Goal: Task Accomplishment & Management: Use online tool/utility

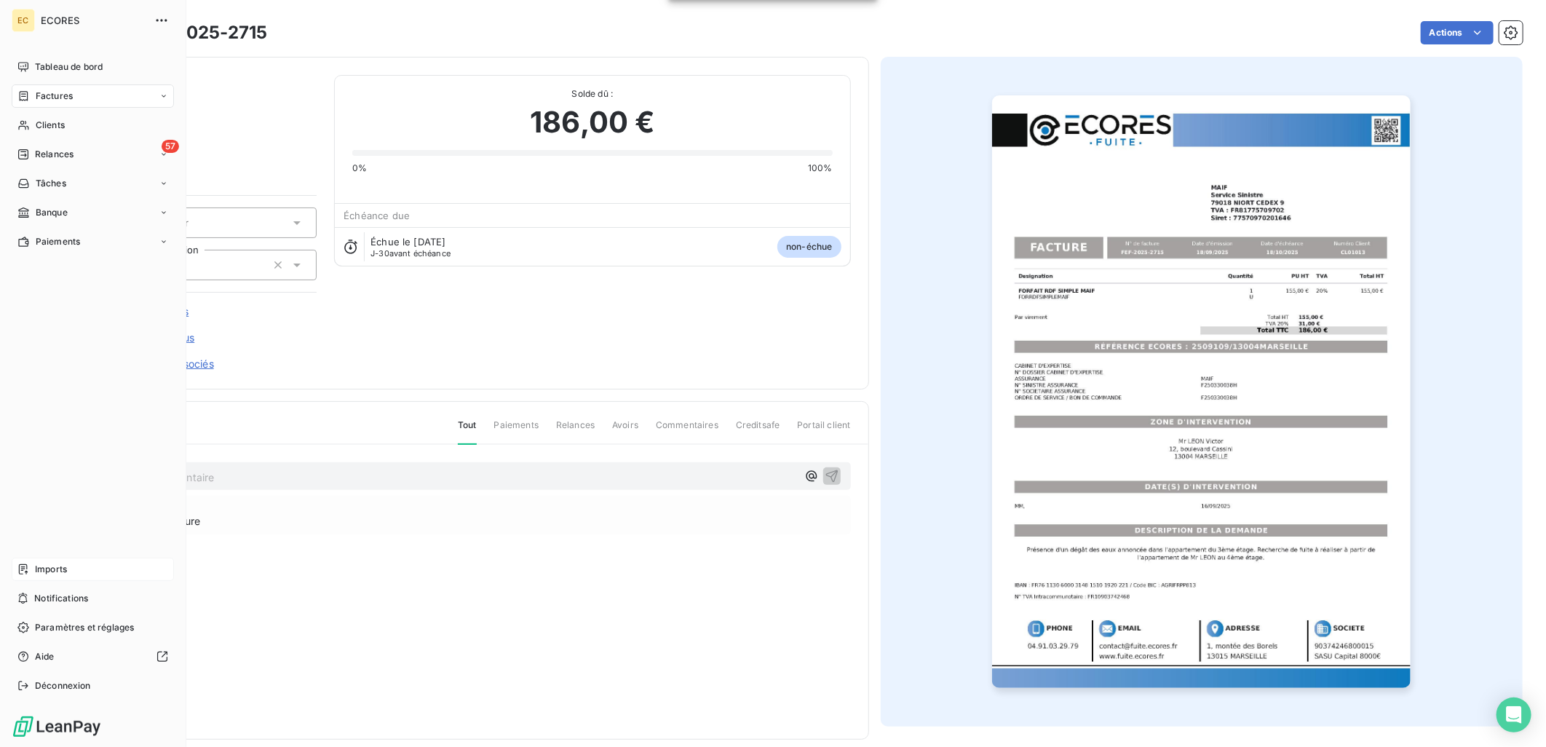
click at [56, 560] on div "Imports" at bounding box center [93, 569] width 162 height 23
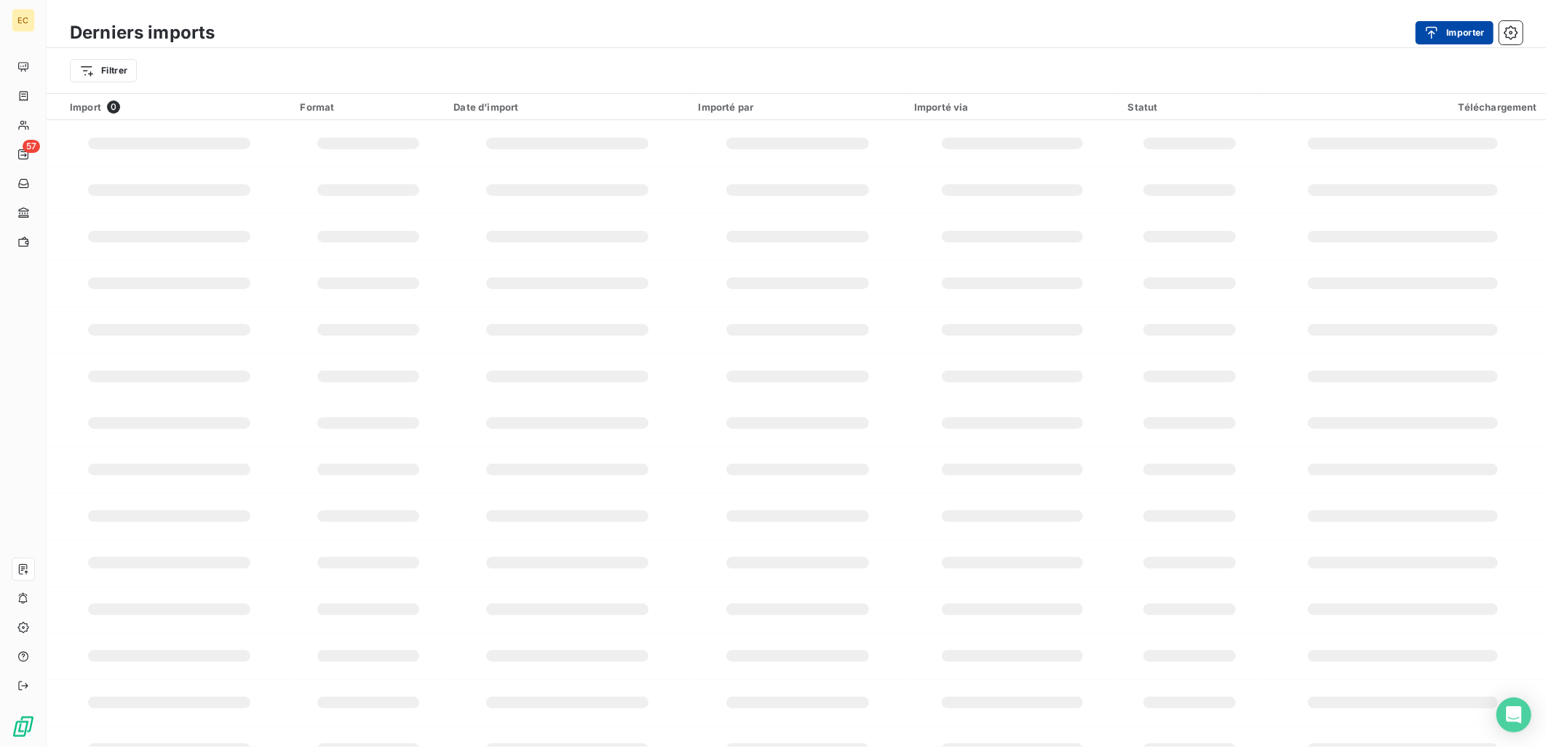
click at [1435, 31] on icon "button" at bounding box center [1431, 32] width 15 height 15
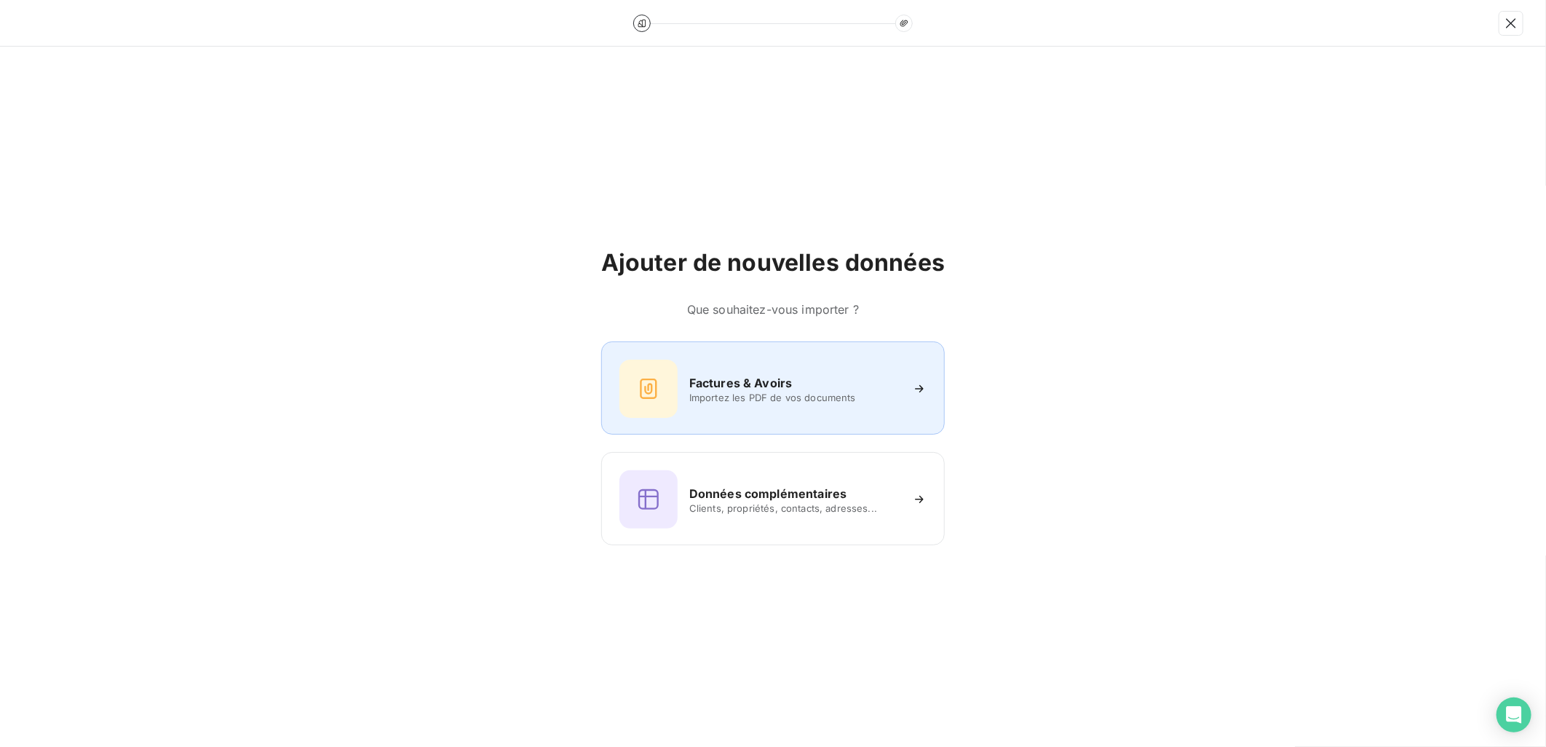
click at [790, 387] on h6 "Factures & Avoirs" at bounding box center [740, 382] width 103 height 17
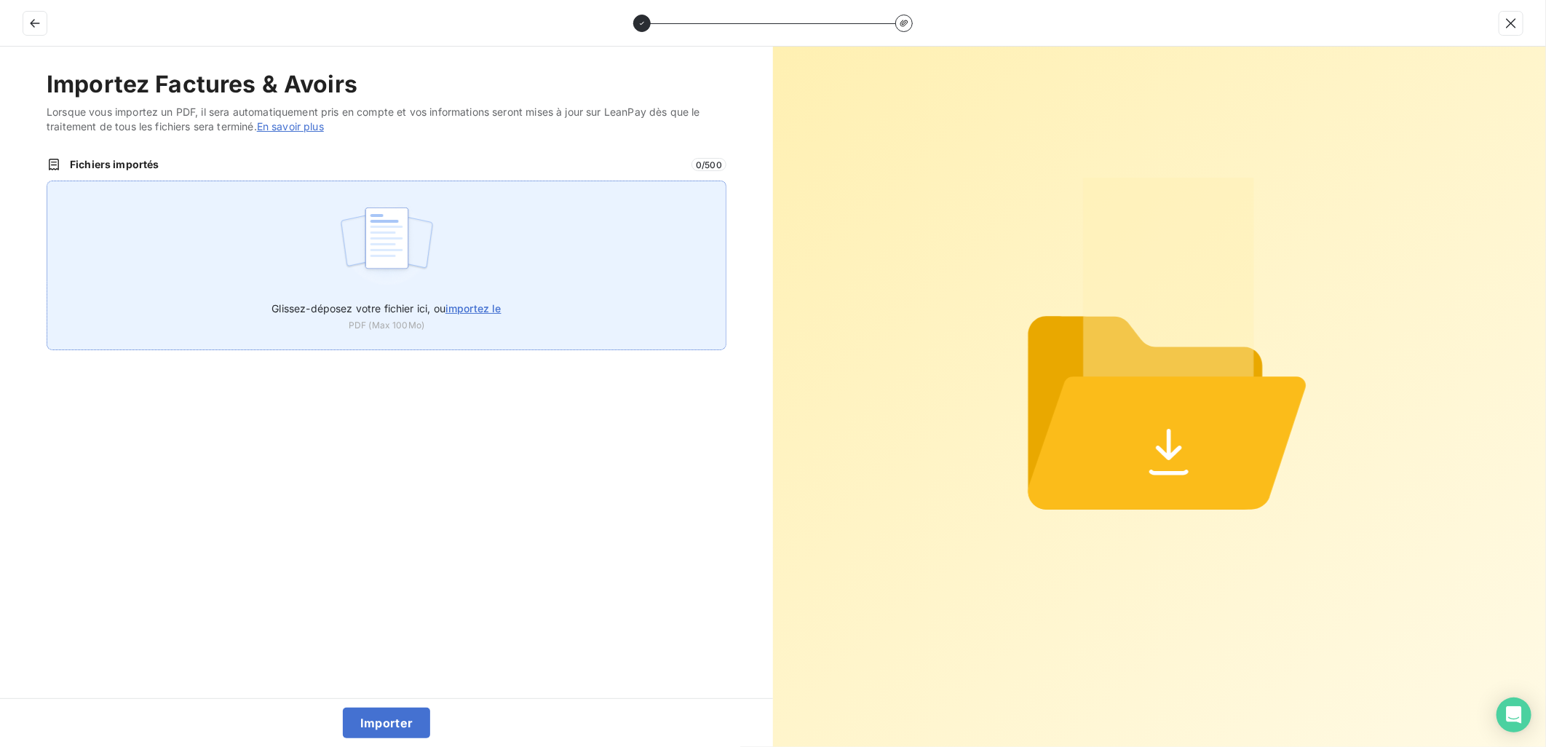
click at [429, 298] on label "Glissez-déposez votre fichier ici, ou importez le" at bounding box center [386, 305] width 229 height 27
click at [47, 181] on input "Glissez-déposez votre fichier ici, ou importez le" at bounding box center [47, 181] width 1 height 1
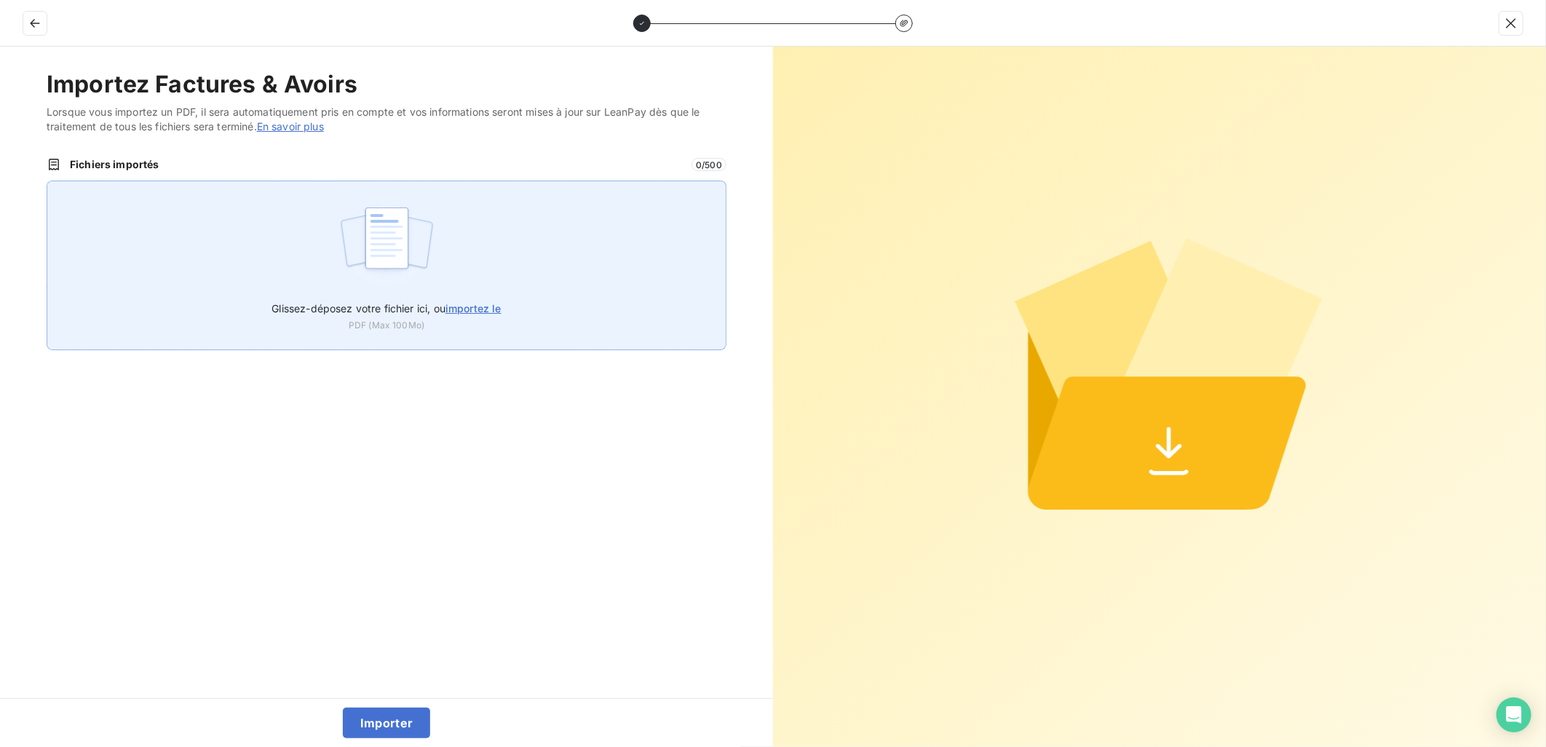
type input "C:\fakepath\FEF-2025-2716.pdf"
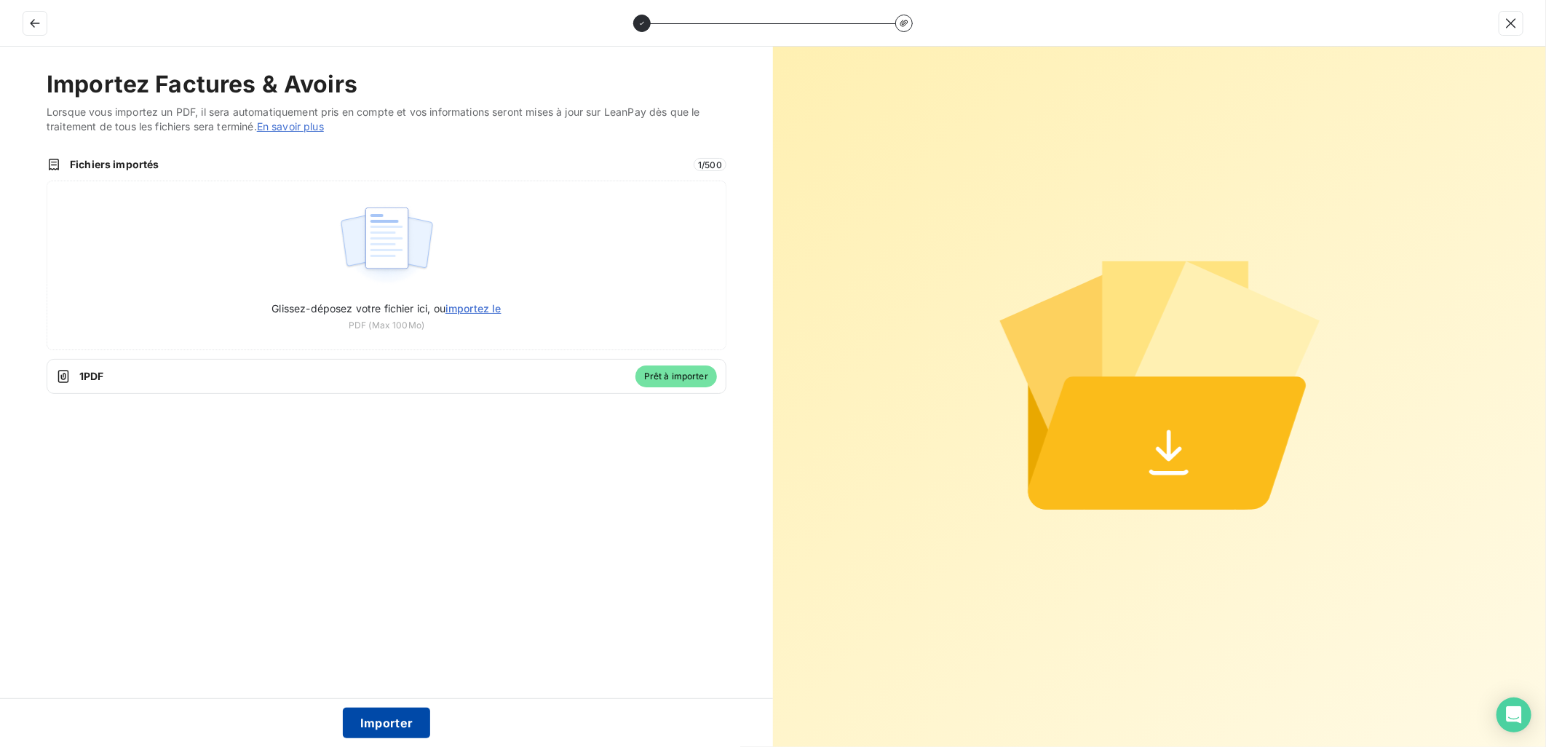
click at [393, 716] on button "Importer" at bounding box center [387, 723] width 88 height 31
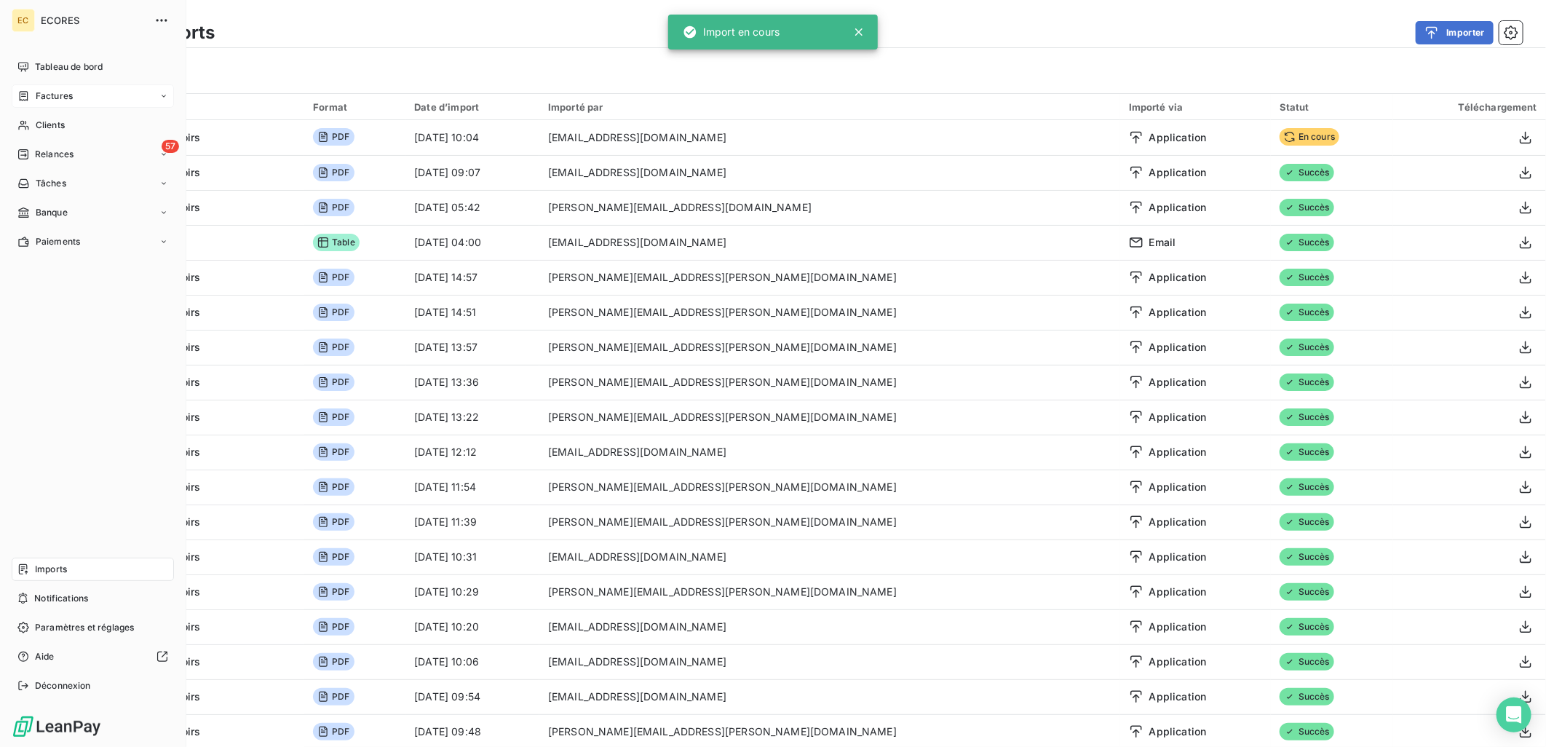
click at [111, 88] on div "Factures" at bounding box center [93, 95] width 162 height 23
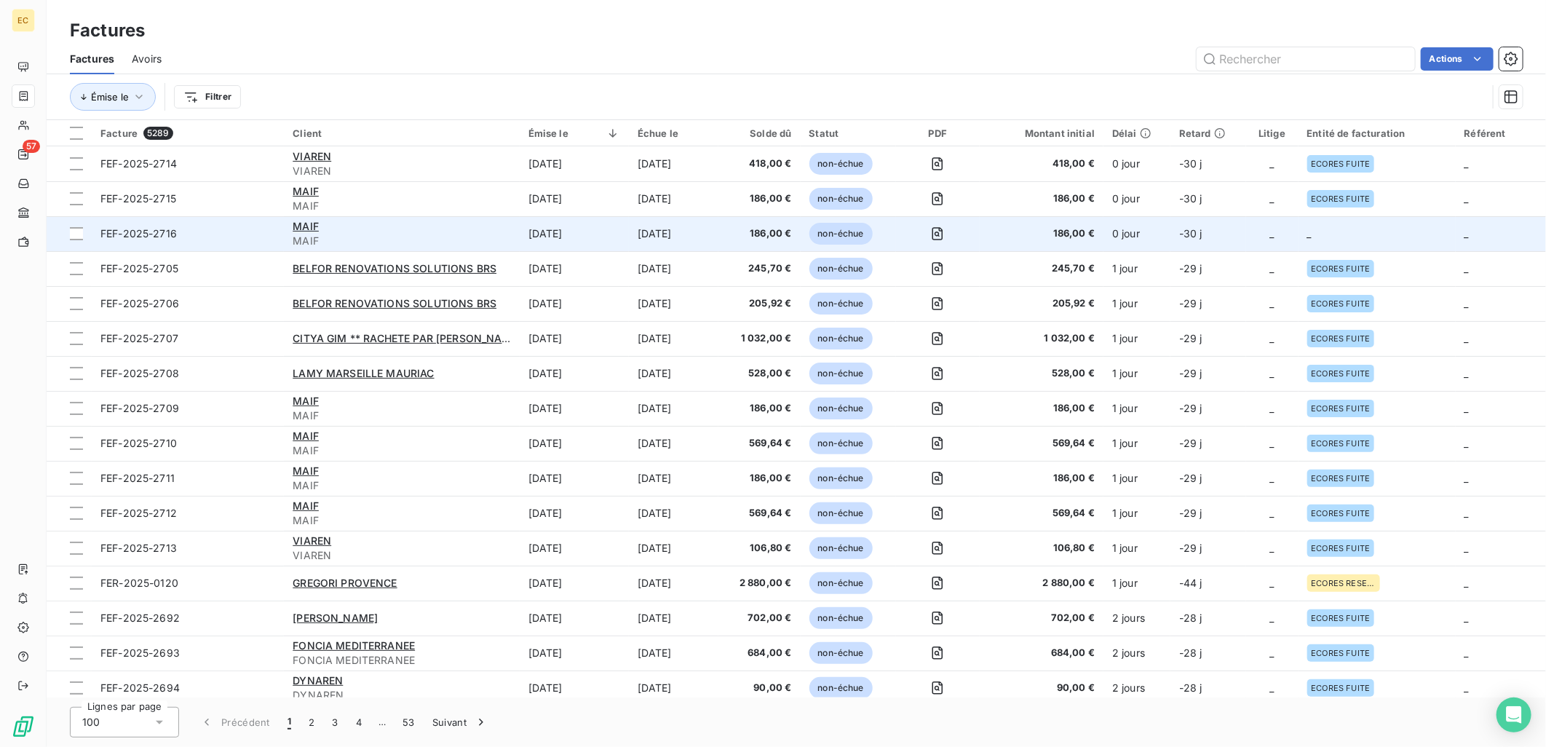
click at [1307, 234] on span "_" at bounding box center [1309, 233] width 4 height 12
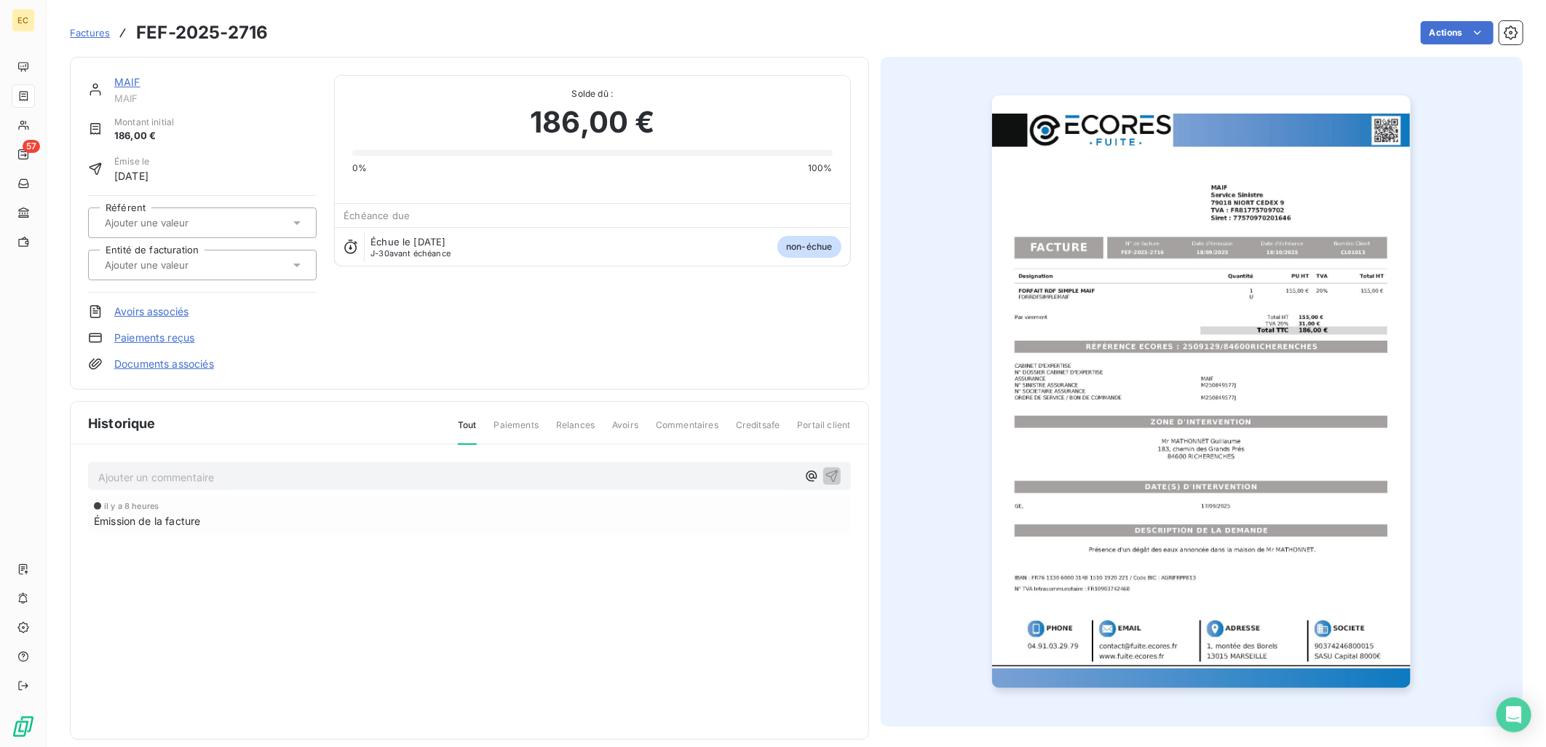
click at [199, 368] on link "Documents associés" at bounding box center [164, 364] width 100 height 15
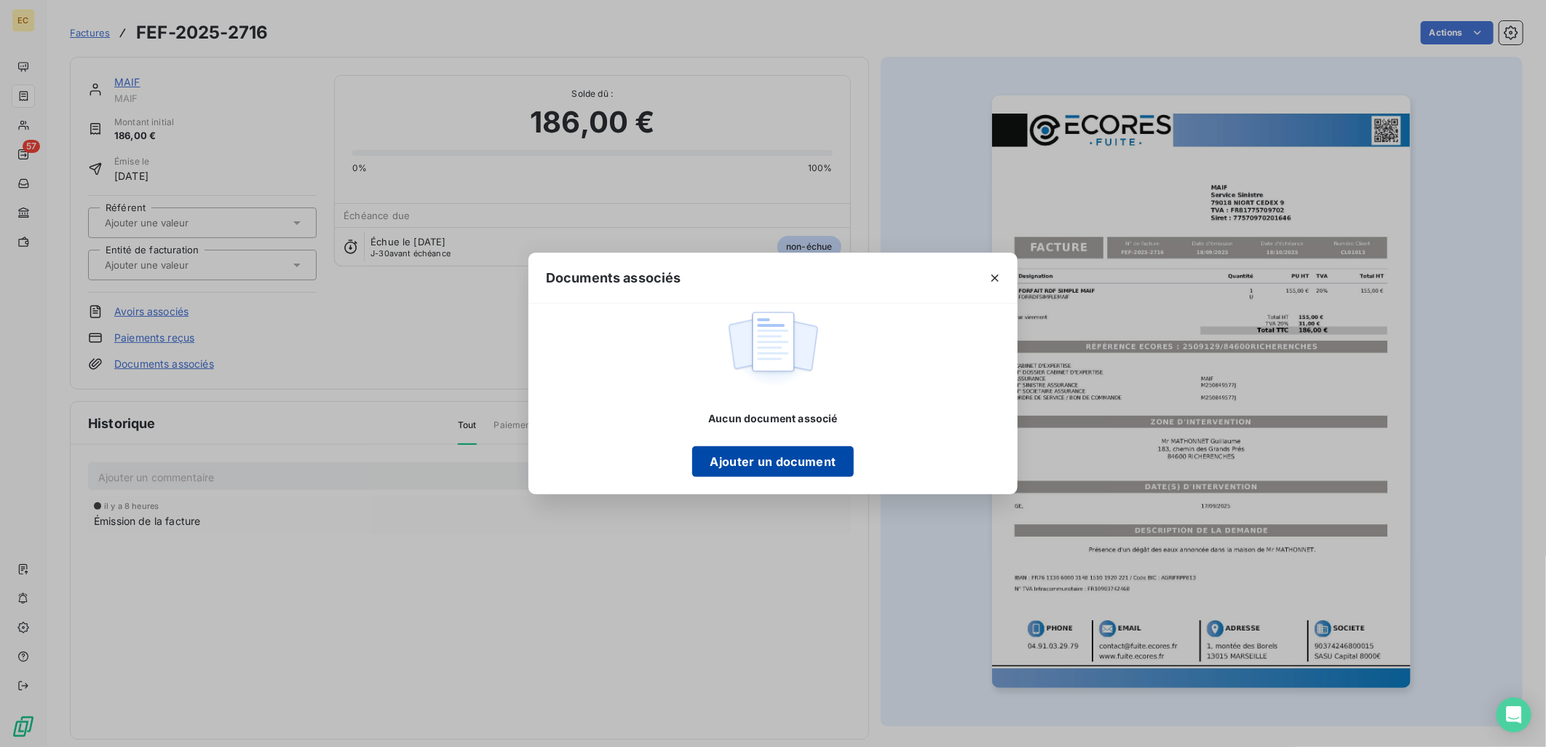
click at [716, 471] on button "Ajouter un document" at bounding box center [772, 461] width 161 height 31
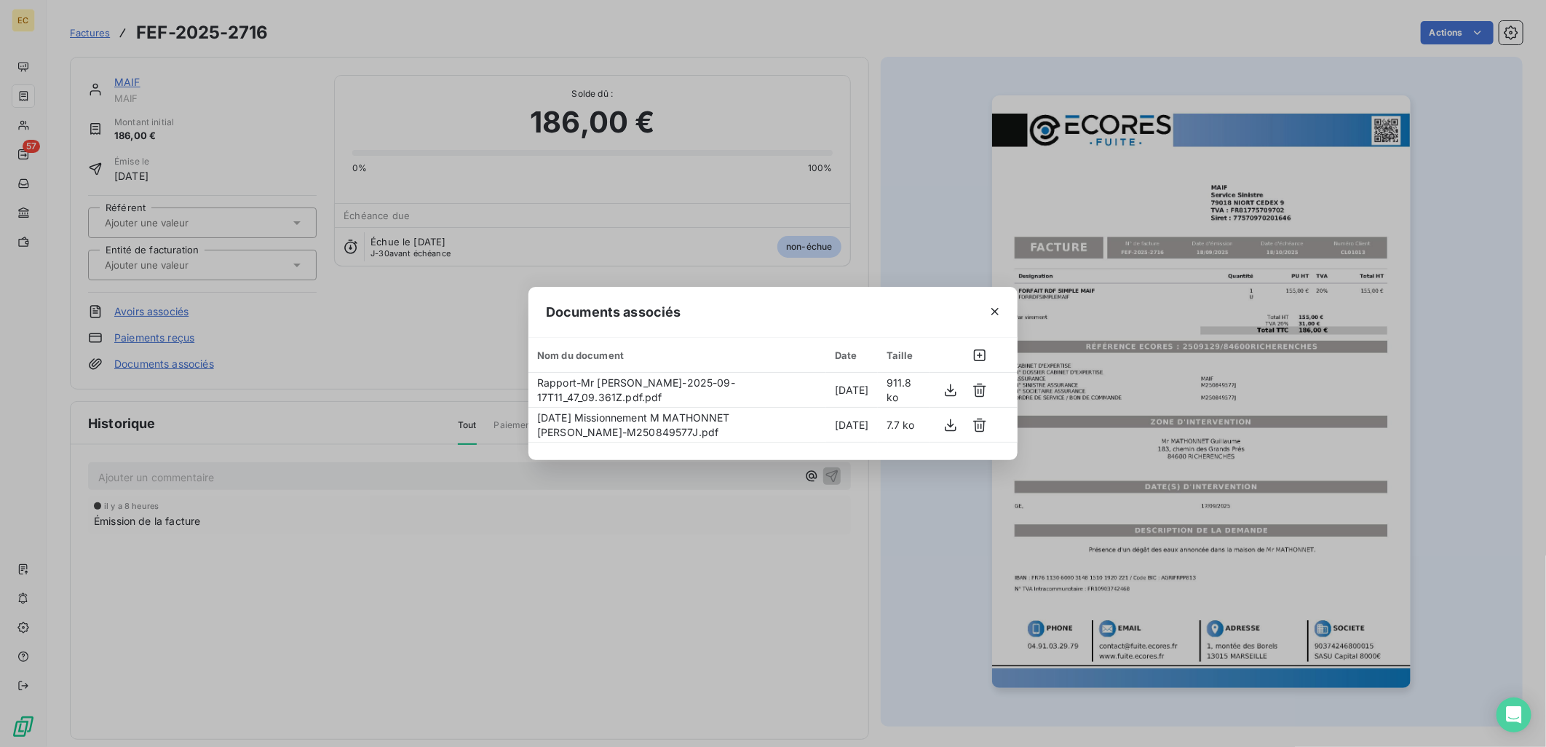
click at [420, 384] on div "Documents associés Nom du document Date Taille Rapport-Mr [PERSON_NAME]-2025-09…" at bounding box center [773, 373] width 1546 height 747
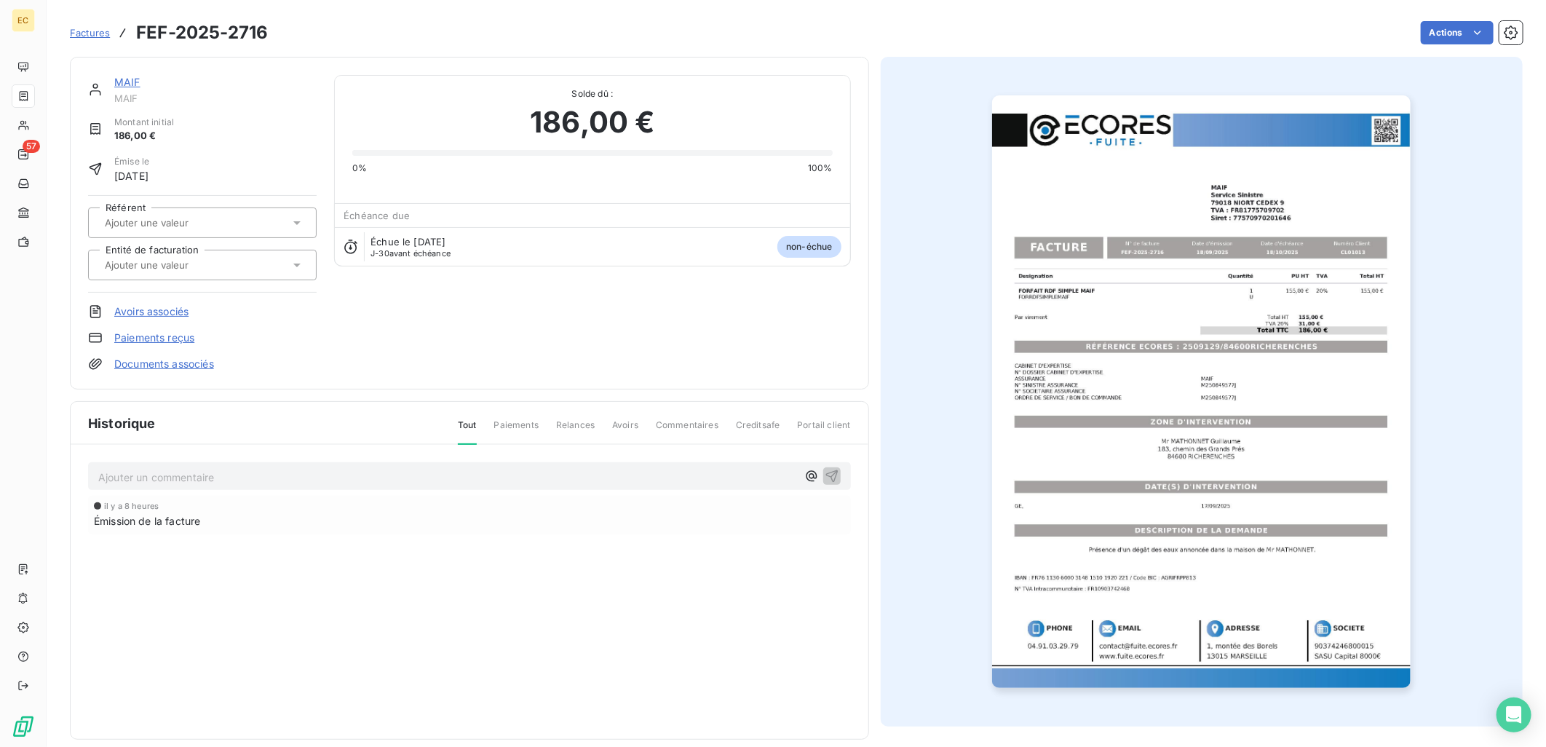
click at [242, 265] on div at bounding box center [194, 264] width 189 height 19
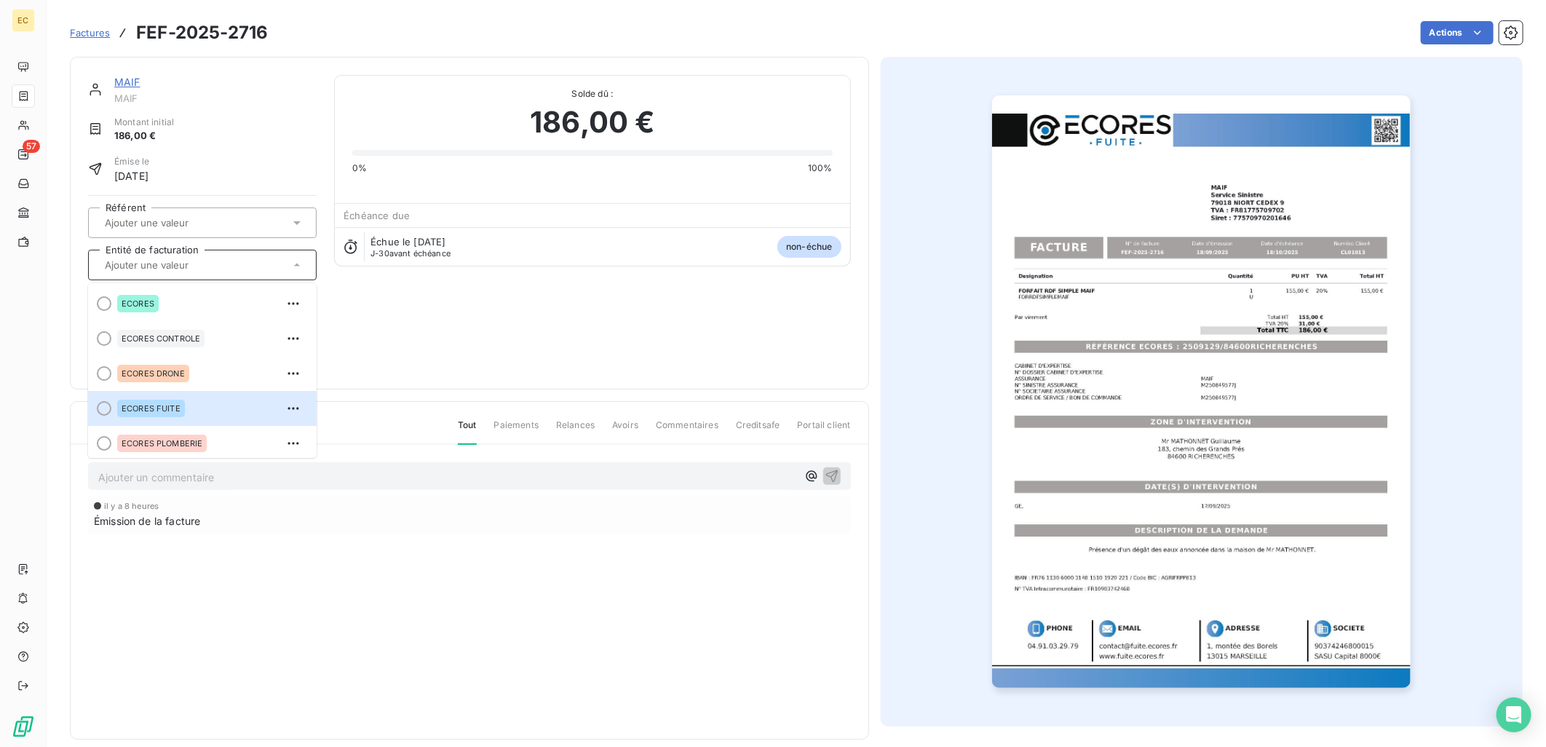
click at [215, 402] on div "ECORES FUITE" at bounding box center [211, 408] width 188 height 23
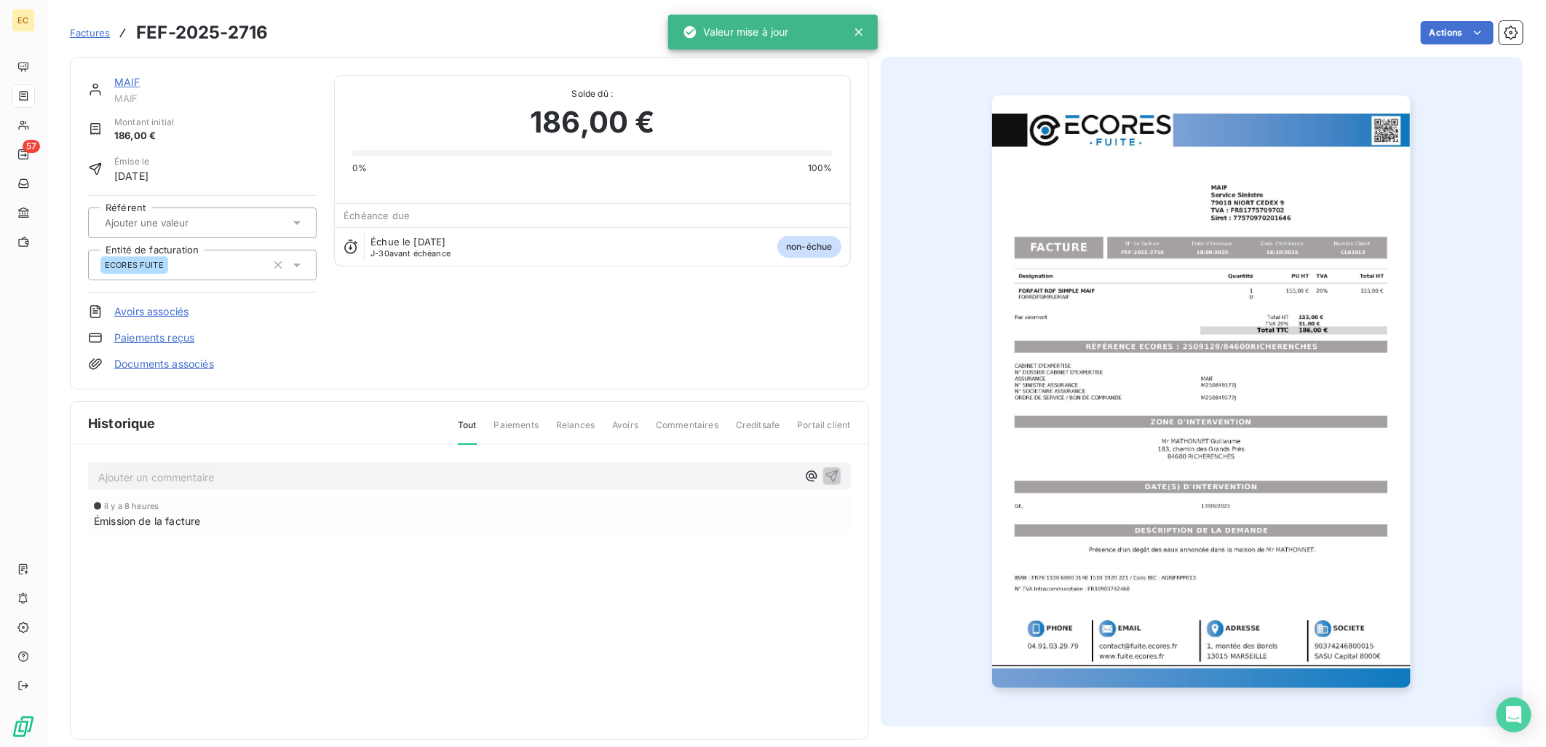
click at [501, 338] on div "MAIF MAIF Montant initial 186,00 € Émise le [DATE] Référent Entité de facturati…" at bounding box center [469, 223] width 763 height 296
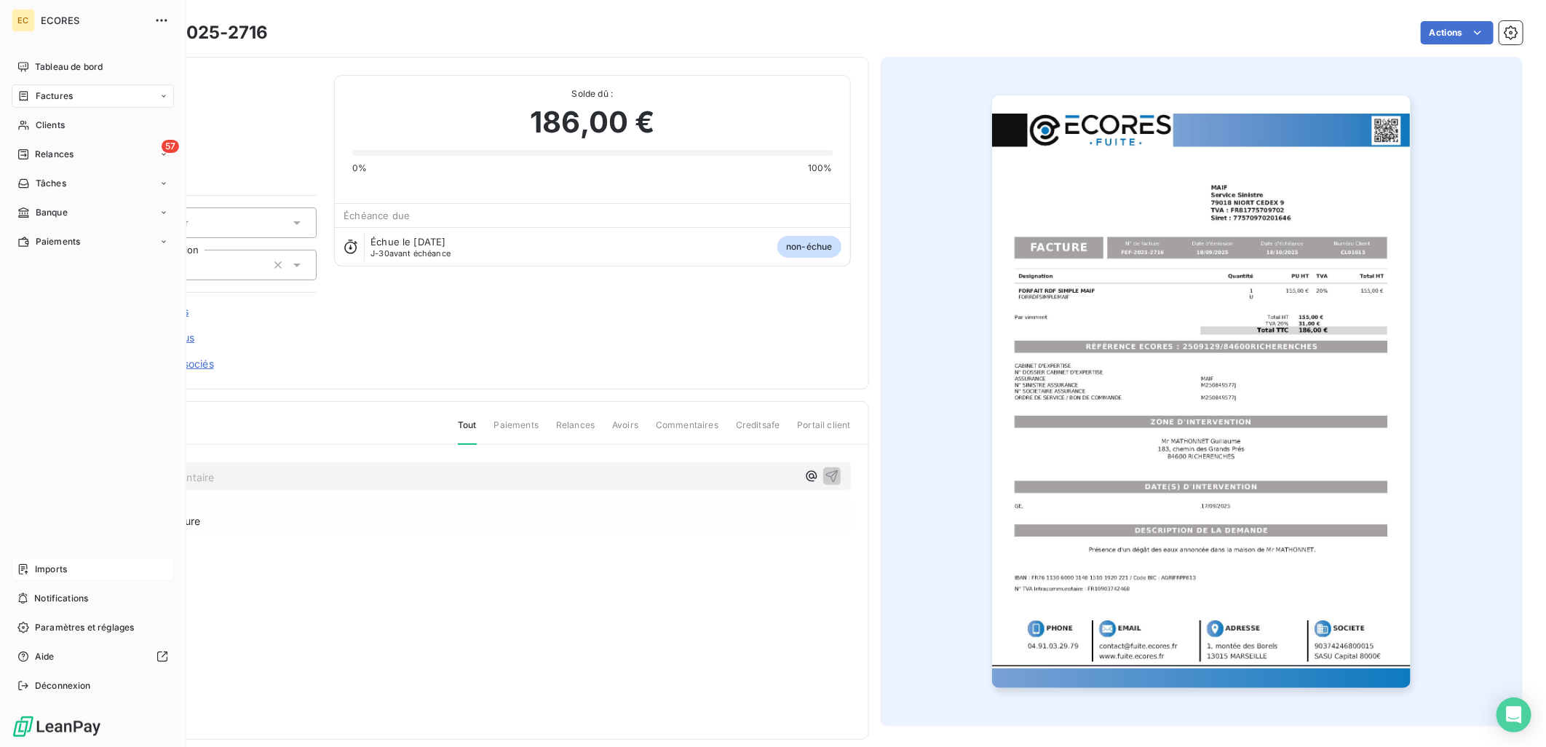
click at [27, 562] on div "Imports" at bounding box center [93, 569] width 162 height 23
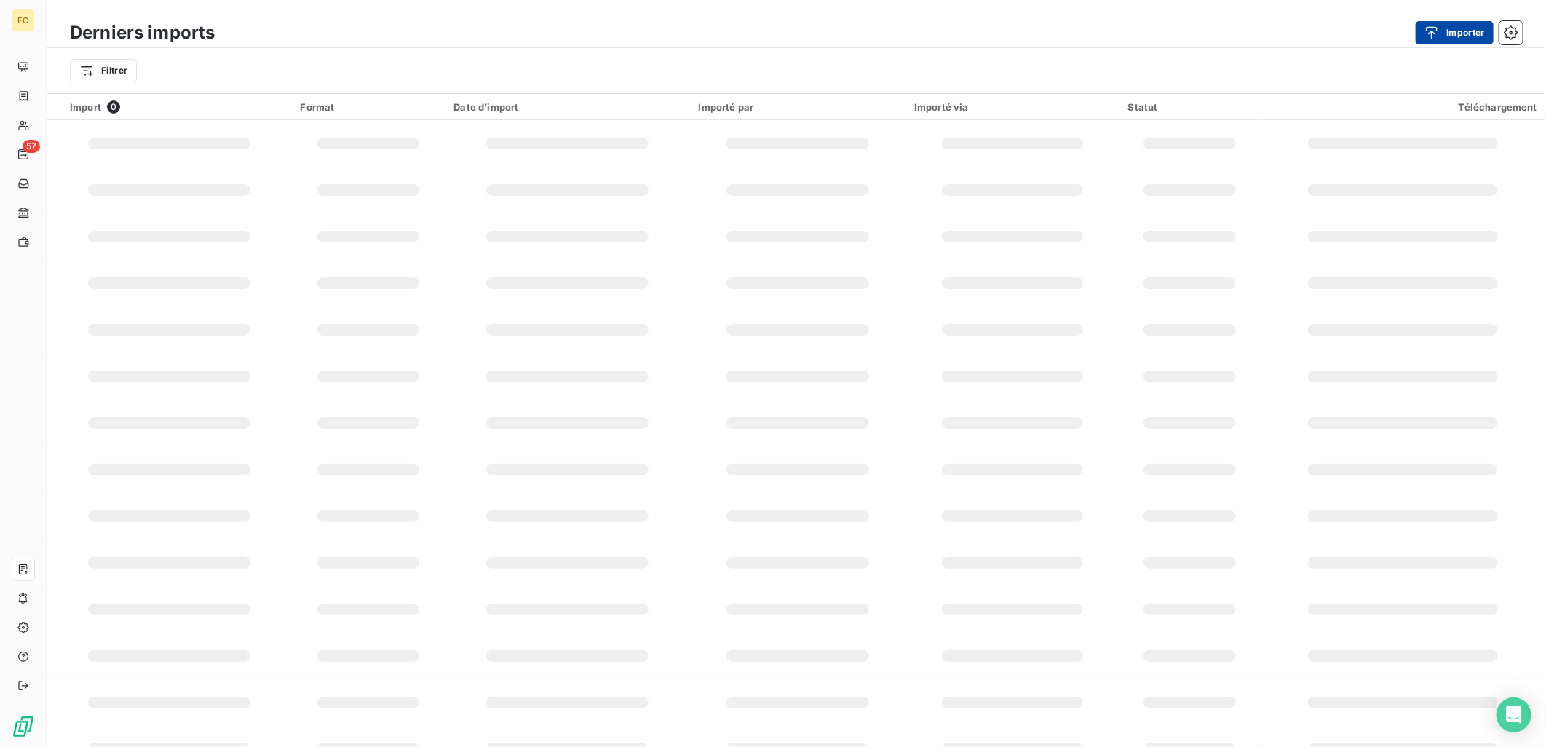
click at [1438, 38] on icon "button" at bounding box center [1431, 32] width 15 height 15
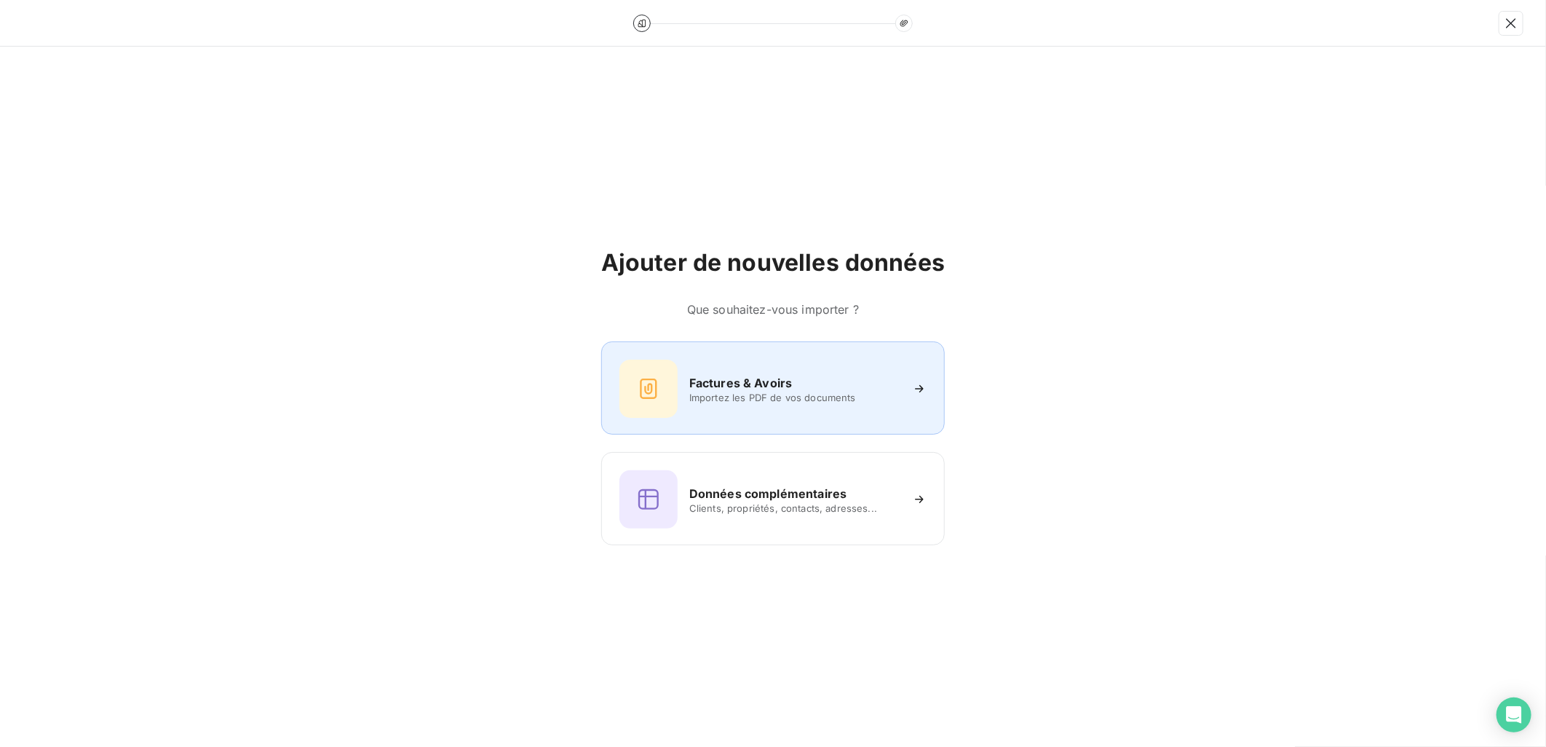
click at [776, 383] on h6 "Factures & Avoirs" at bounding box center [740, 382] width 103 height 17
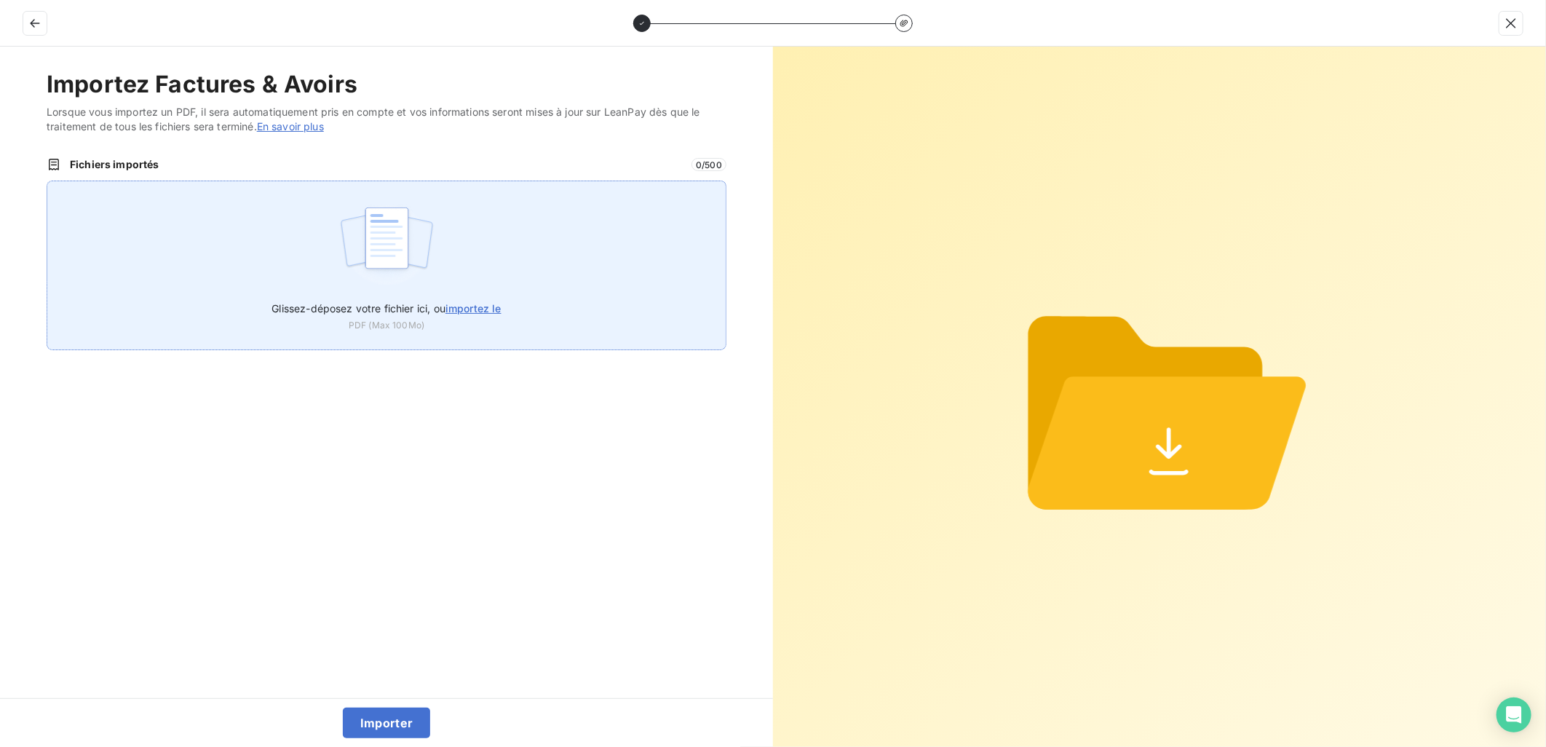
click at [536, 293] on div "Glissez-déposez votre fichier ici, ou importez le PDF (Max 100Mo)" at bounding box center [387, 266] width 680 height 170
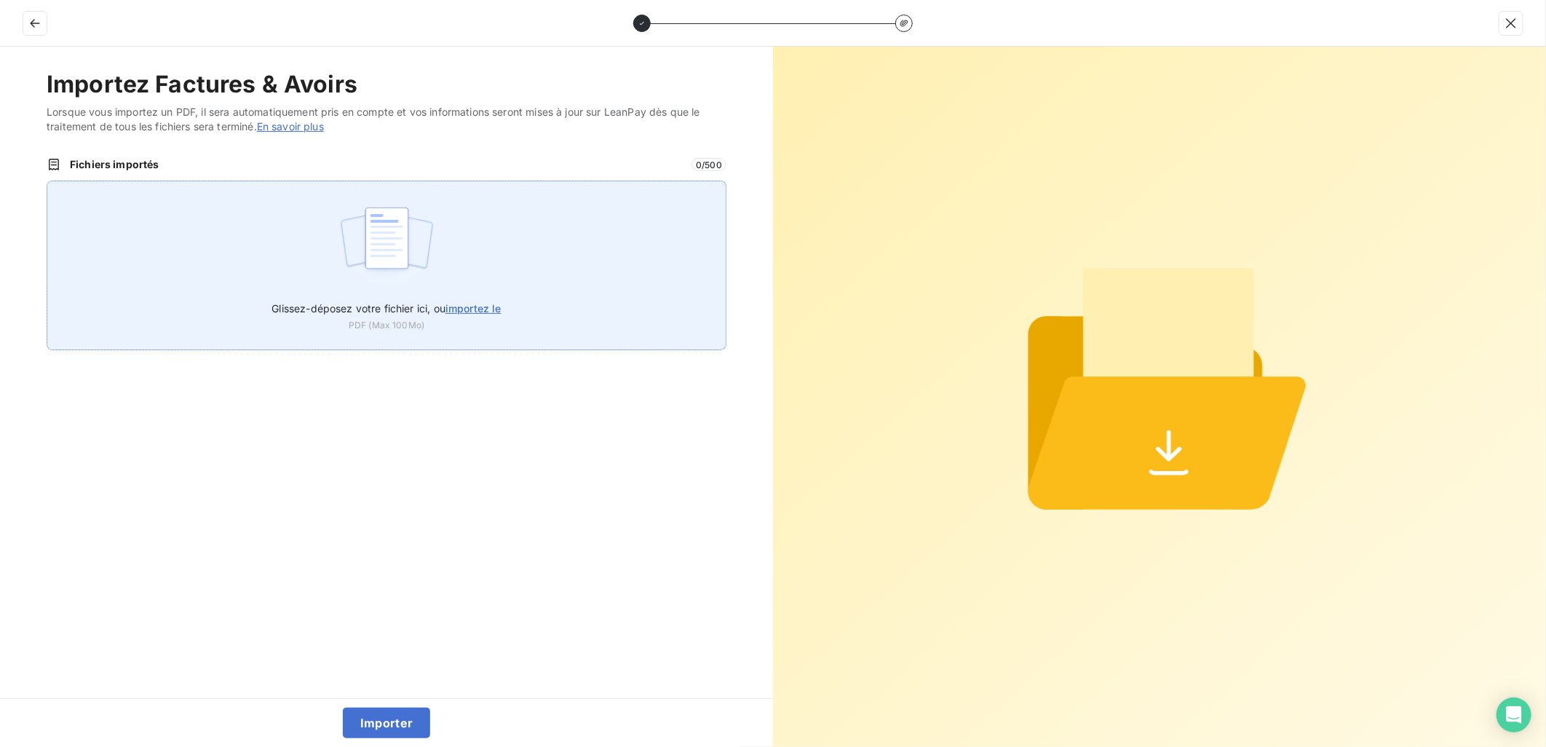
type input "C:\fakepath\FEF-2025-2717.pdf"
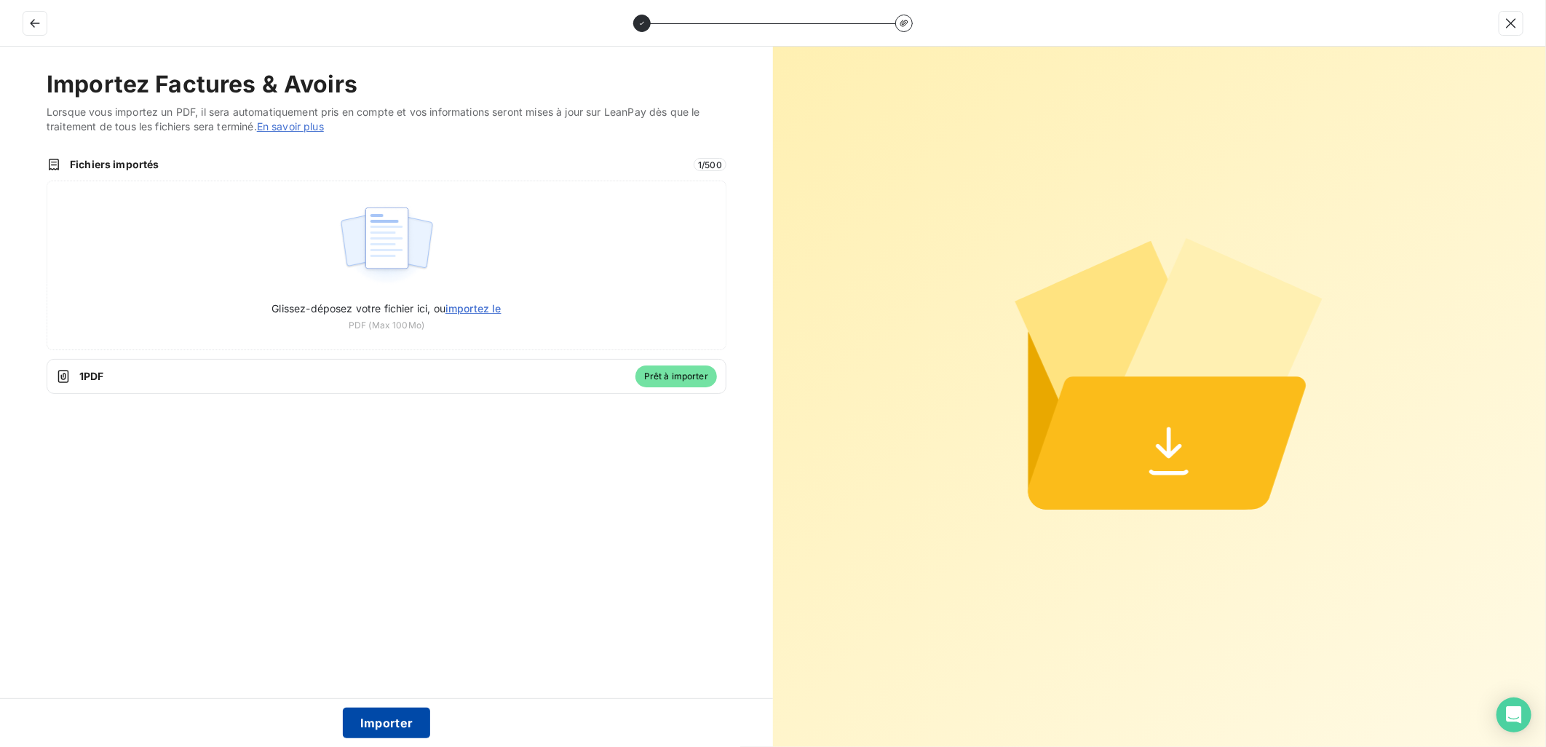
click at [379, 733] on button "Importer" at bounding box center [387, 723] width 88 height 31
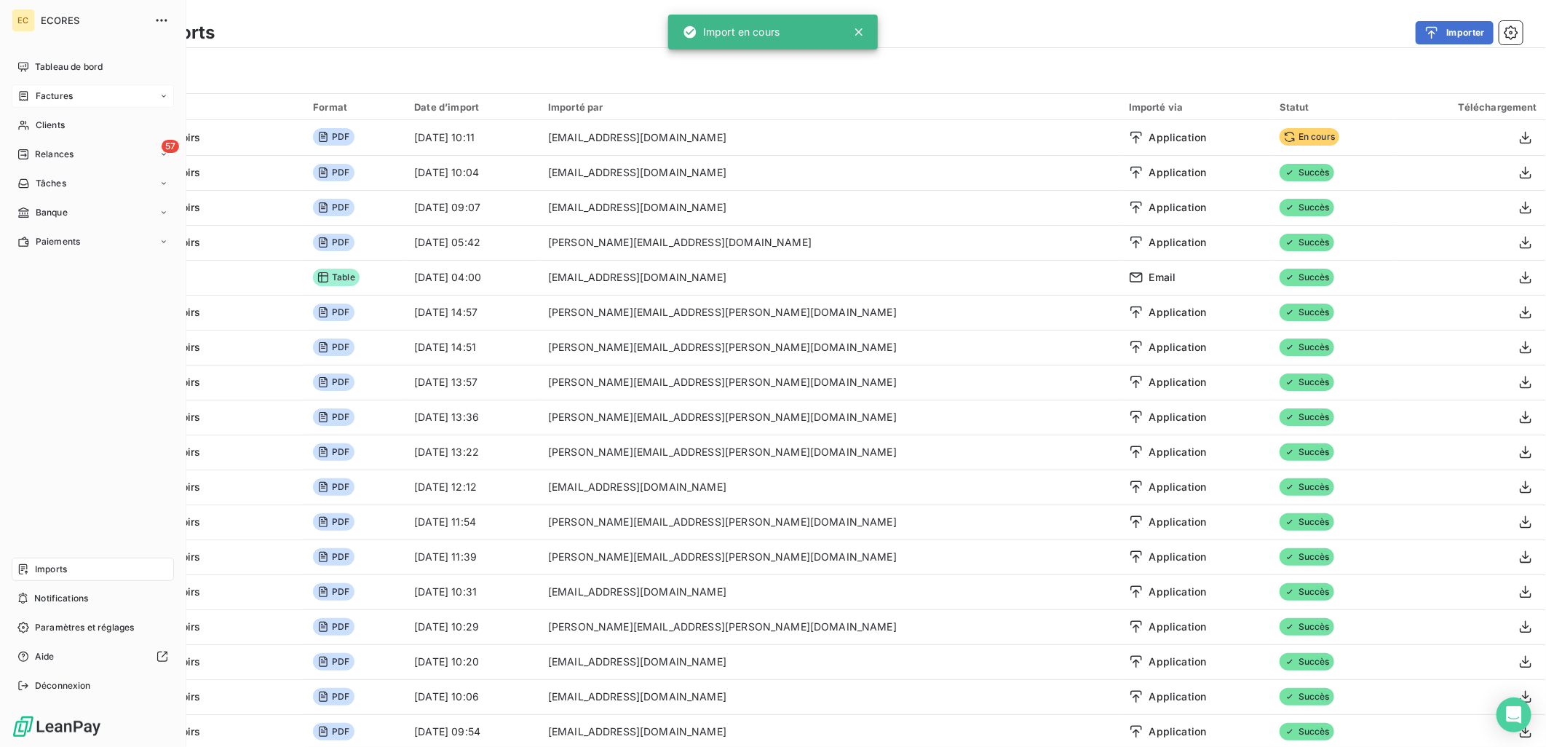
click at [36, 98] on span "Factures" at bounding box center [54, 96] width 37 height 13
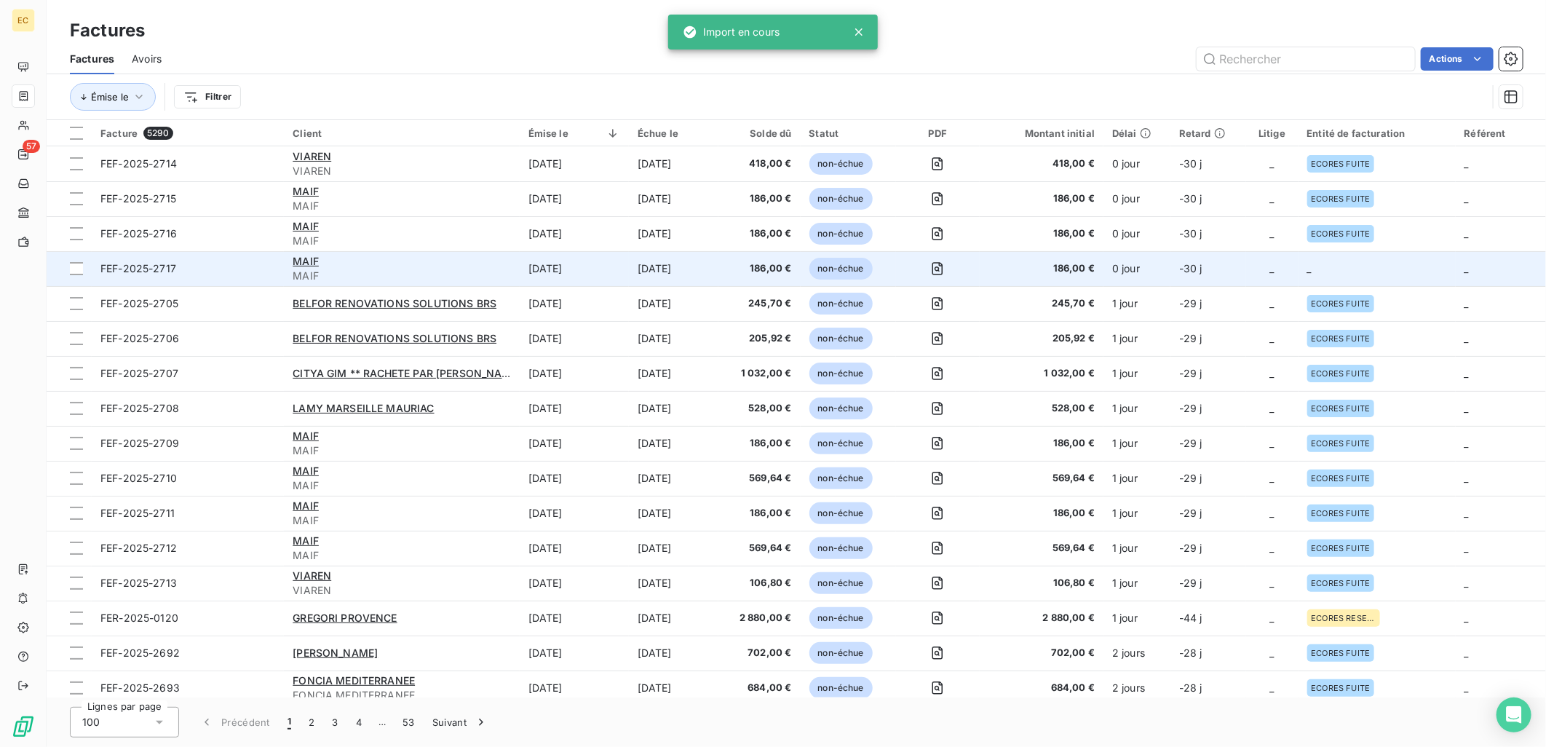
click at [1309, 277] on td "_" at bounding box center [1377, 268] width 157 height 35
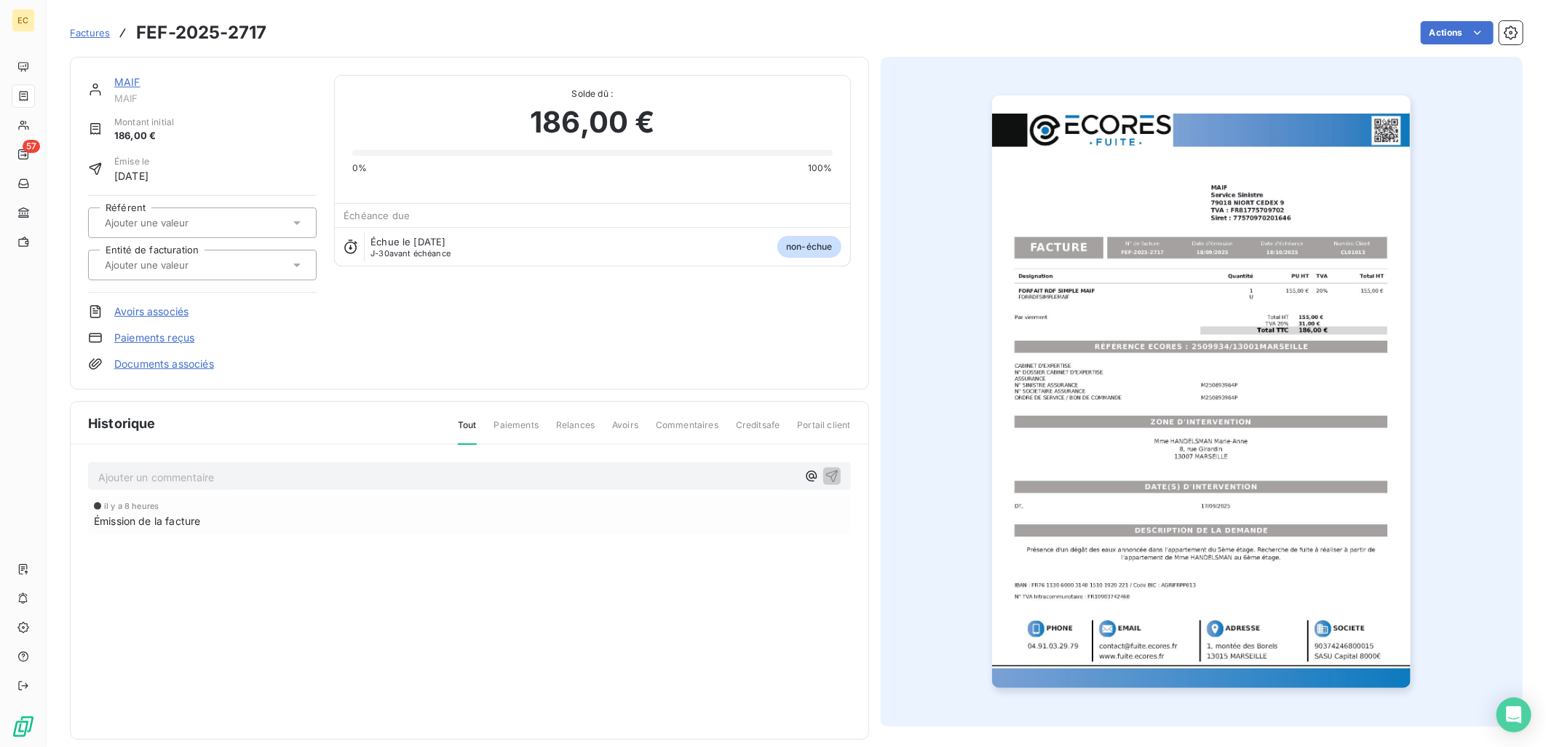
click at [206, 365] on link "Documents associés" at bounding box center [164, 364] width 100 height 15
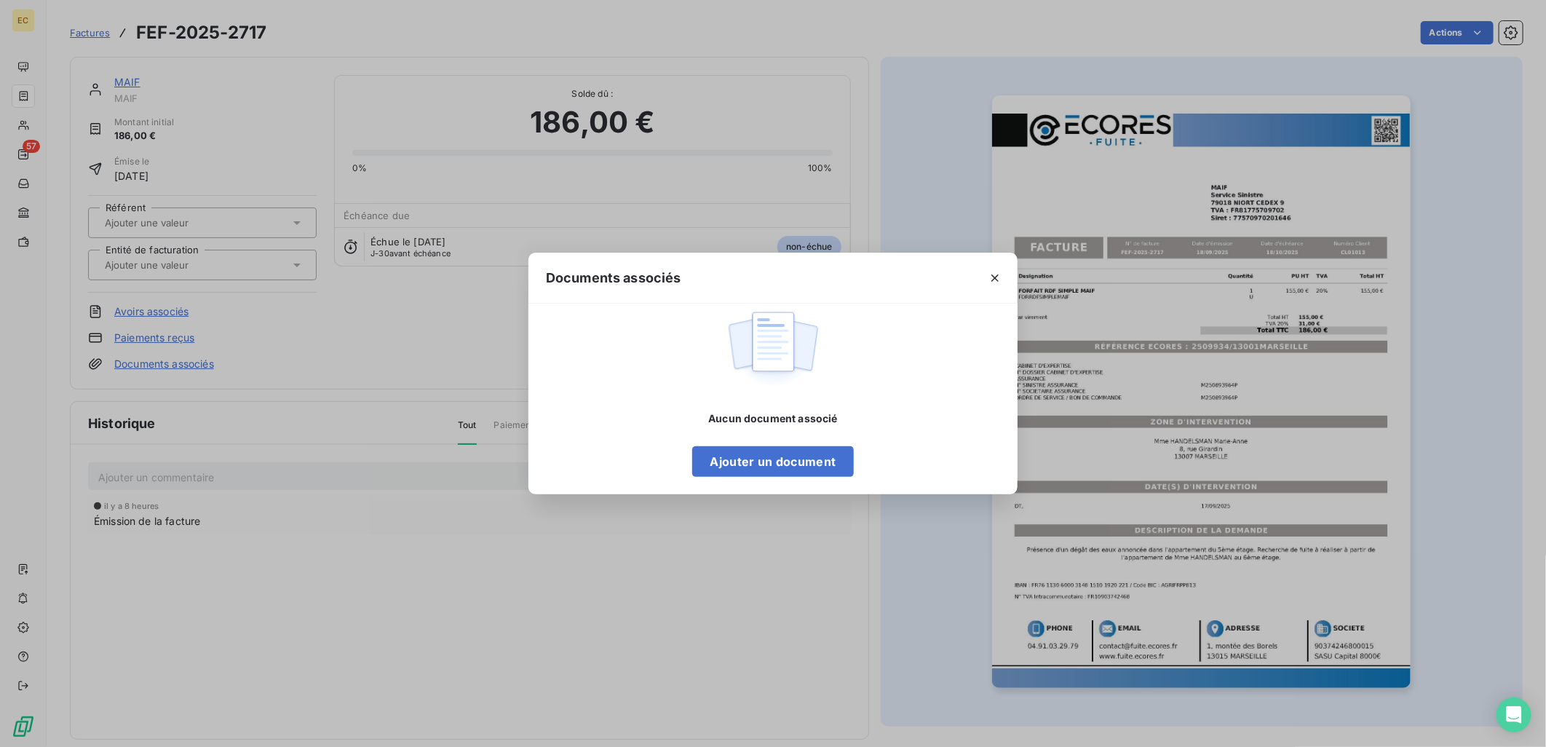
click at [767, 443] on div "Aucun document associé Ajouter un document" at bounding box center [772, 444] width 161 height 66
click at [774, 453] on button "Ajouter un document" at bounding box center [772, 461] width 161 height 31
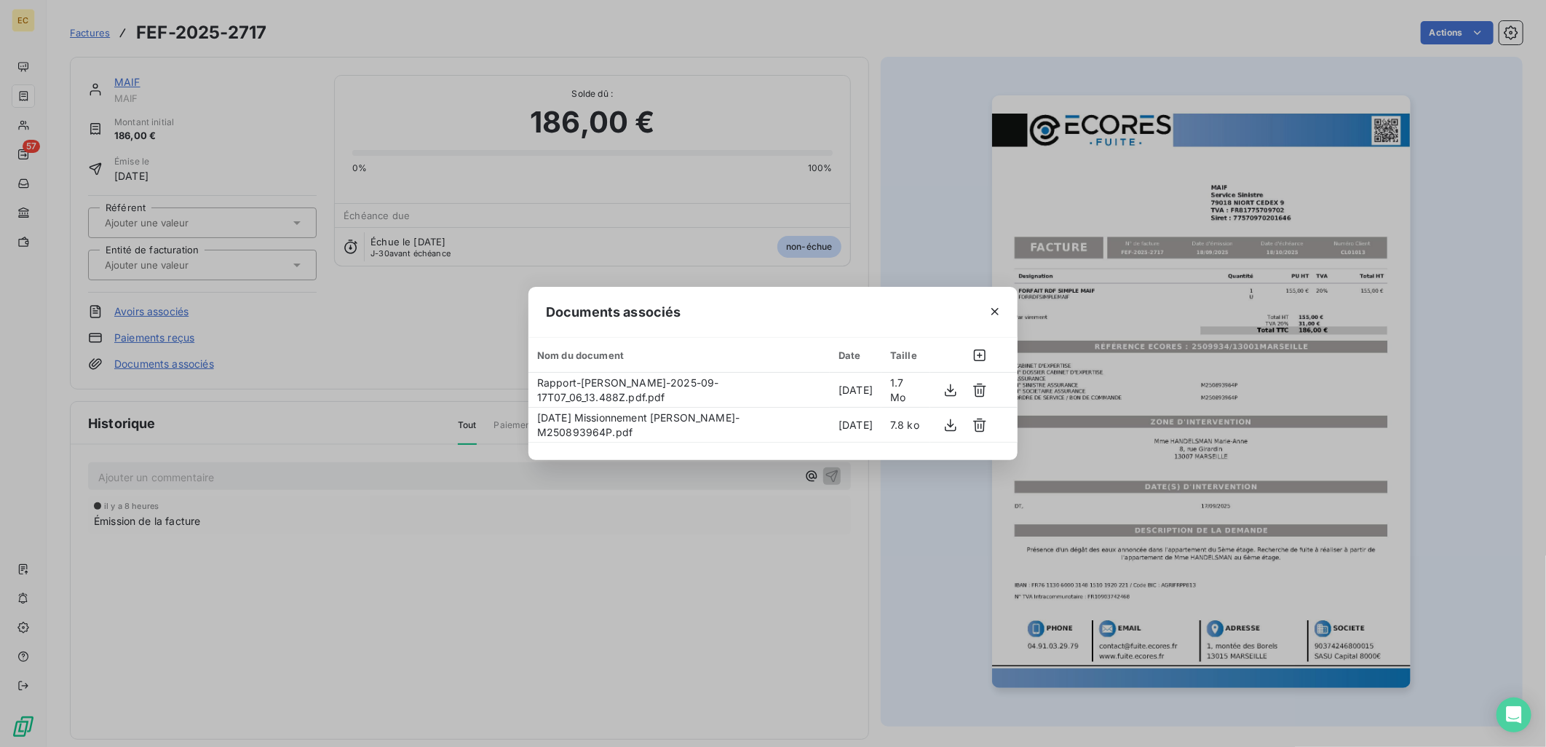
click at [220, 267] on div "Documents associés Nom du document Date Taille Rapport-[PERSON_NAME]-2025-09-17…" at bounding box center [773, 373] width 1546 height 747
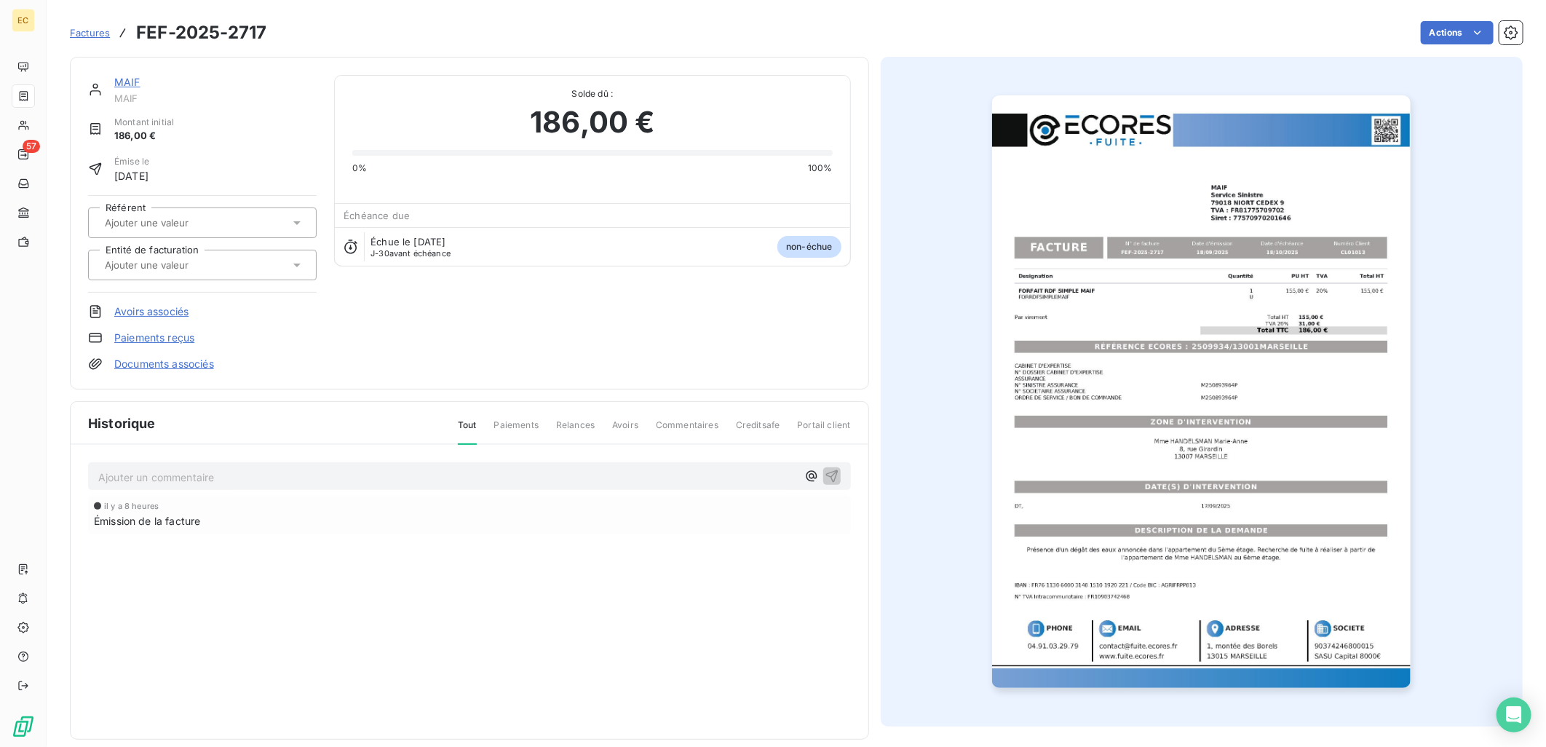
click at [220, 267] on input "text" at bounding box center [176, 264] width 146 height 13
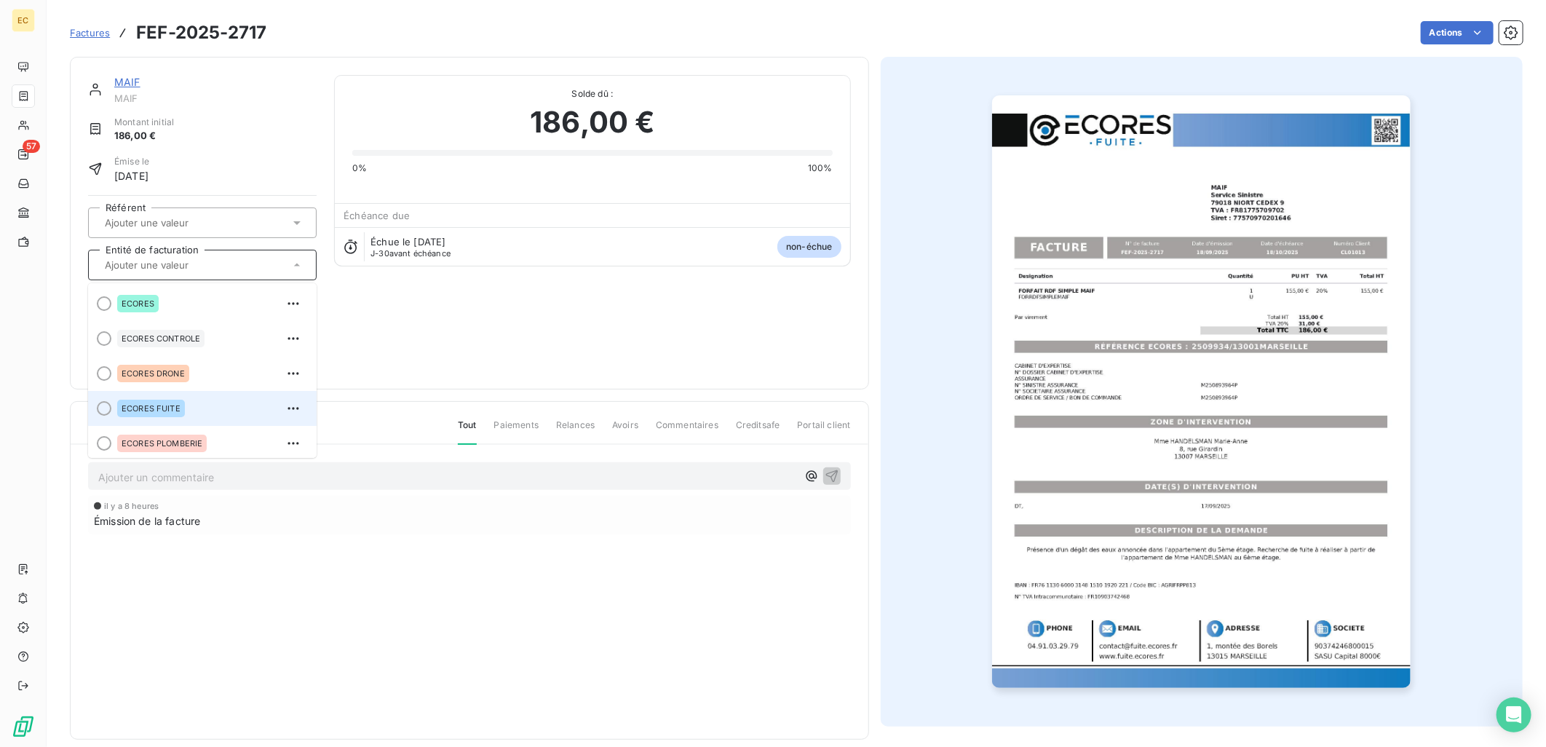
click at [197, 405] on div "ECORES FUITE" at bounding box center [211, 408] width 188 height 23
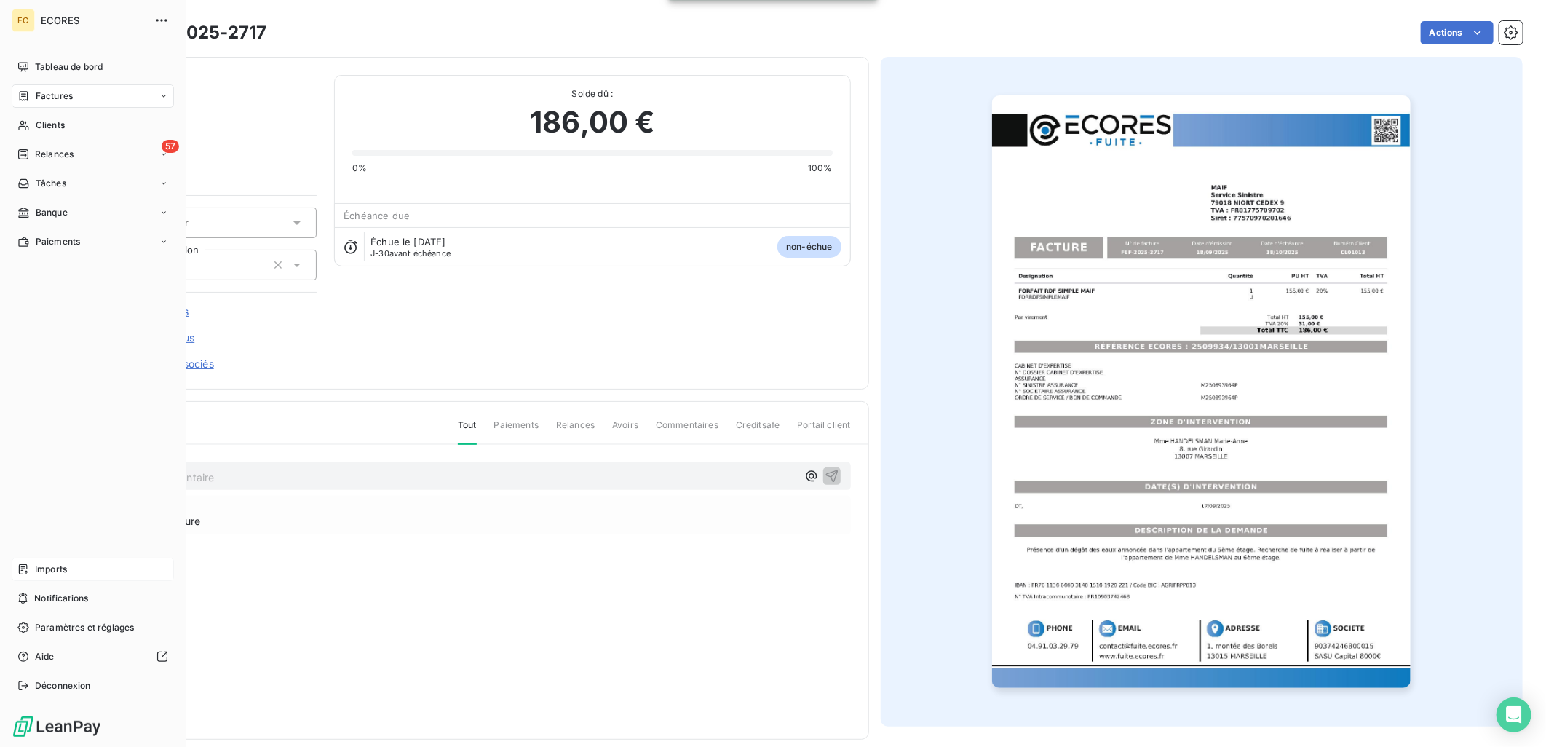
click at [62, 563] on span "Imports" at bounding box center [51, 569] width 32 height 13
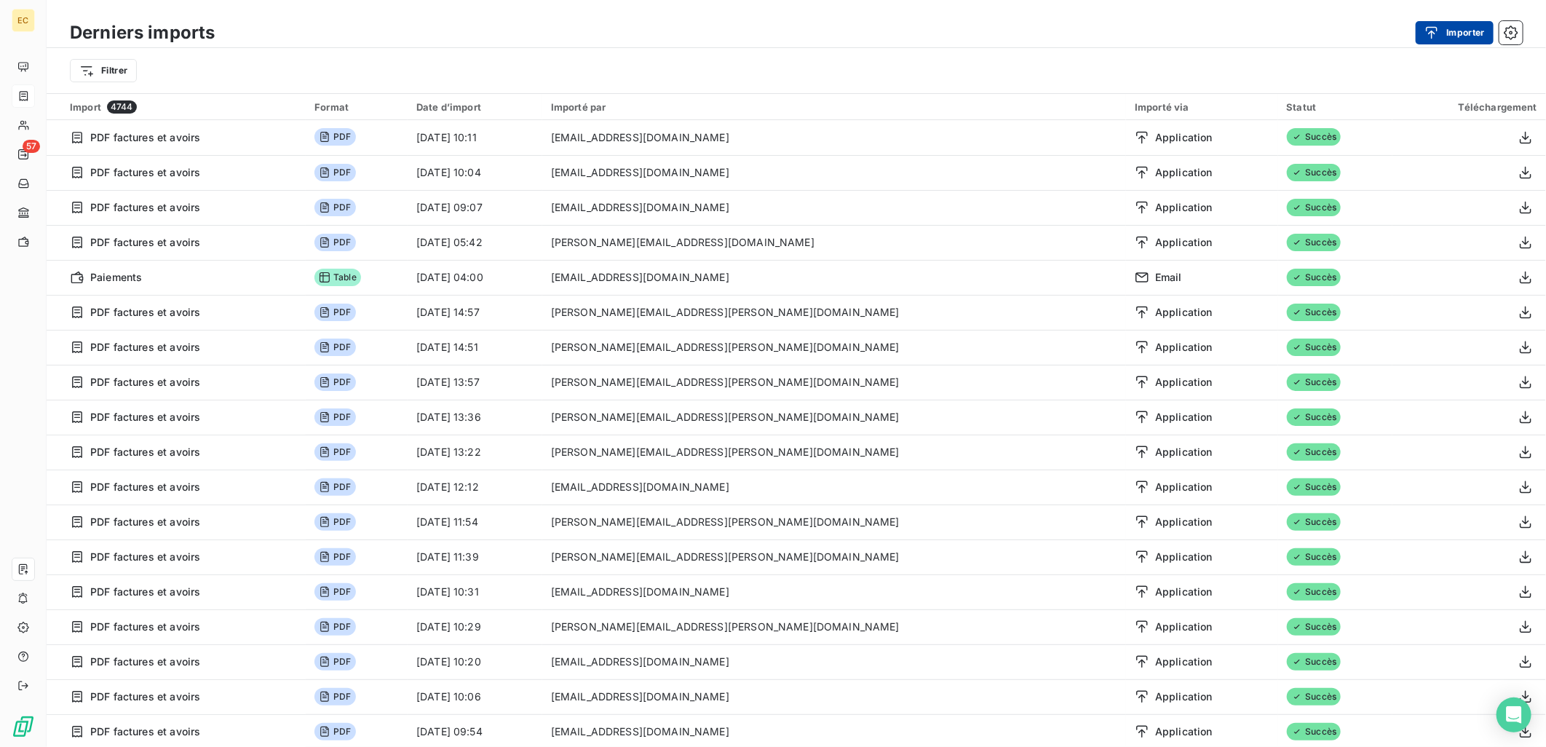
click at [1439, 27] on div "button" at bounding box center [1435, 32] width 22 height 15
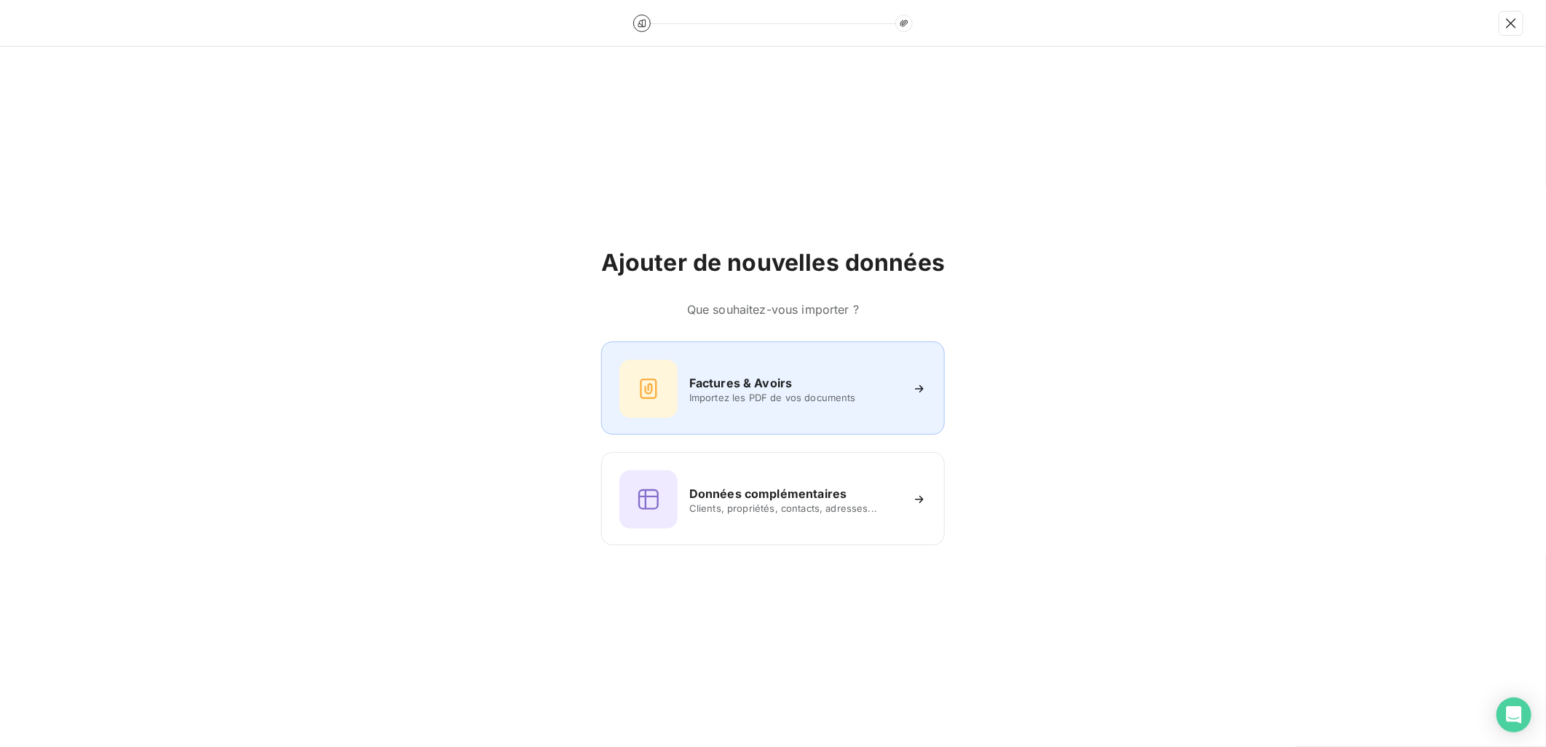
click at [759, 374] on h6 "Factures & Avoirs" at bounding box center [740, 382] width 103 height 17
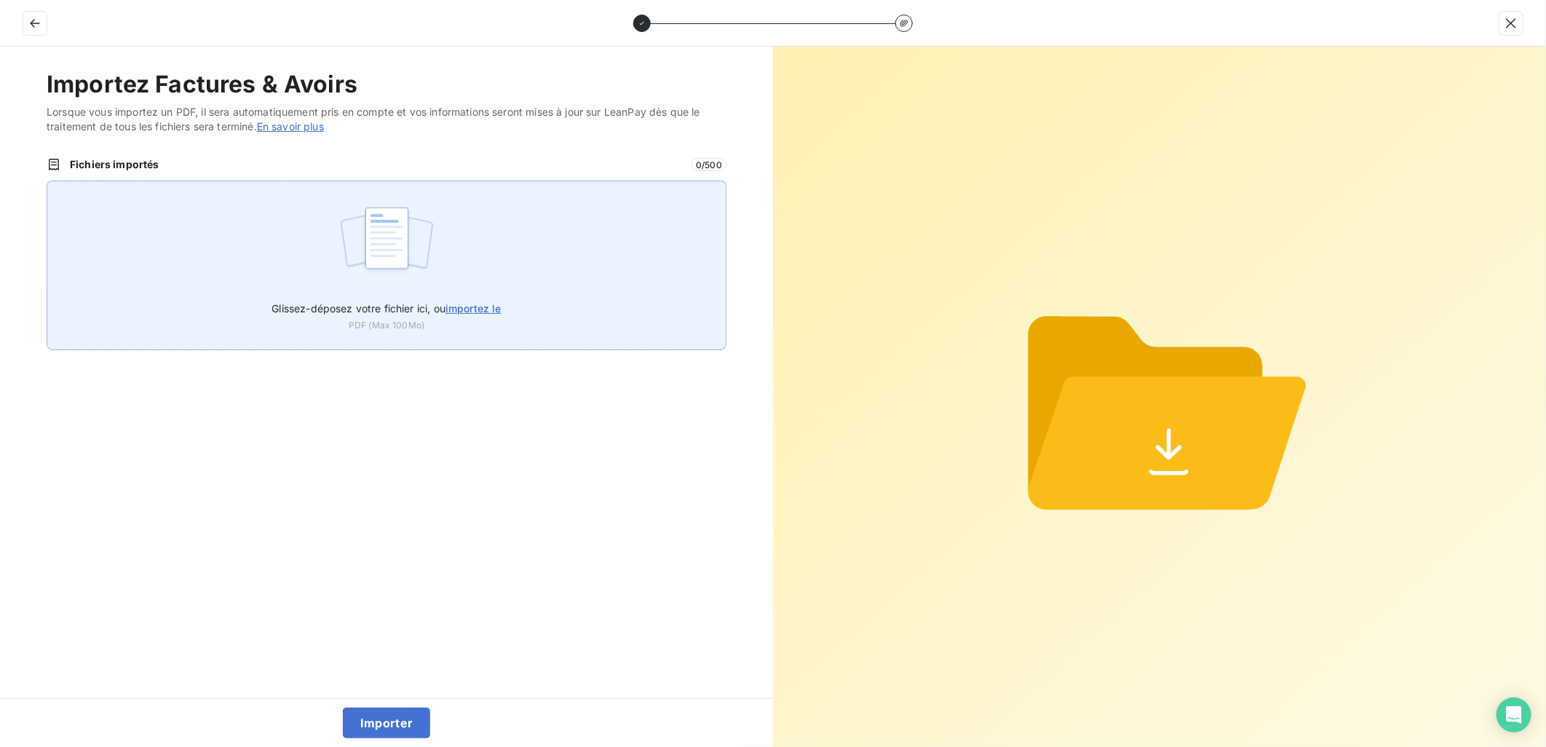
click at [478, 304] on span "importez le" at bounding box center [473, 308] width 56 height 12
click at [47, 181] on input "Glissez-déposez votre fichier ici, ou importez le" at bounding box center [47, 181] width 1 height 1
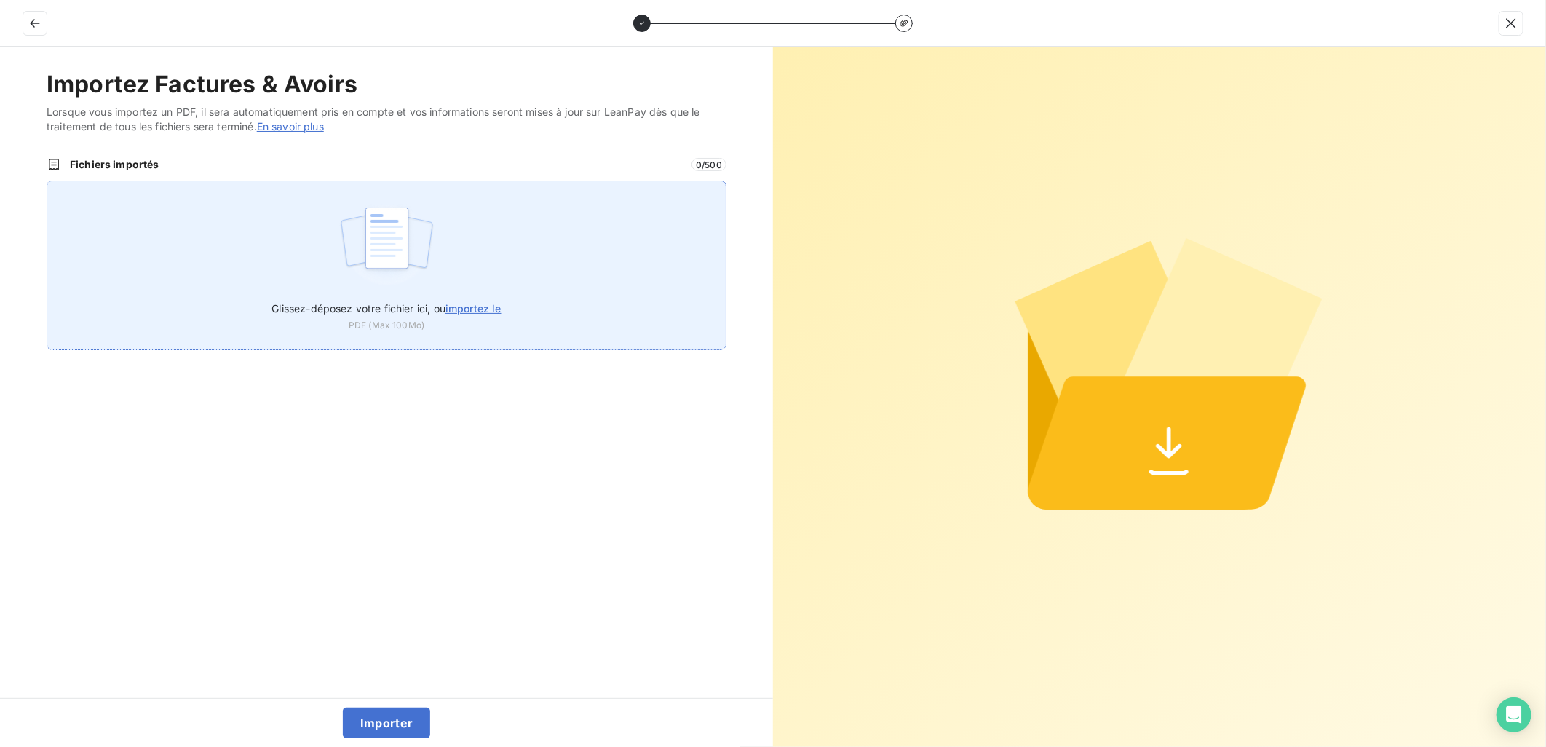
type input "C:\fakepath\FEF-2025-2718.pdf"
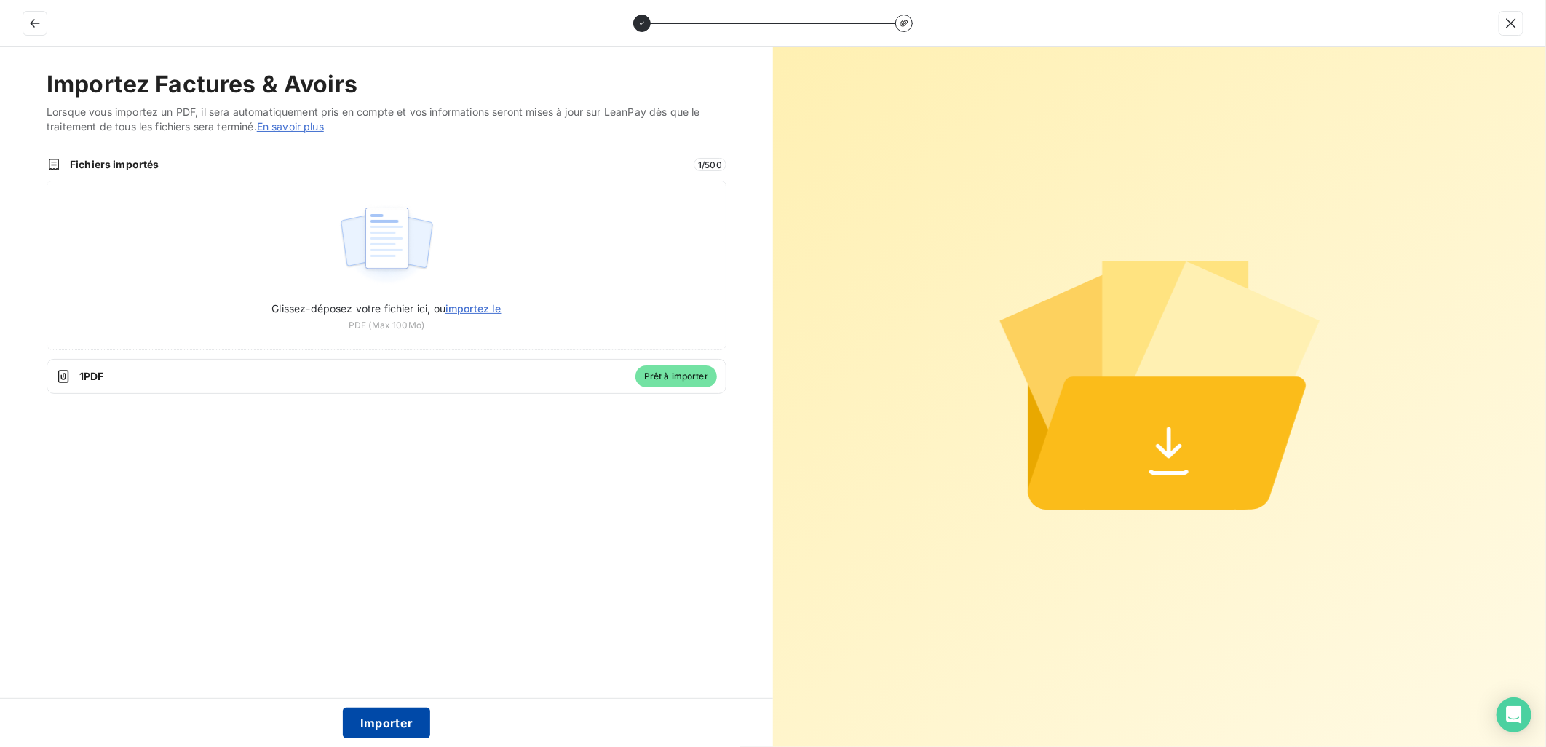
click at [402, 721] on button "Importer" at bounding box center [387, 723] width 88 height 31
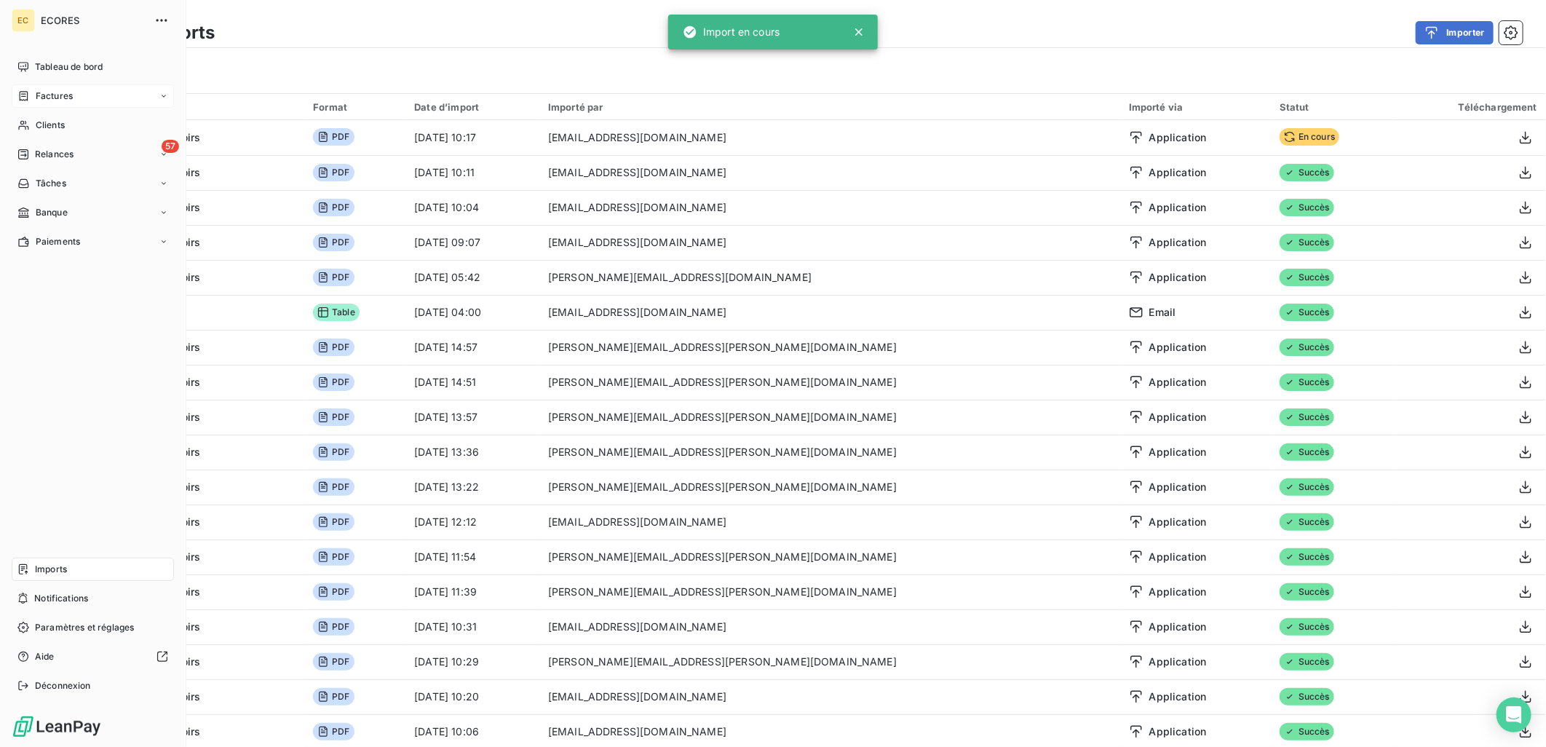
click at [39, 91] on span "Factures" at bounding box center [54, 96] width 37 height 13
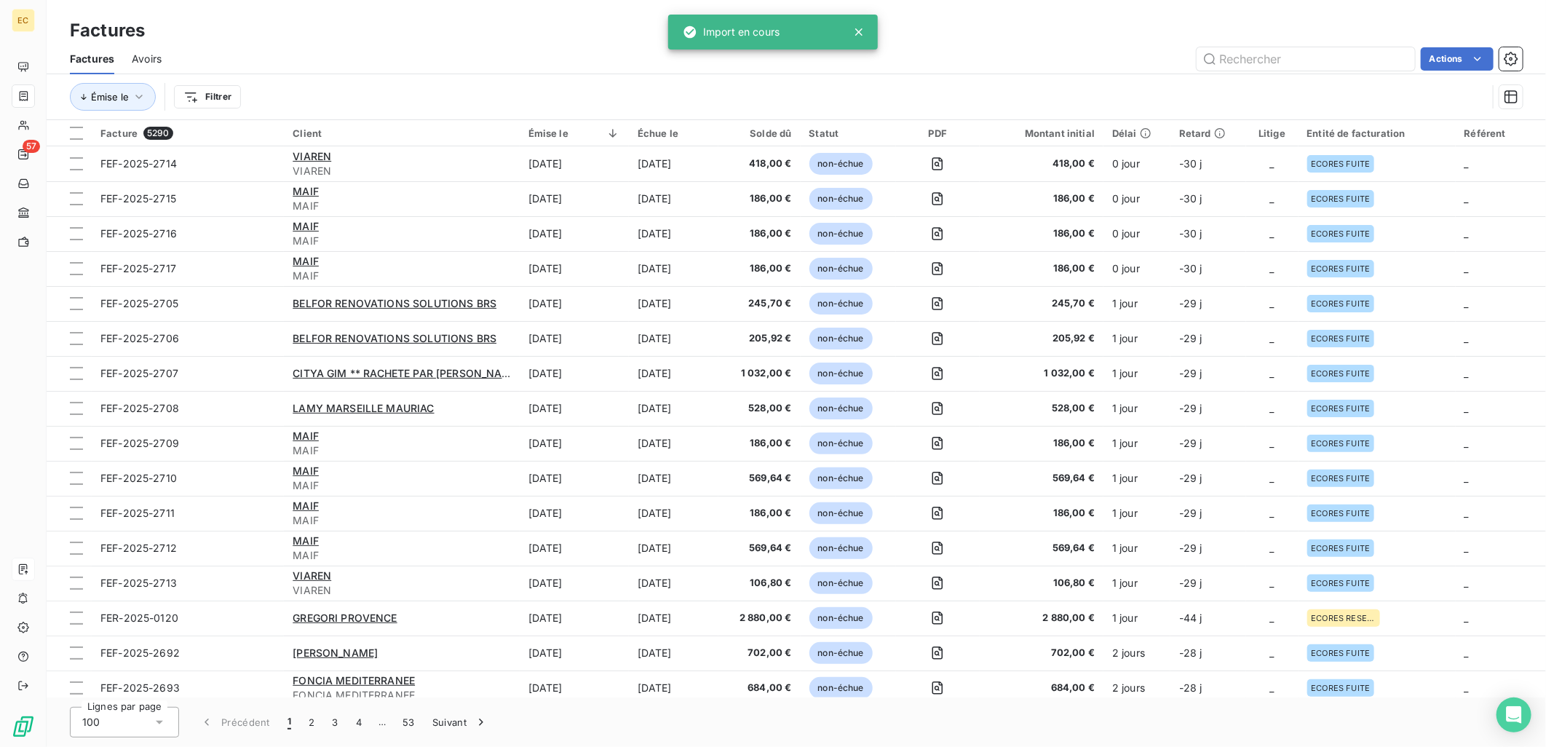
click at [352, 52] on div "Actions" at bounding box center [851, 58] width 1344 height 23
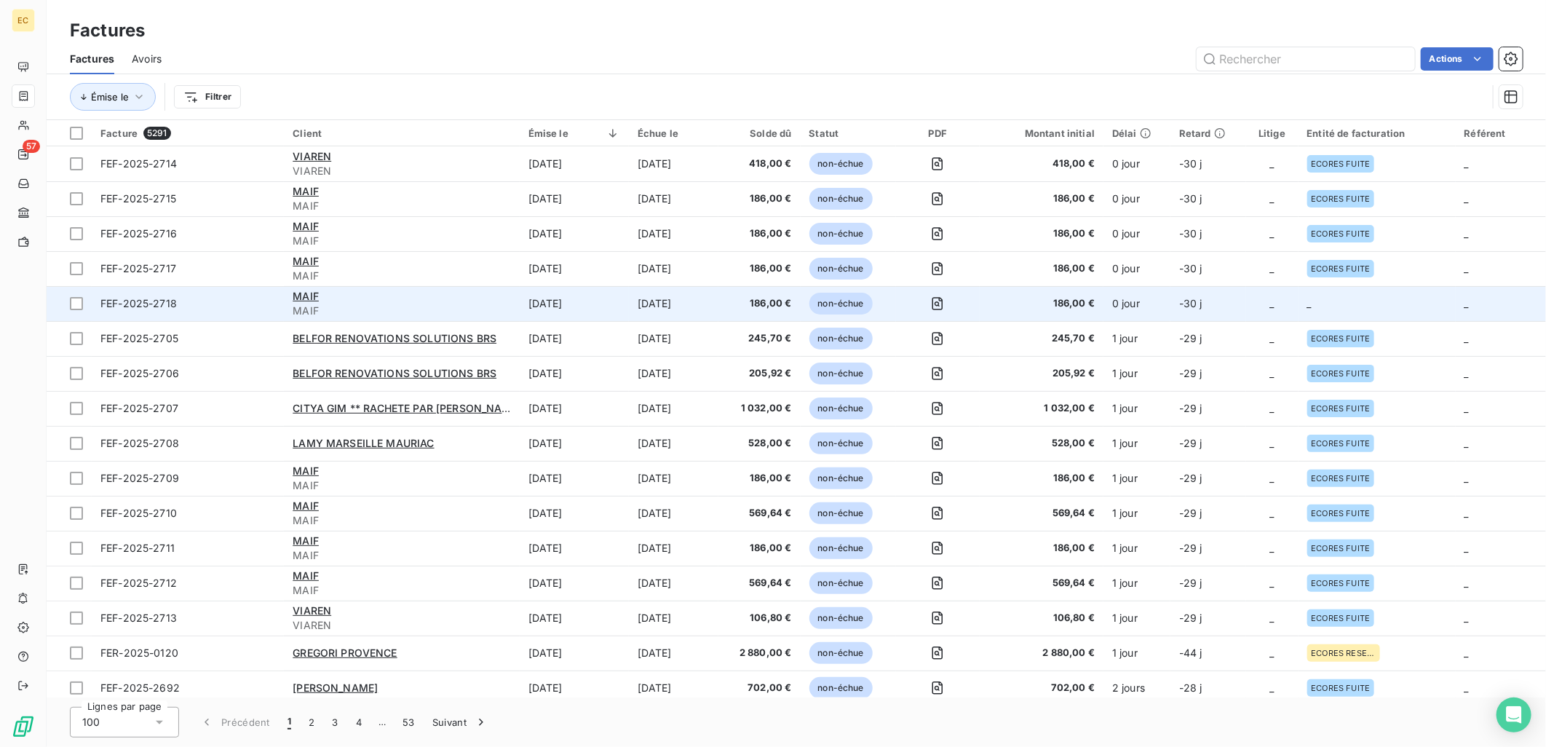
click at [1338, 304] on td "_" at bounding box center [1377, 303] width 157 height 35
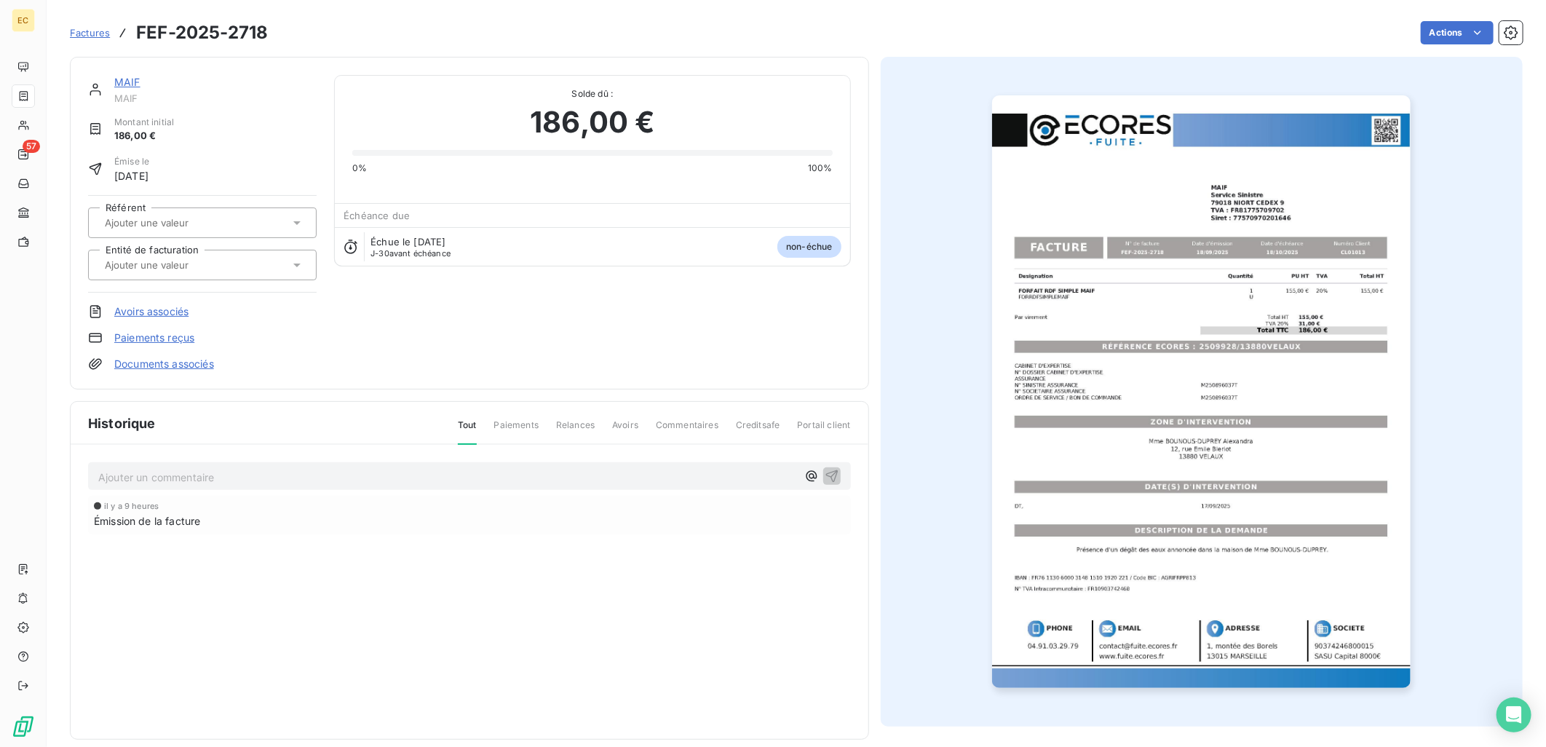
click at [189, 362] on link "Documents associés" at bounding box center [164, 364] width 100 height 15
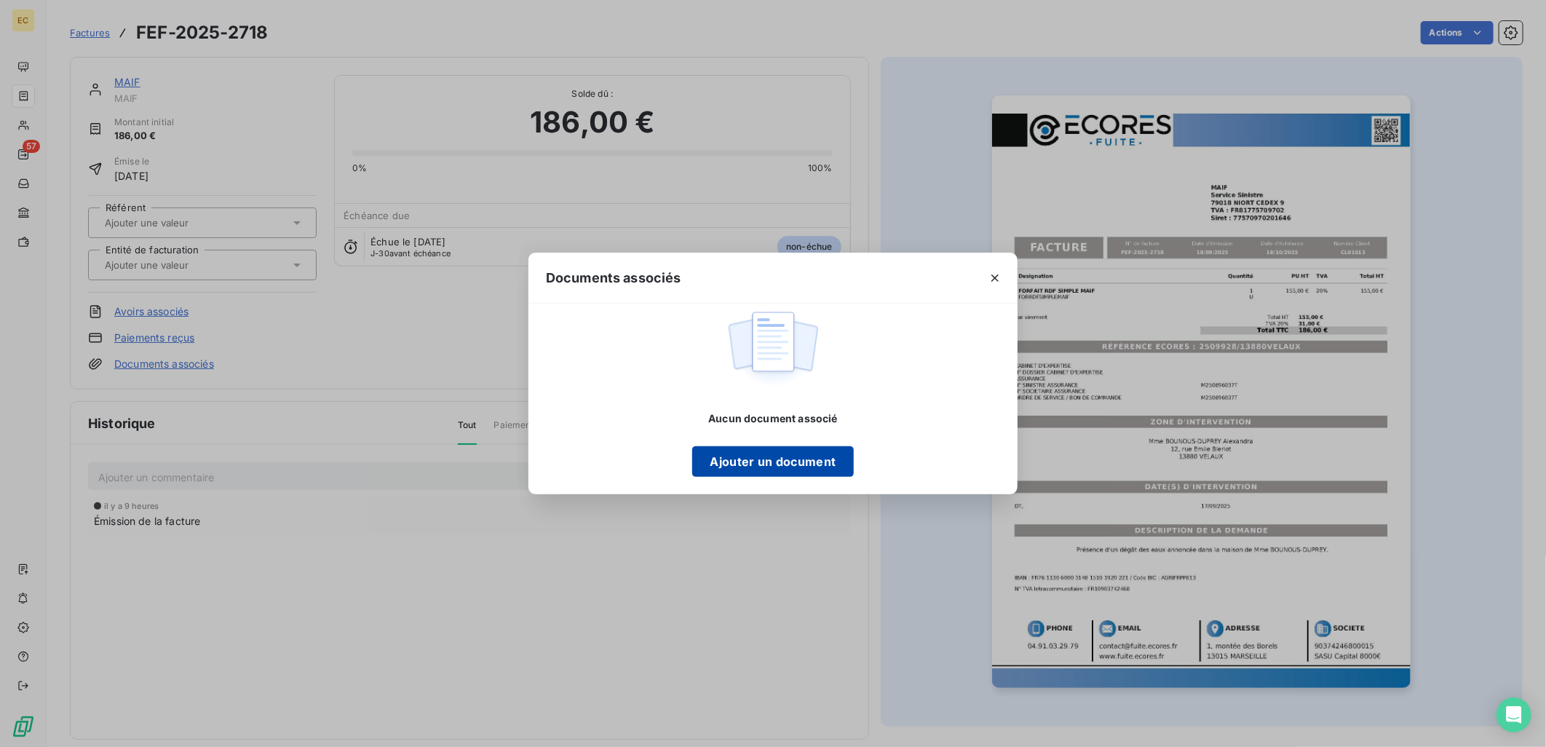
click at [792, 459] on button "Ajouter un document" at bounding box center [772, 461] width 161 height 31
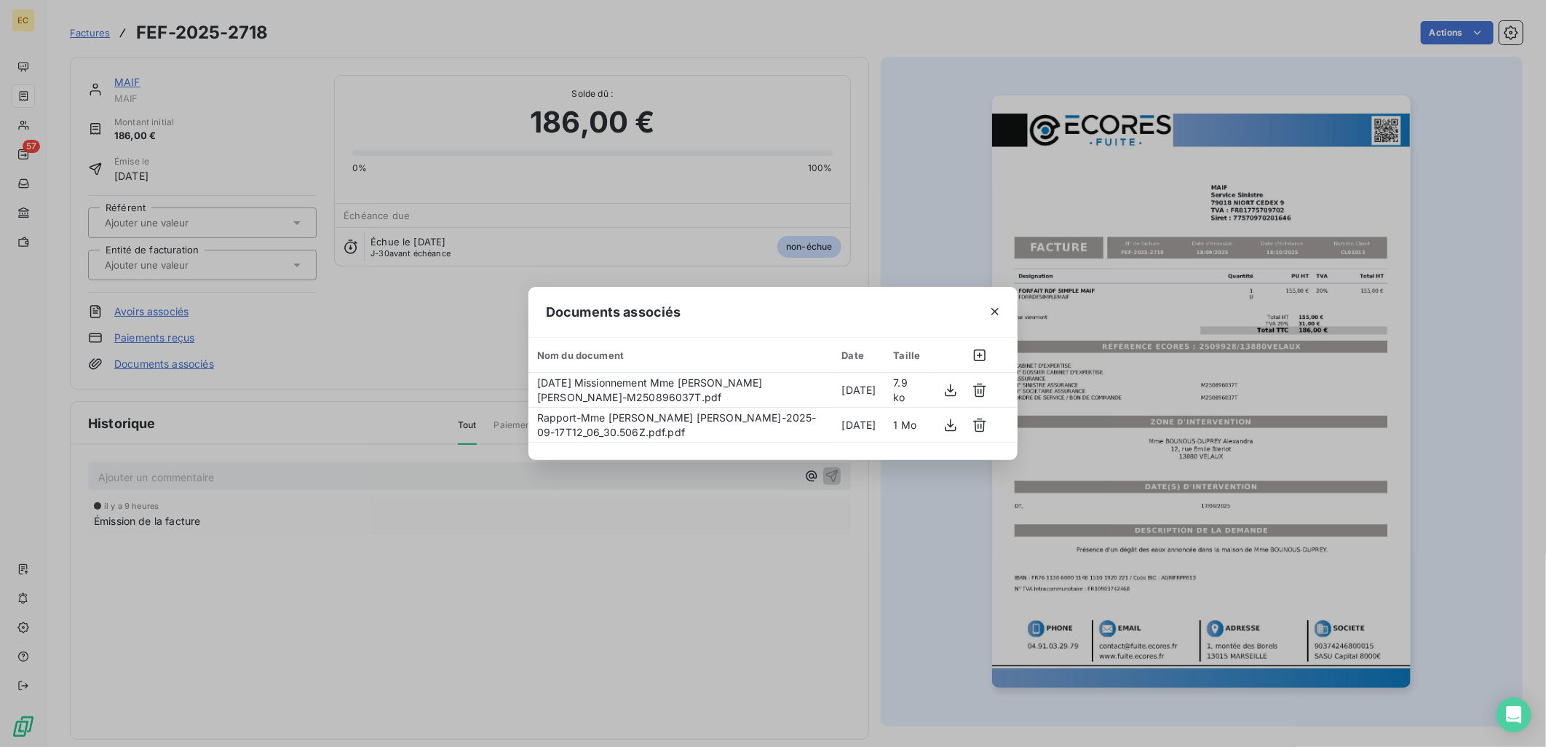
click at [359, 355] on div "Documents associés Nom du document Date Taille 2025-09-08 Missionnement Mme BOU…" at bounding box center [773, 373] width 1546 height 747
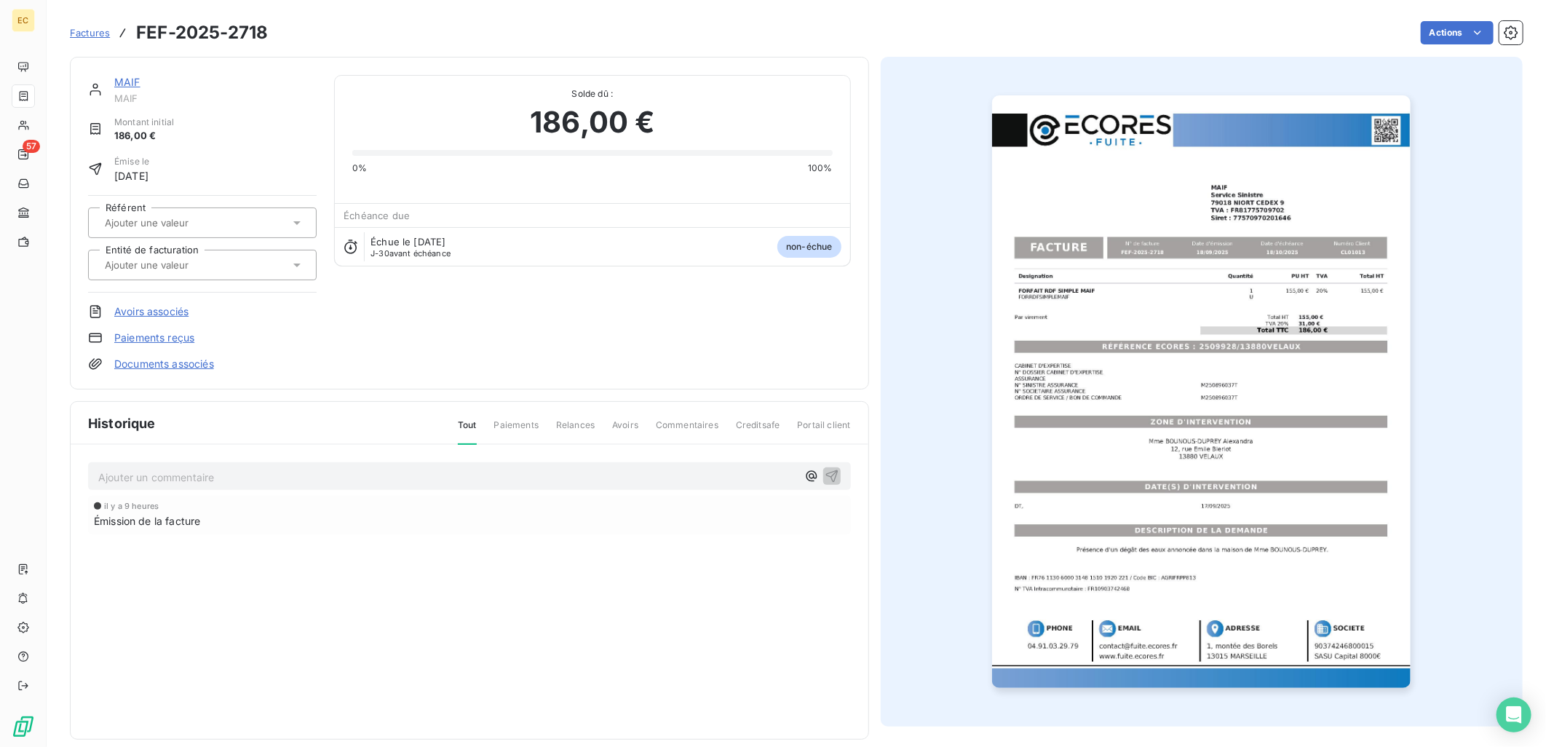
click at [173, 263] on input "text" at bounding box center [176, 264] width 146 height 13
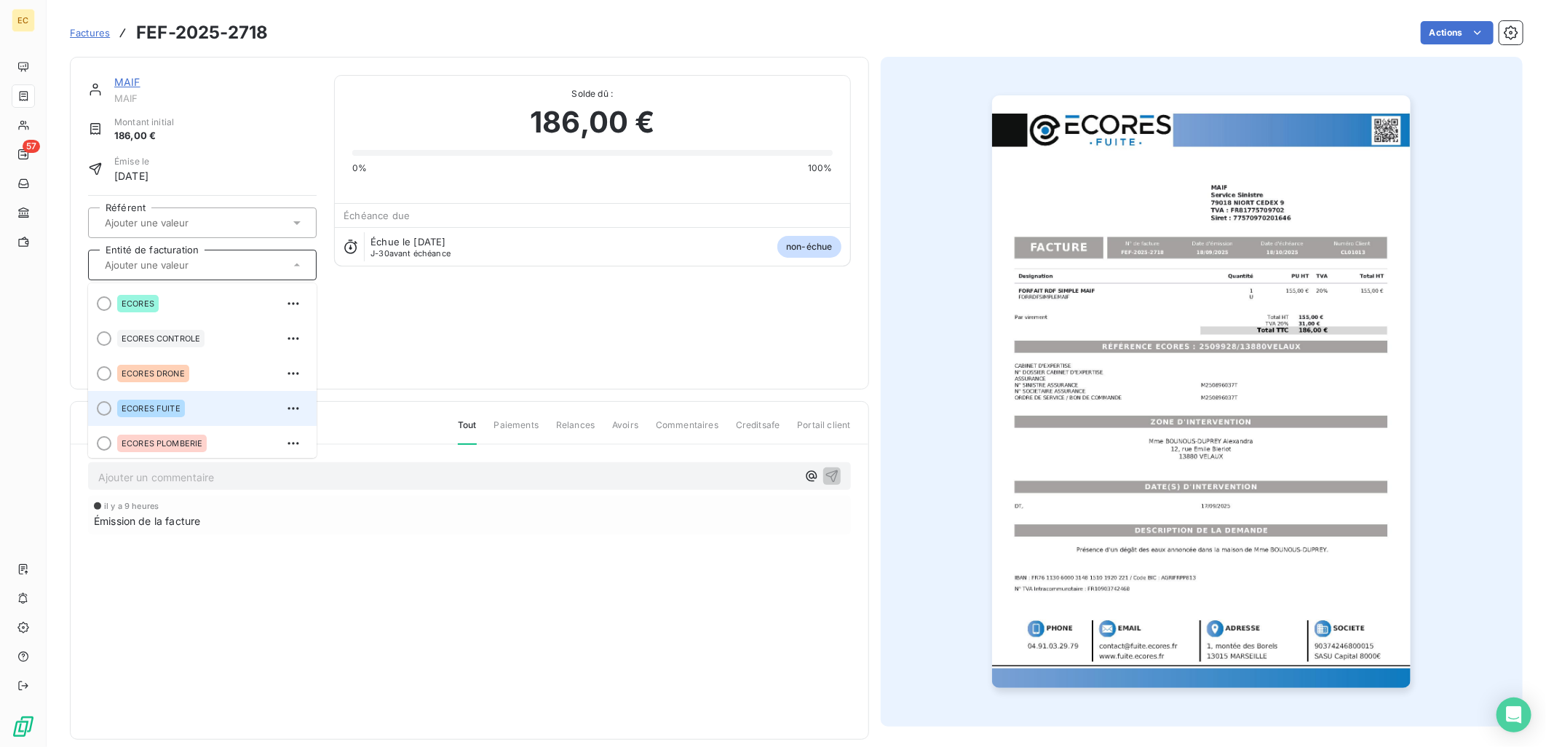
click at [200, 397] on div "ECORES FUITE" at bounding box center [211, 408] width 188 height 23
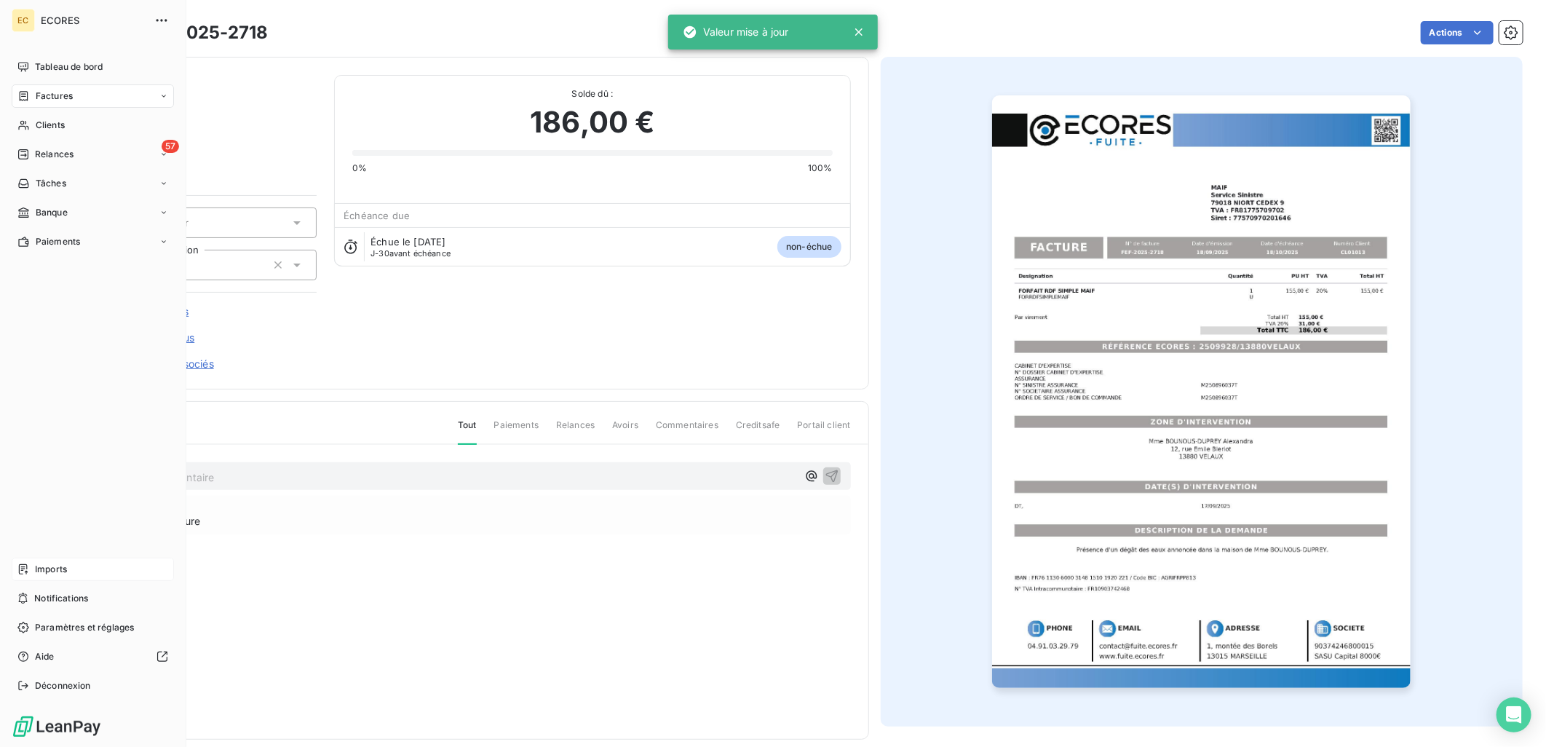
click at [58, 565] on span "Imports" at bounding box center [51, 569] width 32 height 13
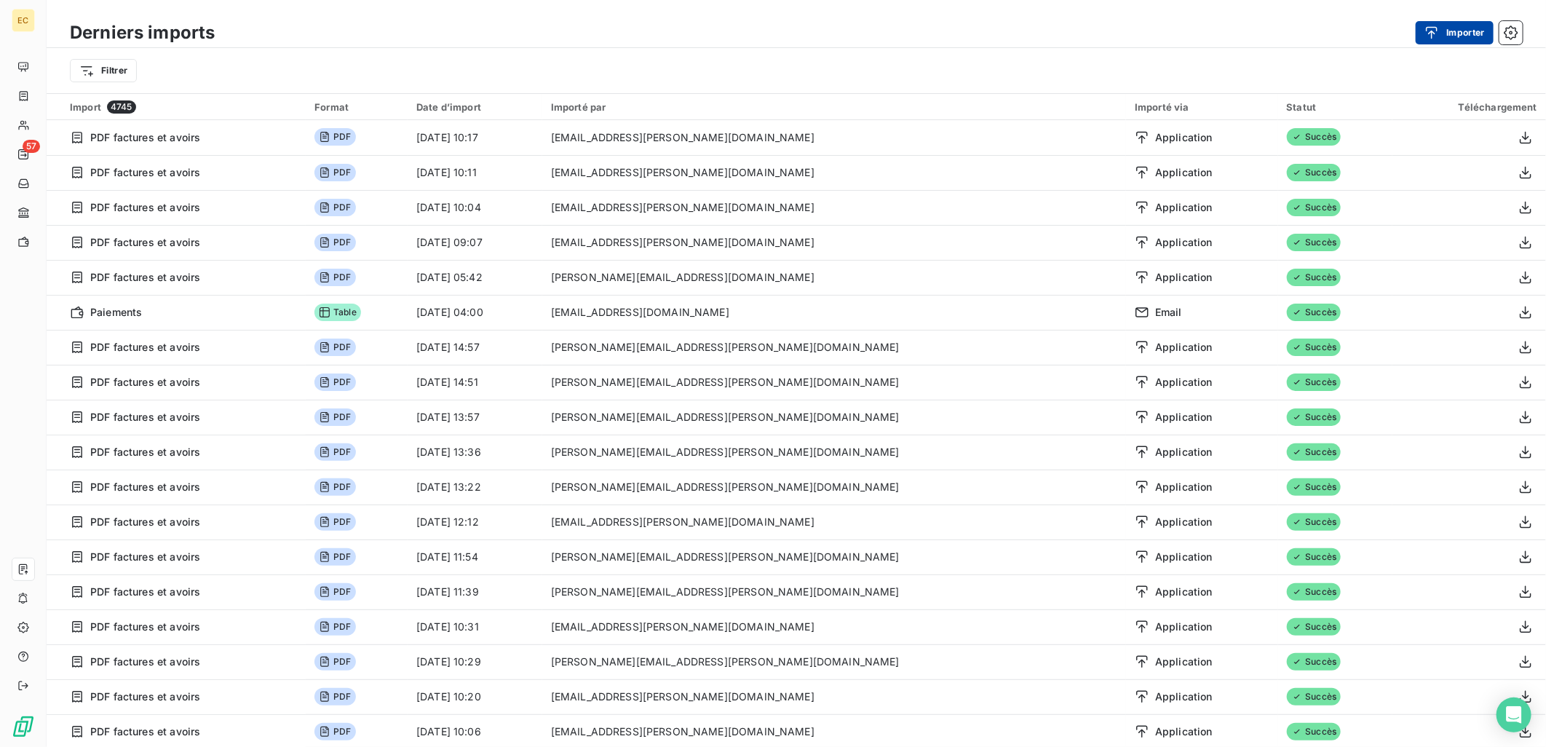
click at [1446, 26] on button "Importer" at bounding box center [1455, 32] width 78 height 23
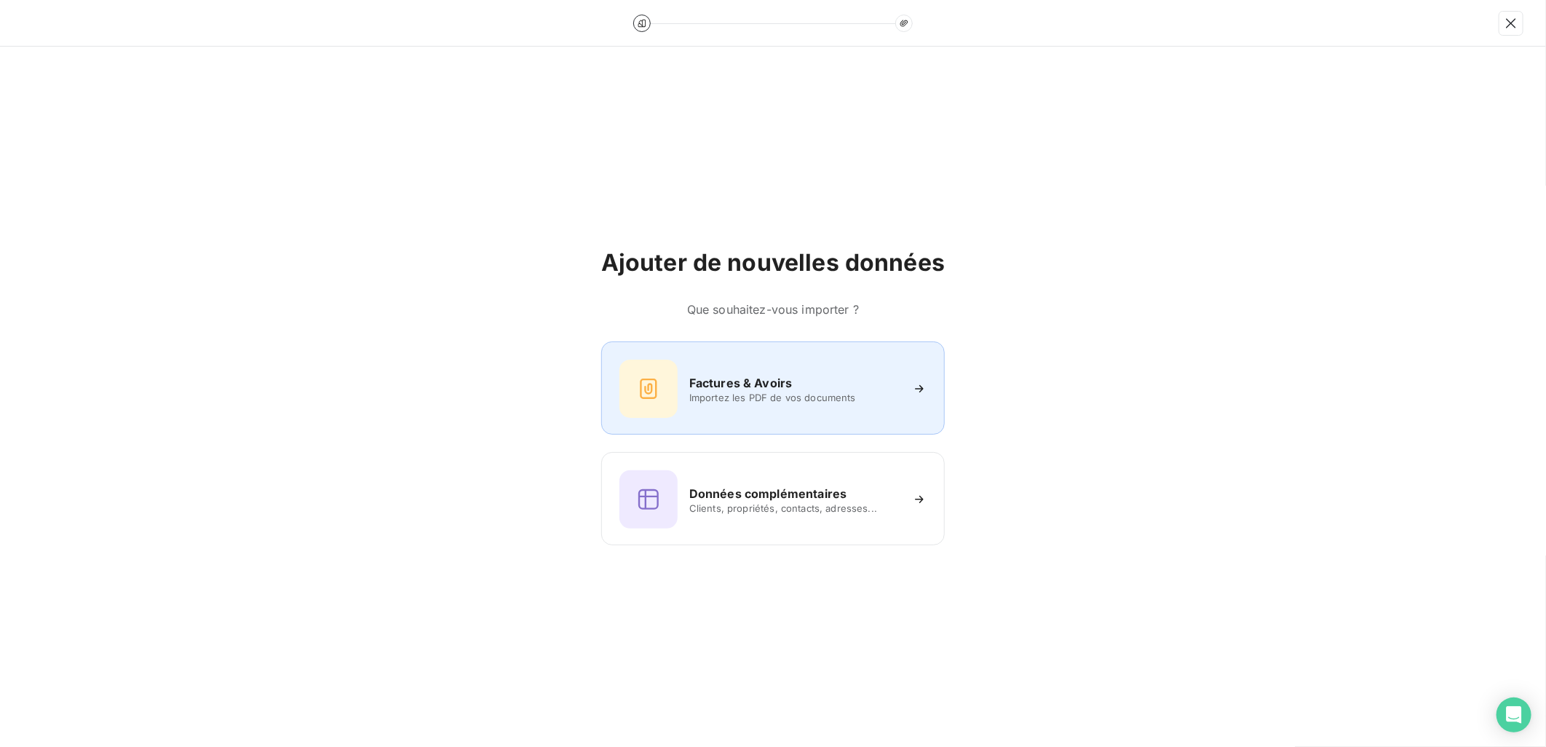
click at [839, 366] on div "Factures & Avoirs Importez les PDF de vos documents" at bounding box center [772, 389] width 307 height 58
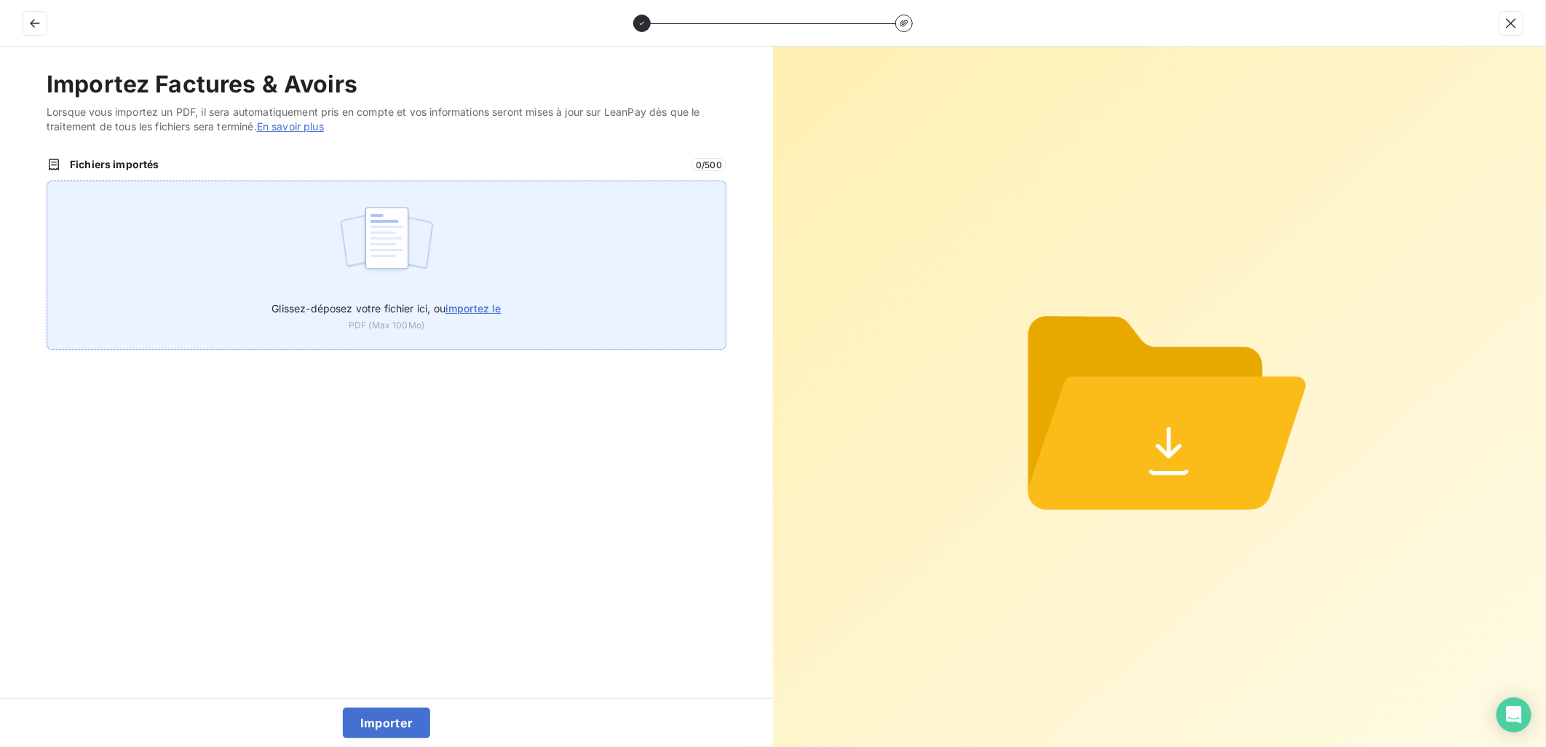
click at [499, 273] on div "Glissez-déposez votre fichier ici, ou importez le PDF (Max 100Mo)" at bounding box center [387, 266] width 680 height 170
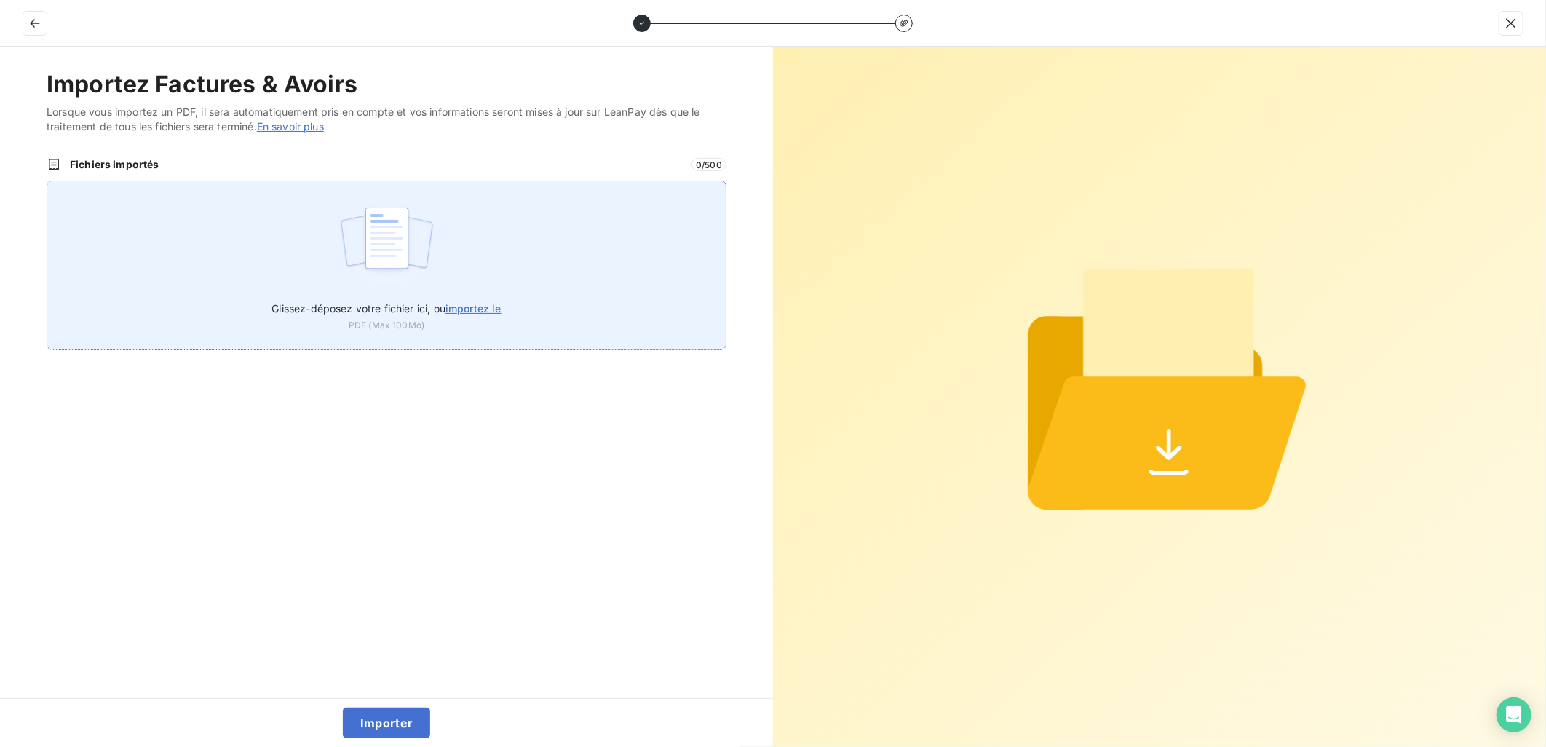
type input "C:\fakepath\FEF-2025-2719.pdf"
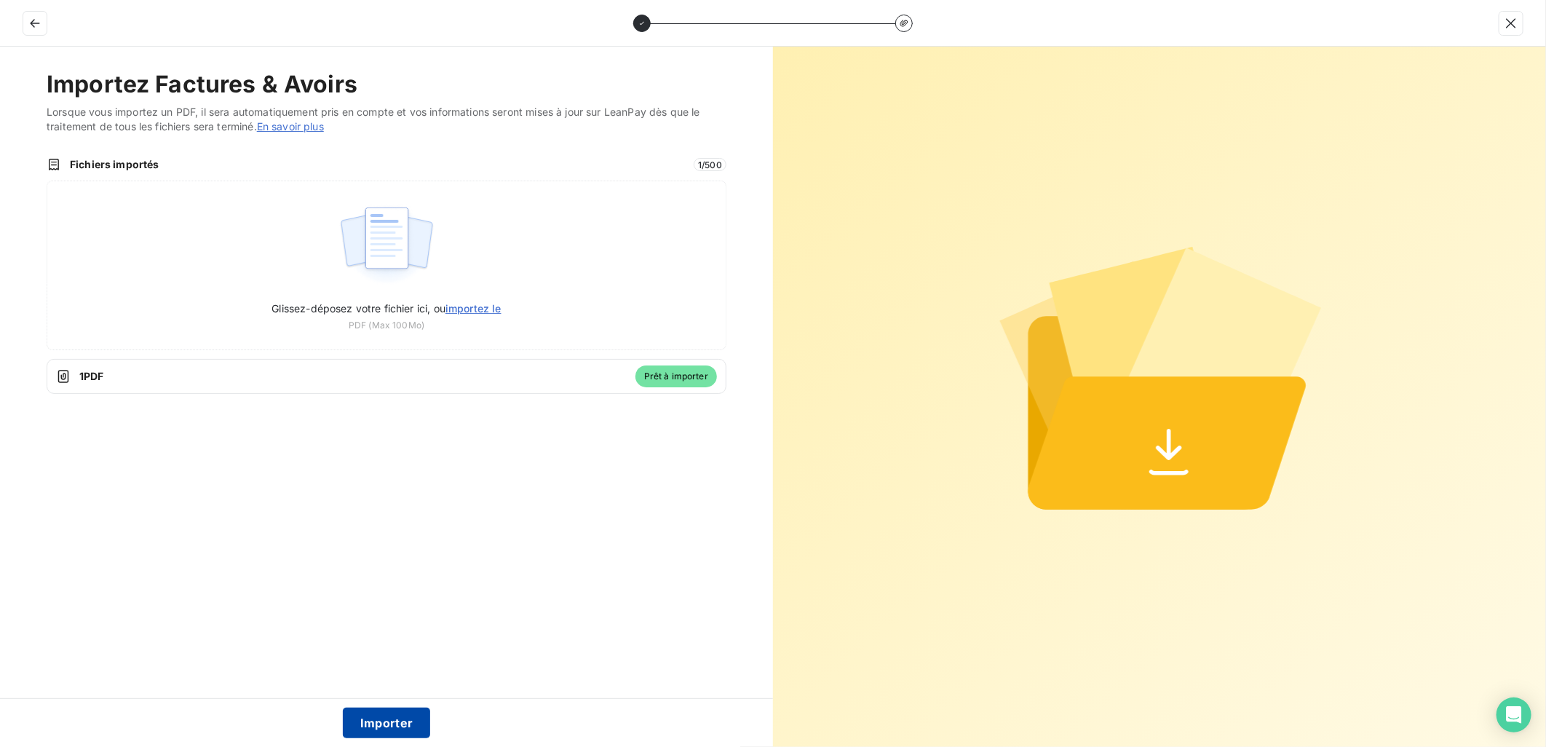
click at [415, 718] on button "Importer" at bounding box center [387, 723] width 88 height 31
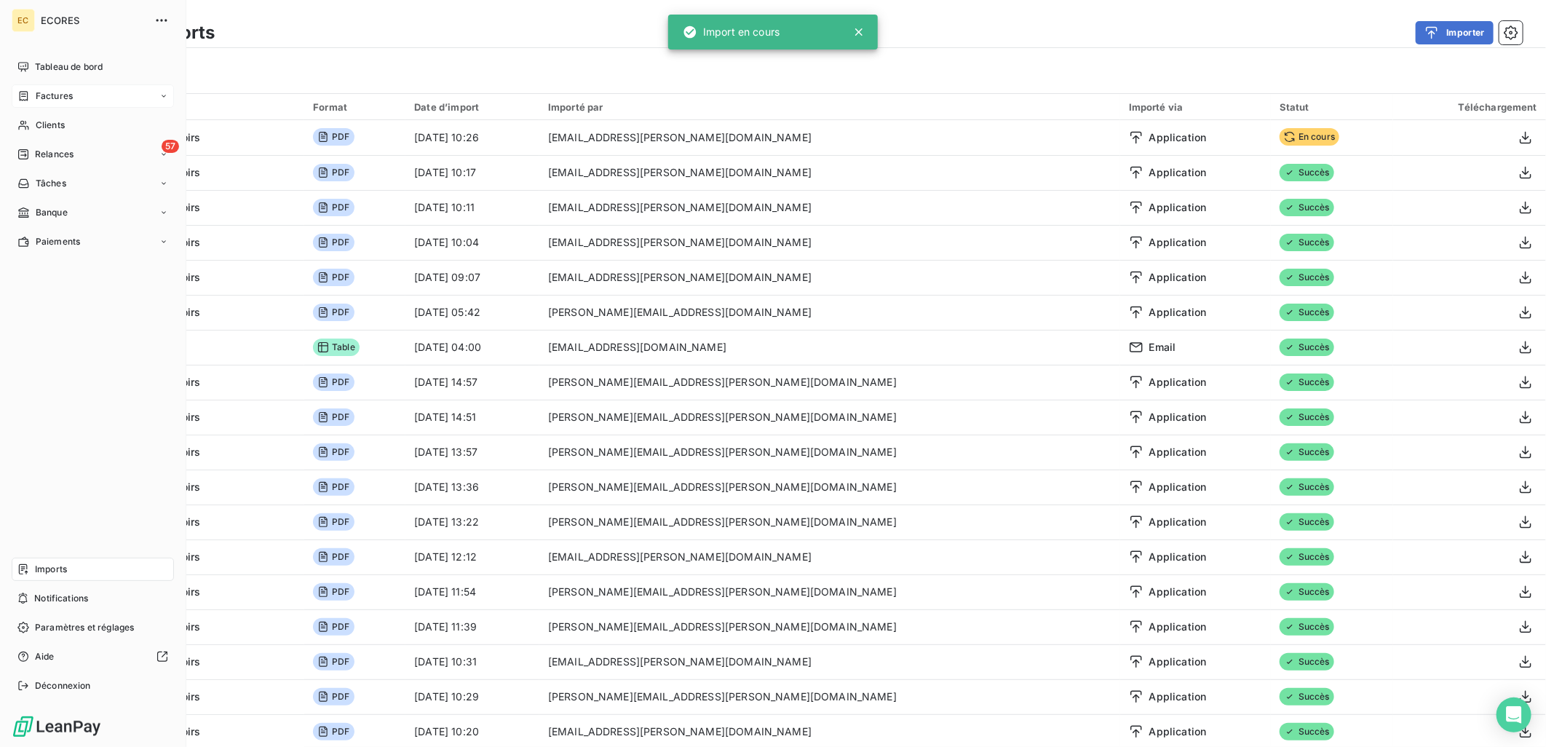
click at [30, 96] on div "Factures" at bounding box center [44, 96] width 55 height 13
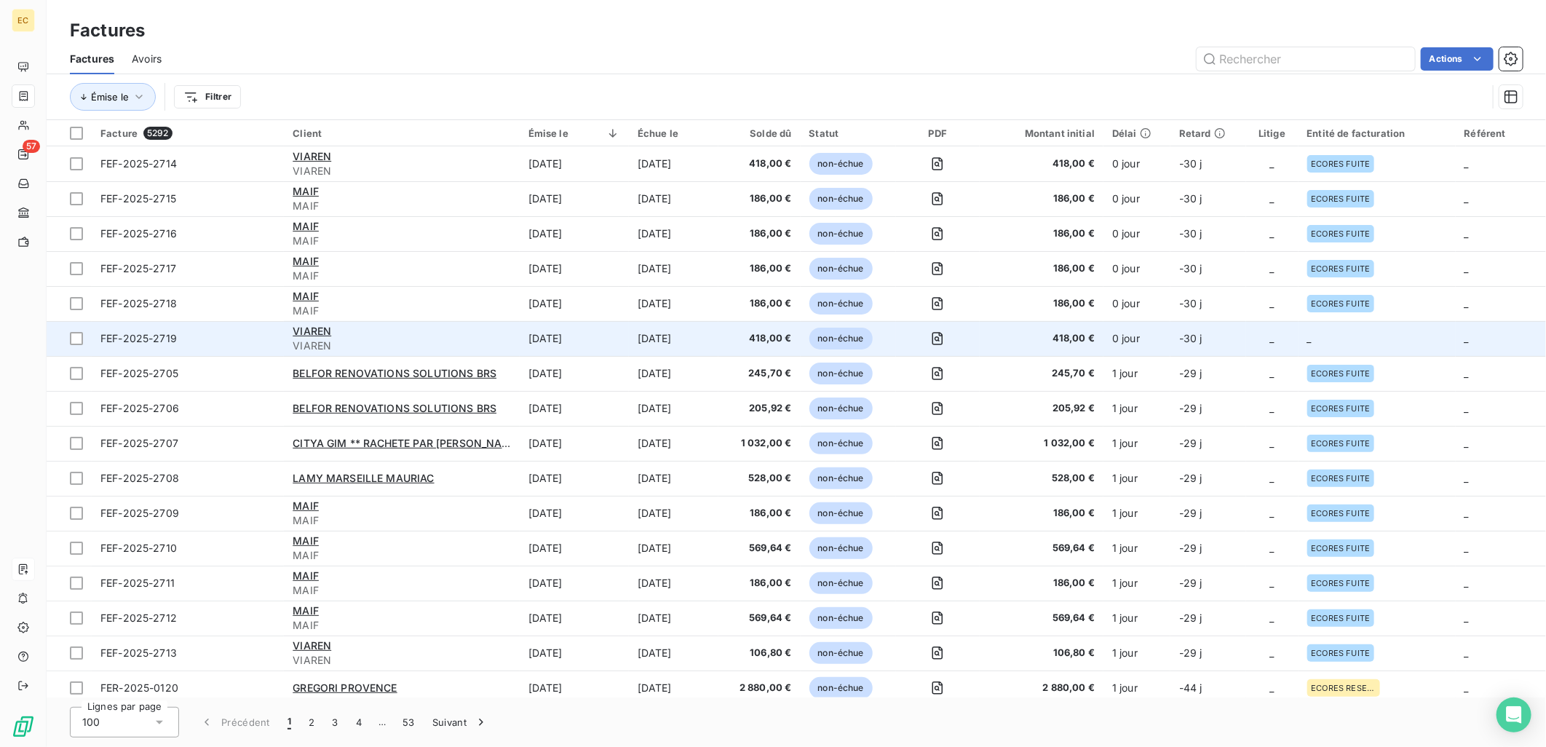
click at [1231, 335] on td "-30 j" at bounding box center [1208, 338] width 76 height 35
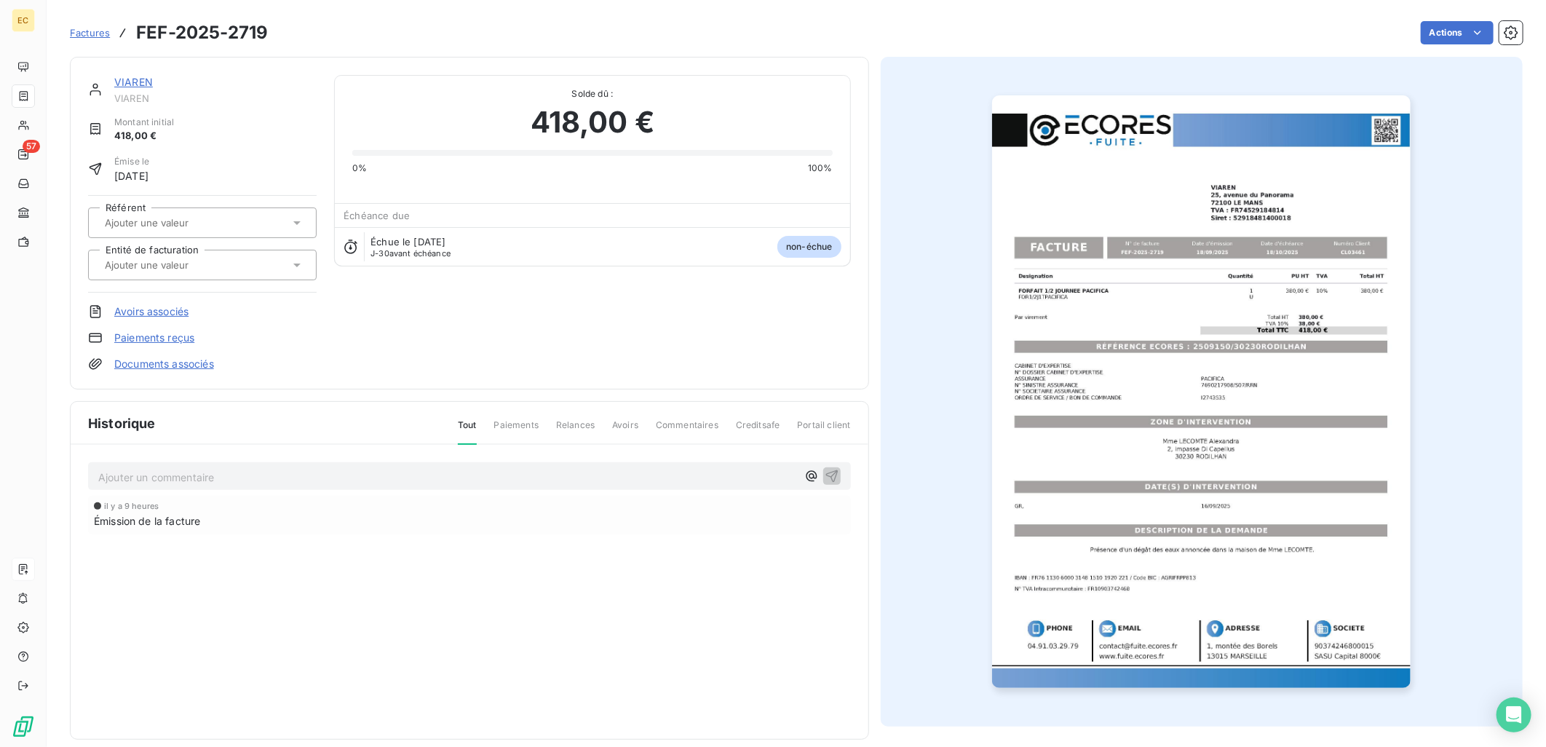
click at [171, 364] on link "Documents associés" at bounding box center [164, 364] width 100 height 15
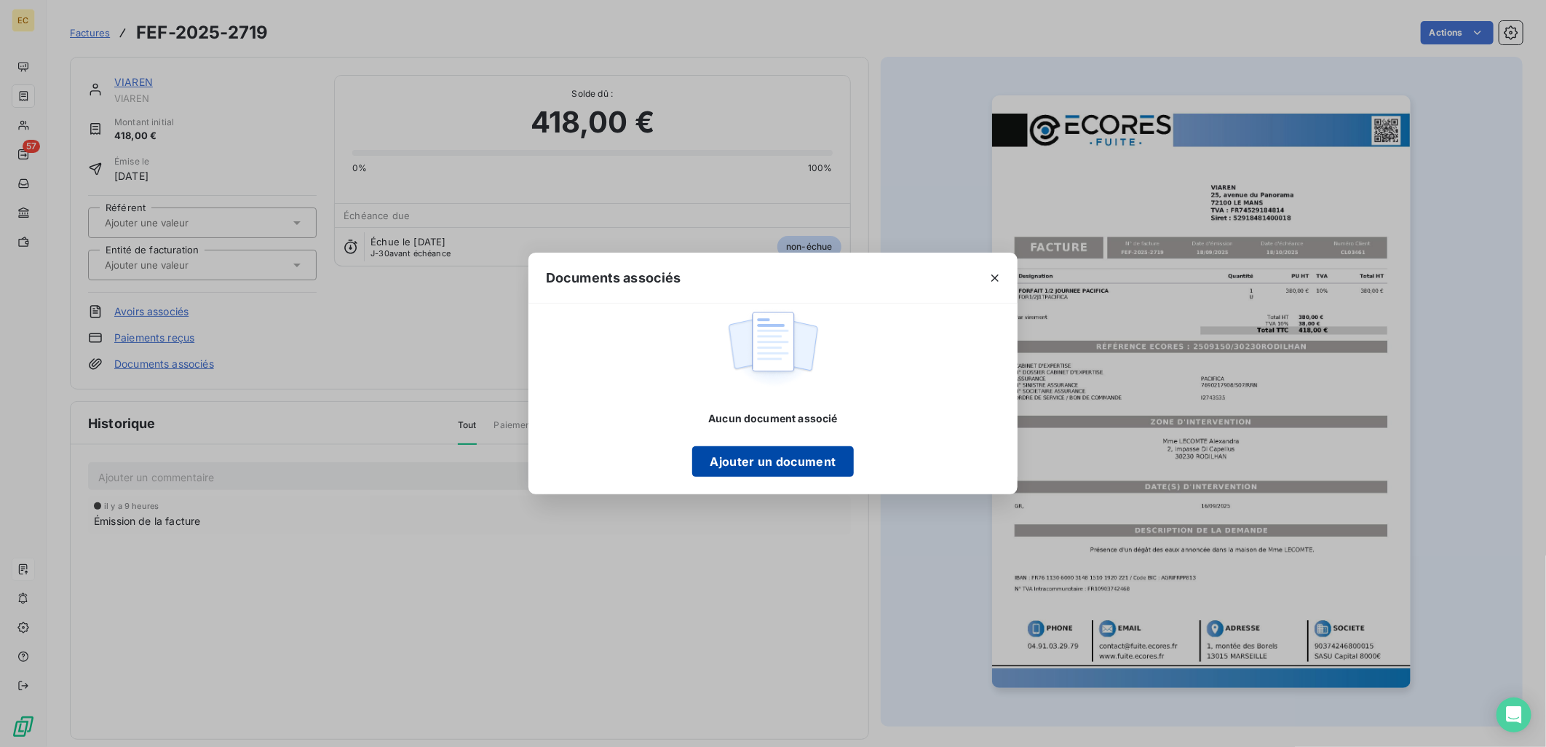
click at [798, 451] on button "Ajouter un document" at bounding box center [772, 461] width 161 height 31
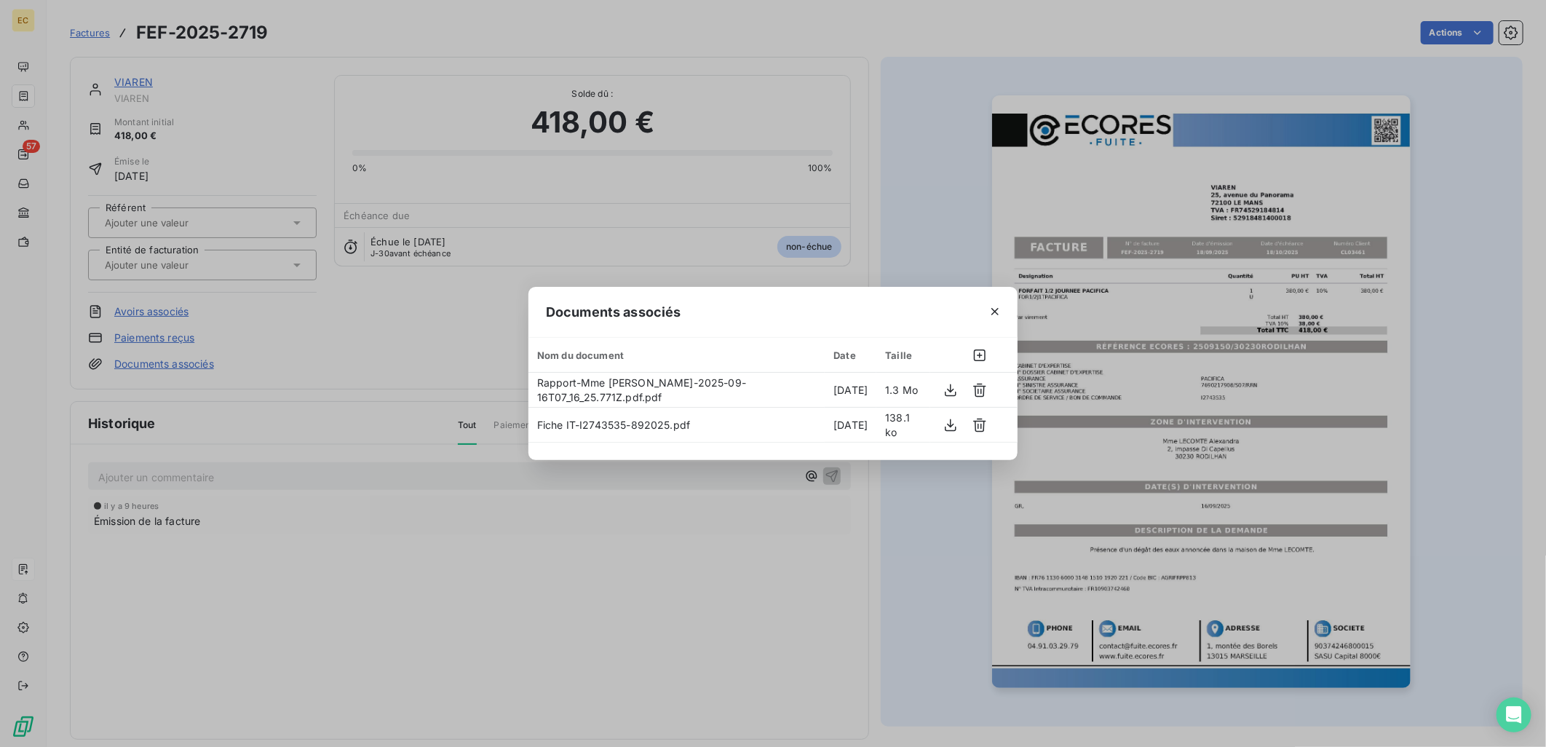
click at [309, 360] on div "Documents associés Nom du document Date Taille Rapport-Mme LECOMTE Alexandra-20…" at bounding box center [773, 373] width 1546 height 747
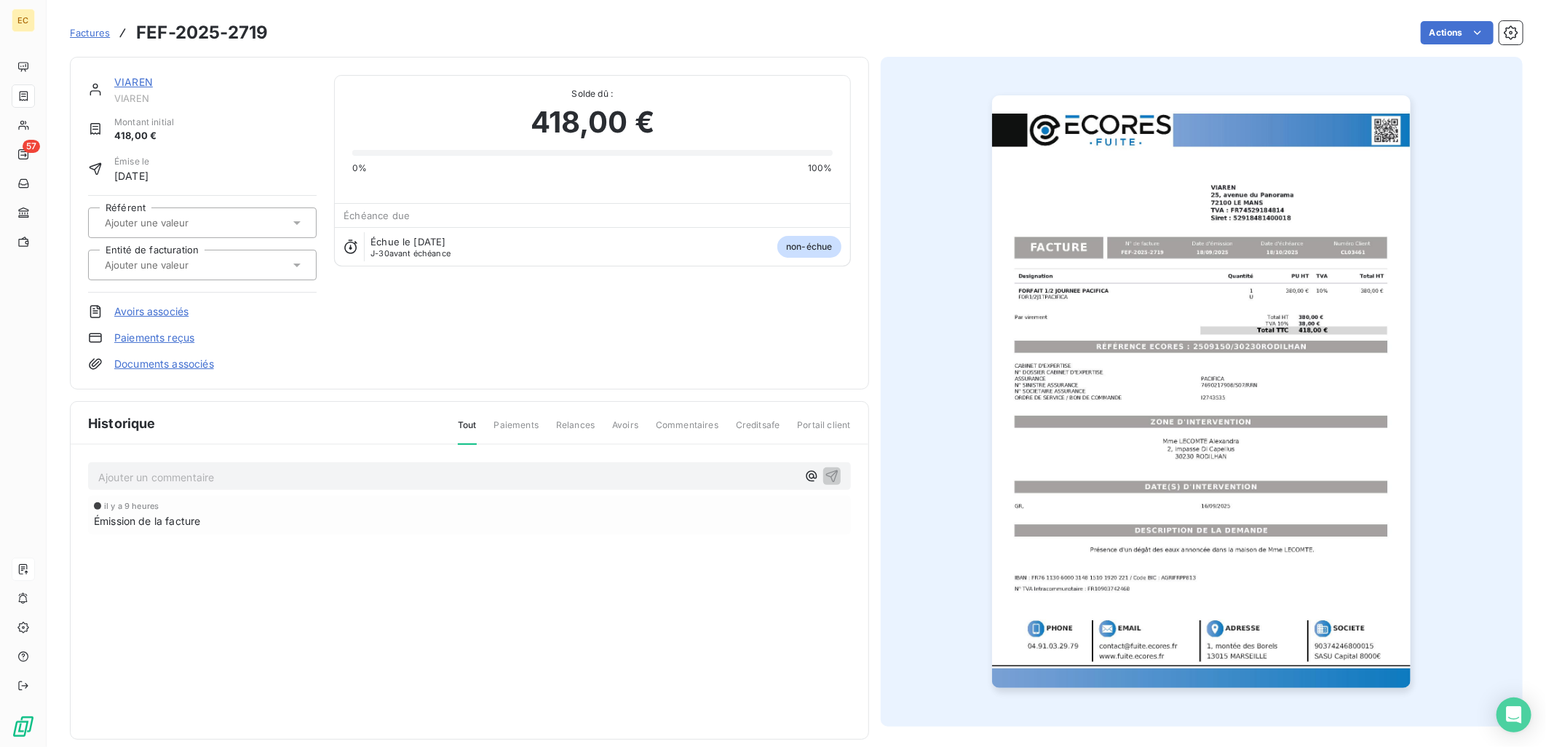
click at [168, 258] on input "text" at bounding box center [176, 264] width 146 height 13
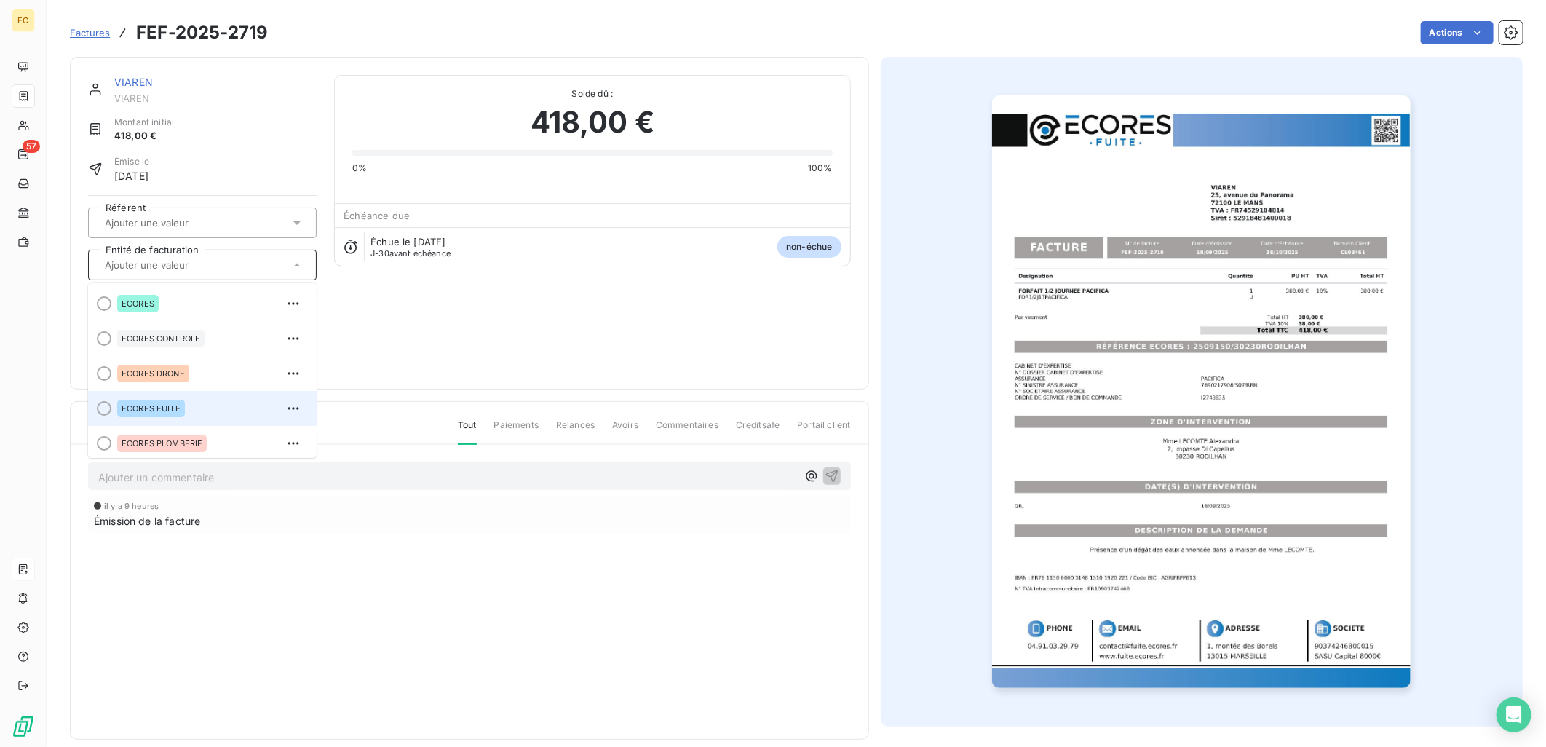
click at [141, 405] on span "ECORES FUITE" at bounding box center [151, 408] width 59 height 9
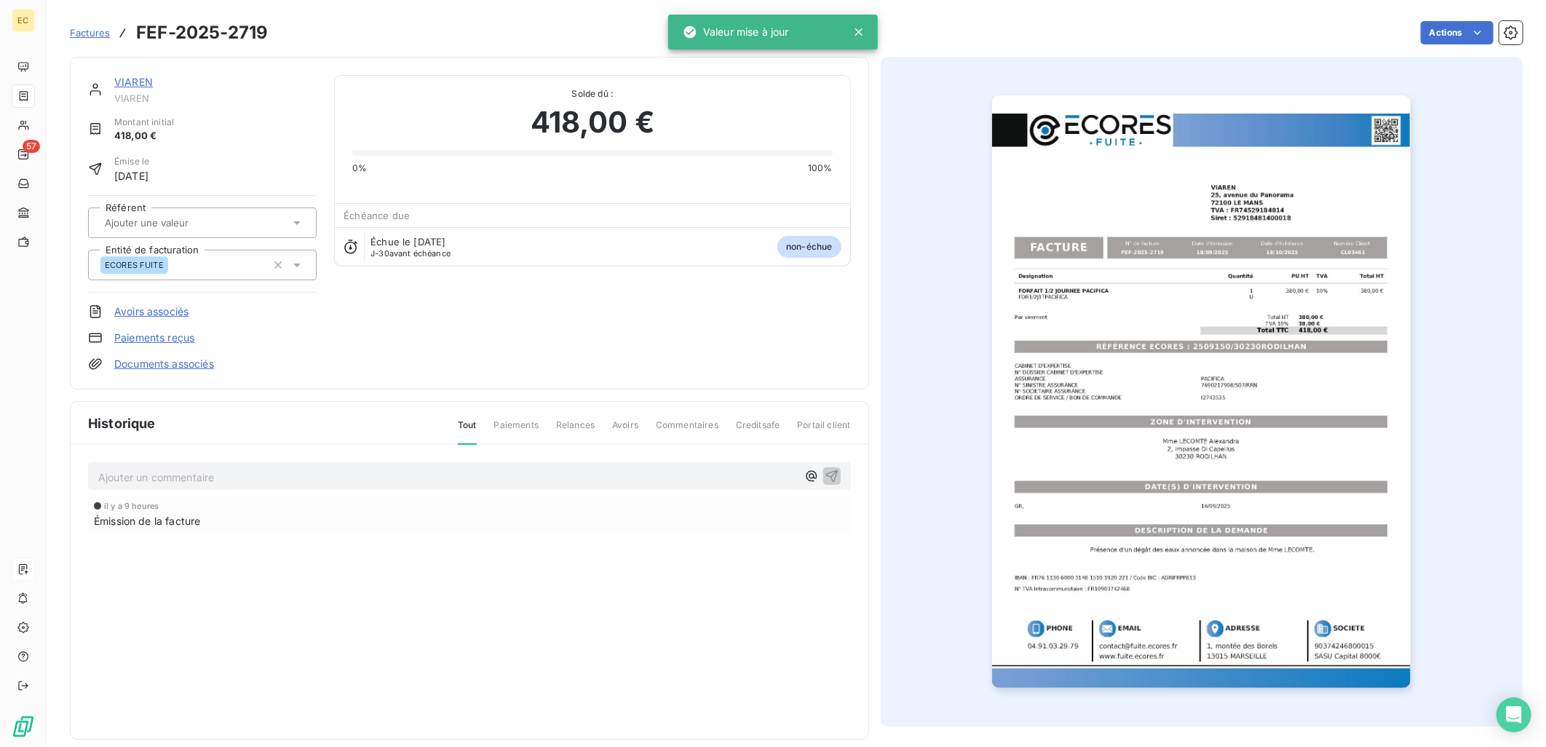
click at [409, 336] on div "VIAREN VIAREN Montant initial 418,00 € Émise le 18 sept. 2025 Référent Entité d…" at bounding box center [469, 223] width 763 height 296
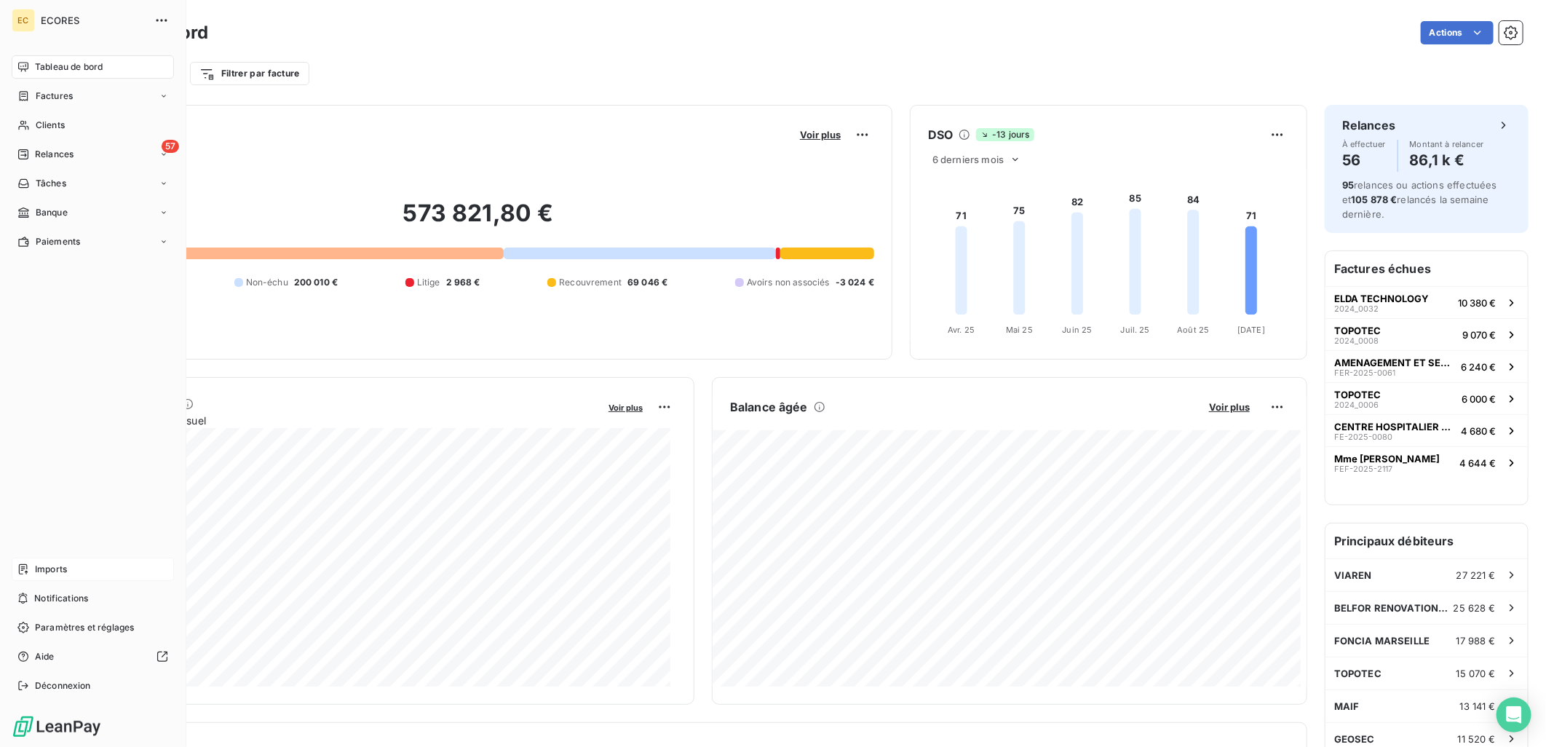
click at [76, 571] on div "Imports" at bounding box center [93, 569] width 162 height 23
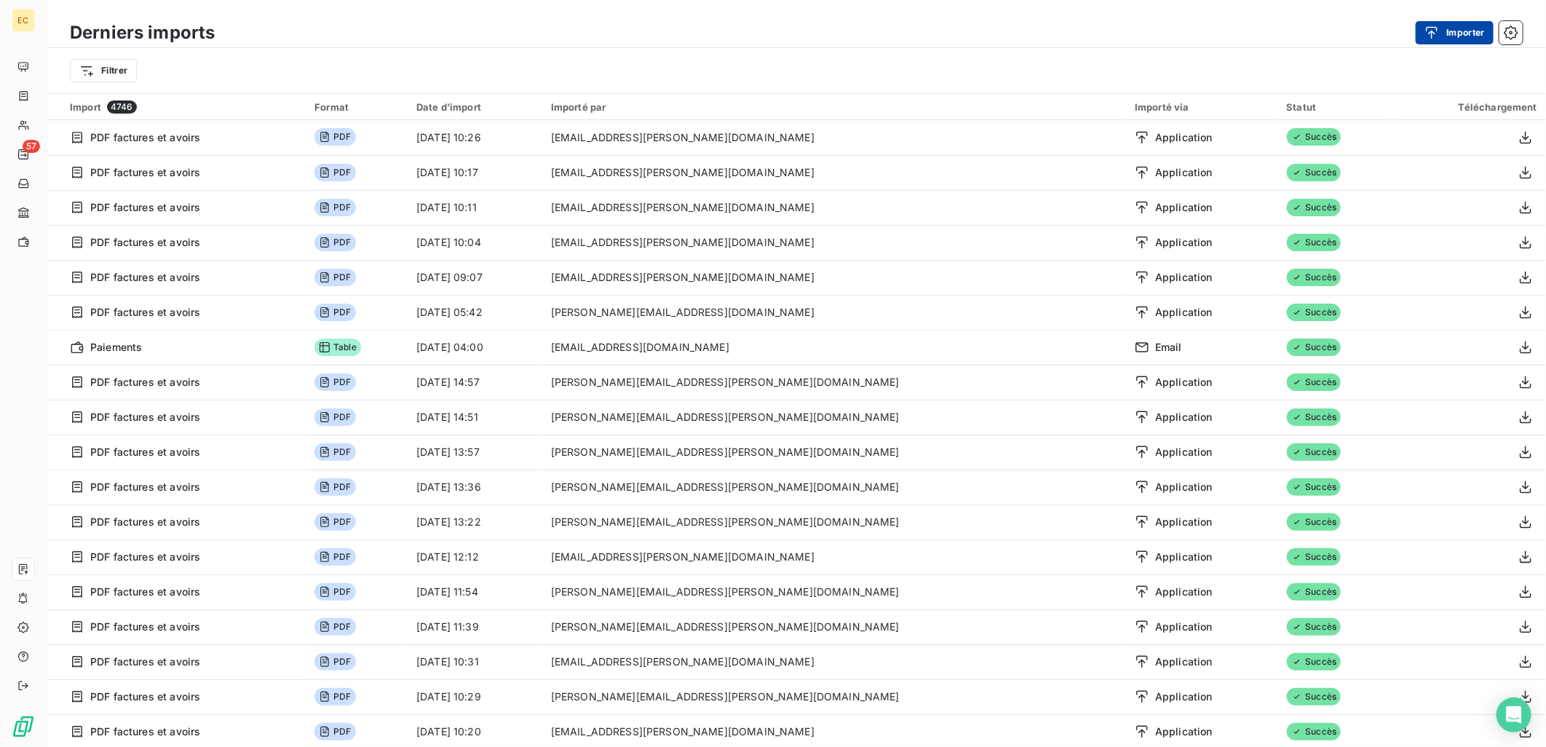
click at [1438, 21] on button "Importer" at bounding box center [1455, 32] width 78 height 23
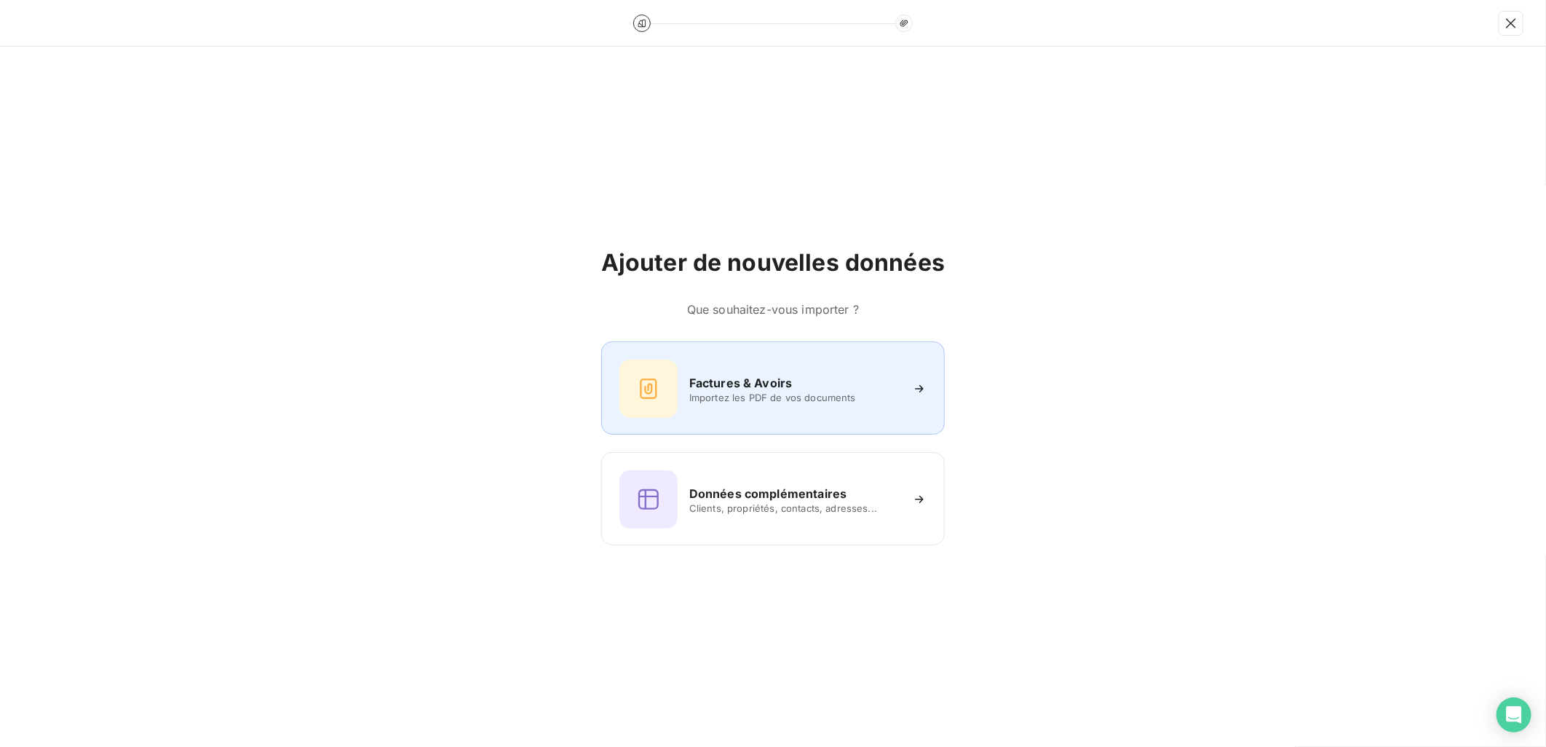
click at [777, 379] on h6 "Factures & Avoirs" at bounding box center [740, 382] width 103 height 17
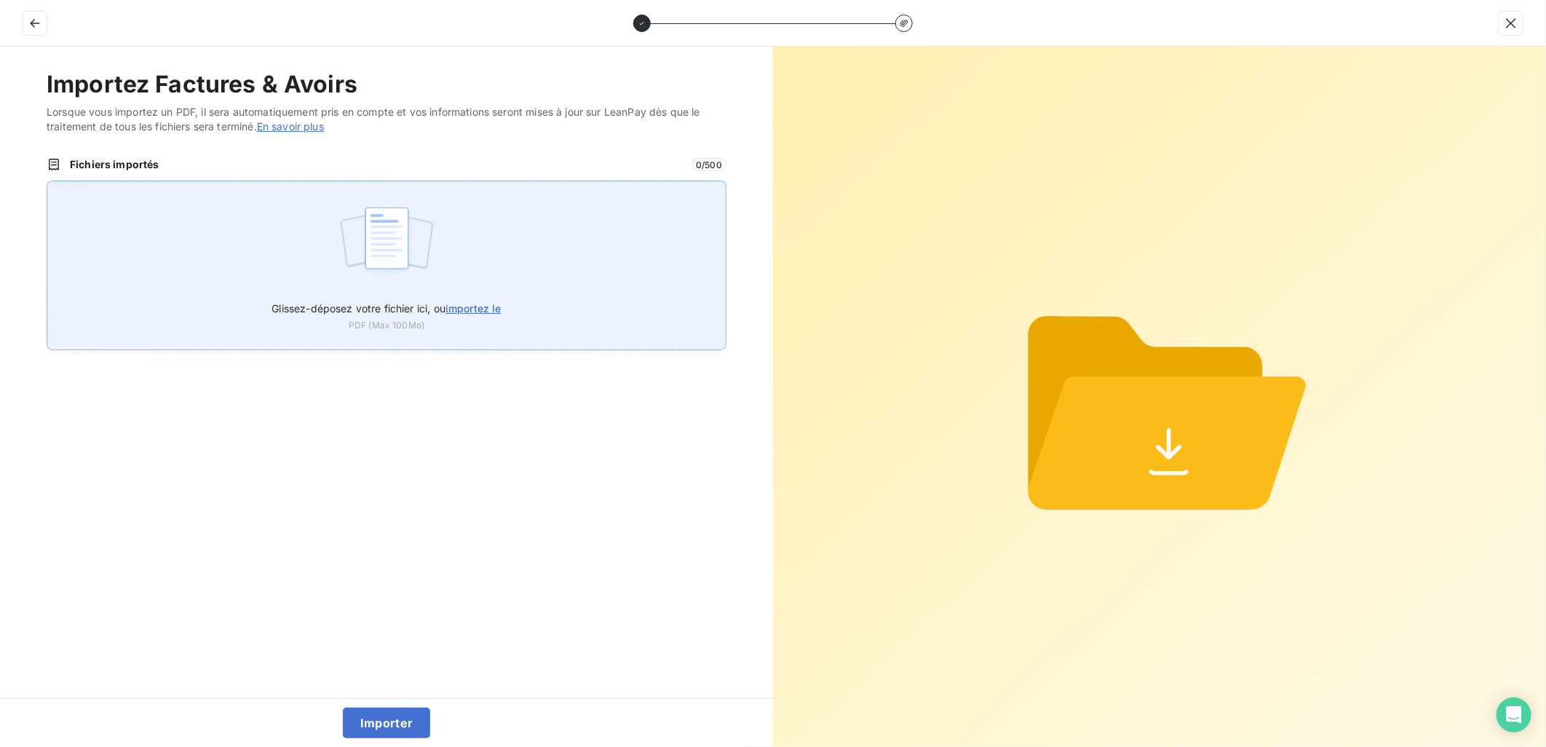
click at [477, 306] on span "importez le" at bounding box center [473, 308] width 56 height 12
click at [47, 181] on input "Glissez-déposez votre fichier ici, ou importez le" at bounding box center [47, 181] width 1 height 1
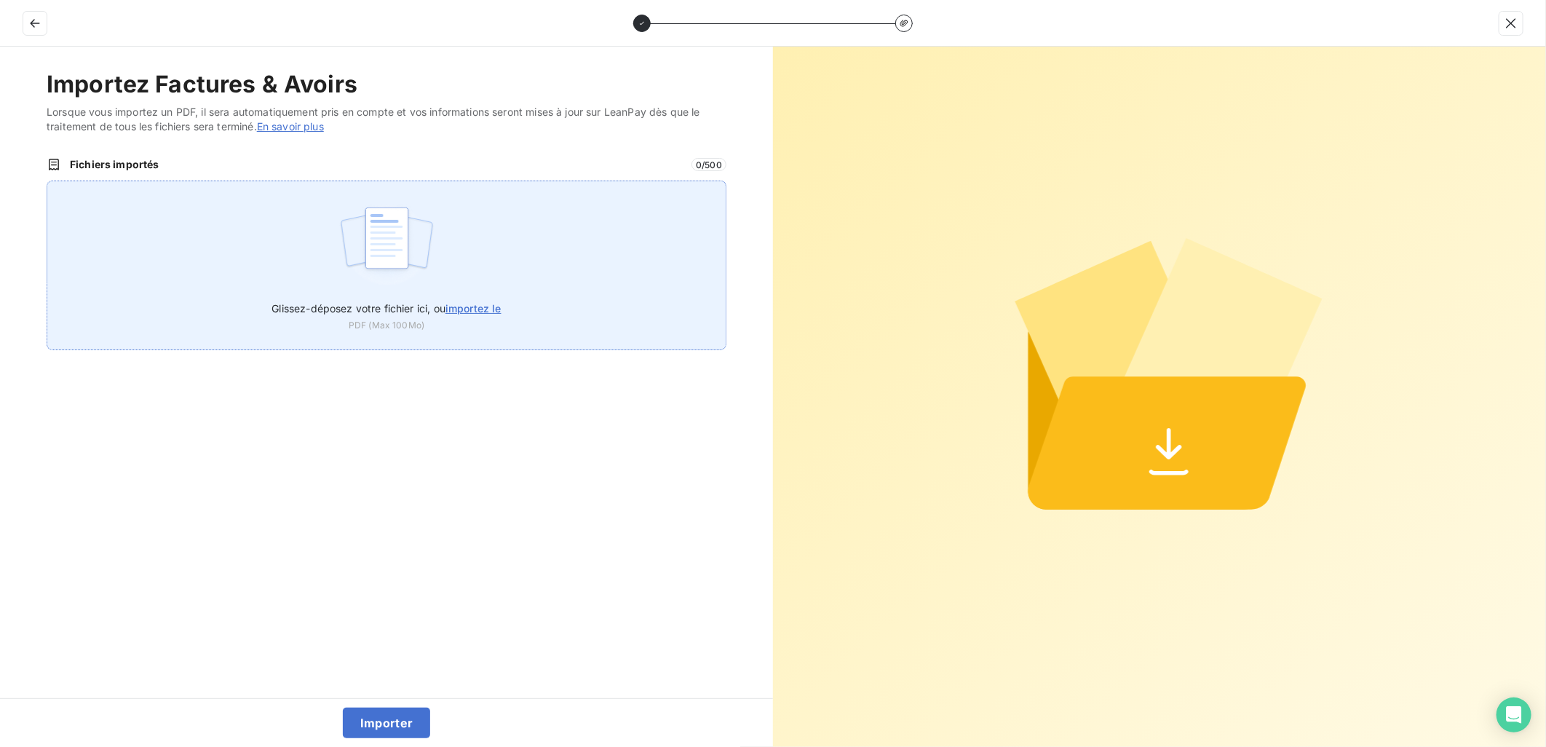
type input "C:\fakepath\FEF-2025-2720.pdf"
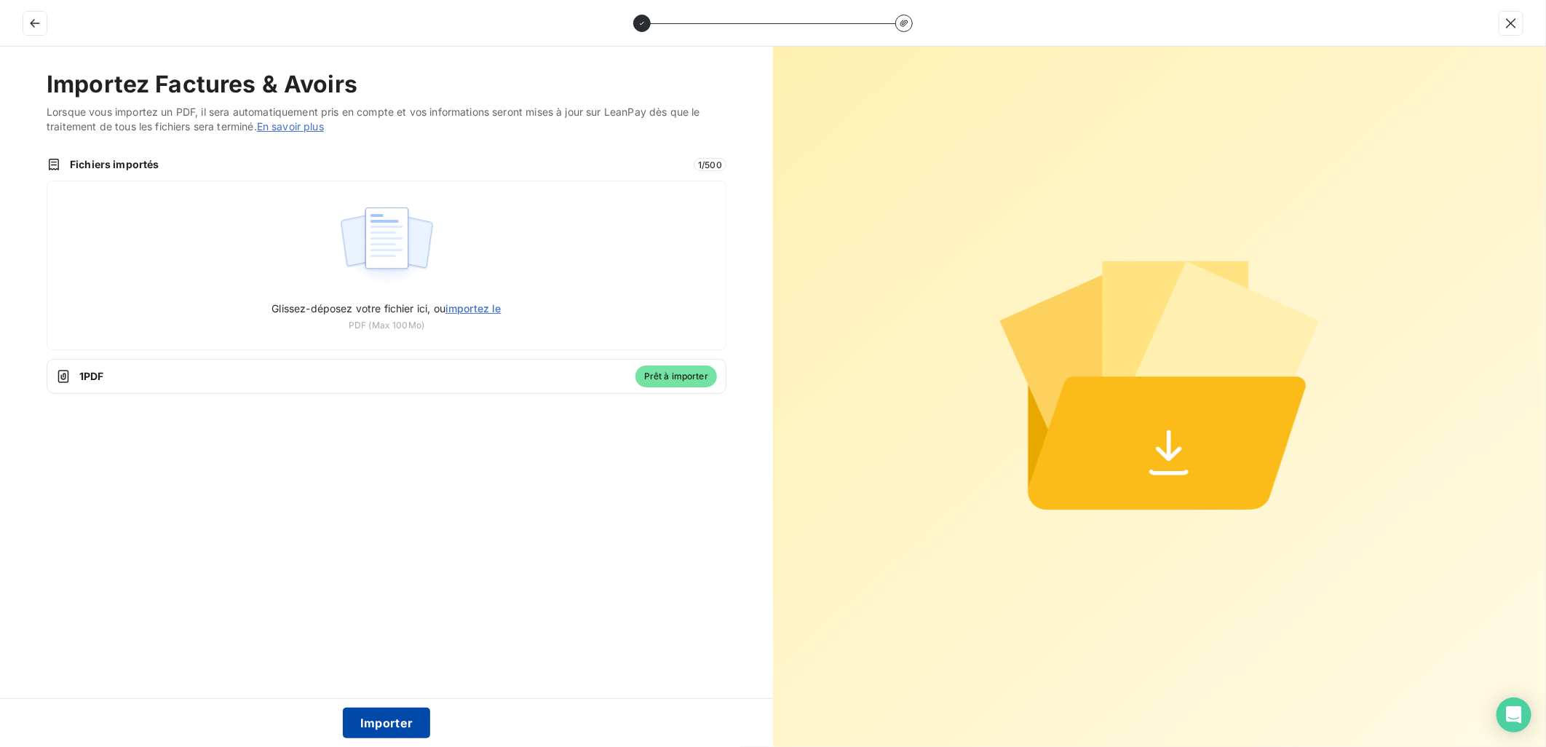
click at [377, 726] on button "Importer" at bounding box center [387, 723] width 88 height 31
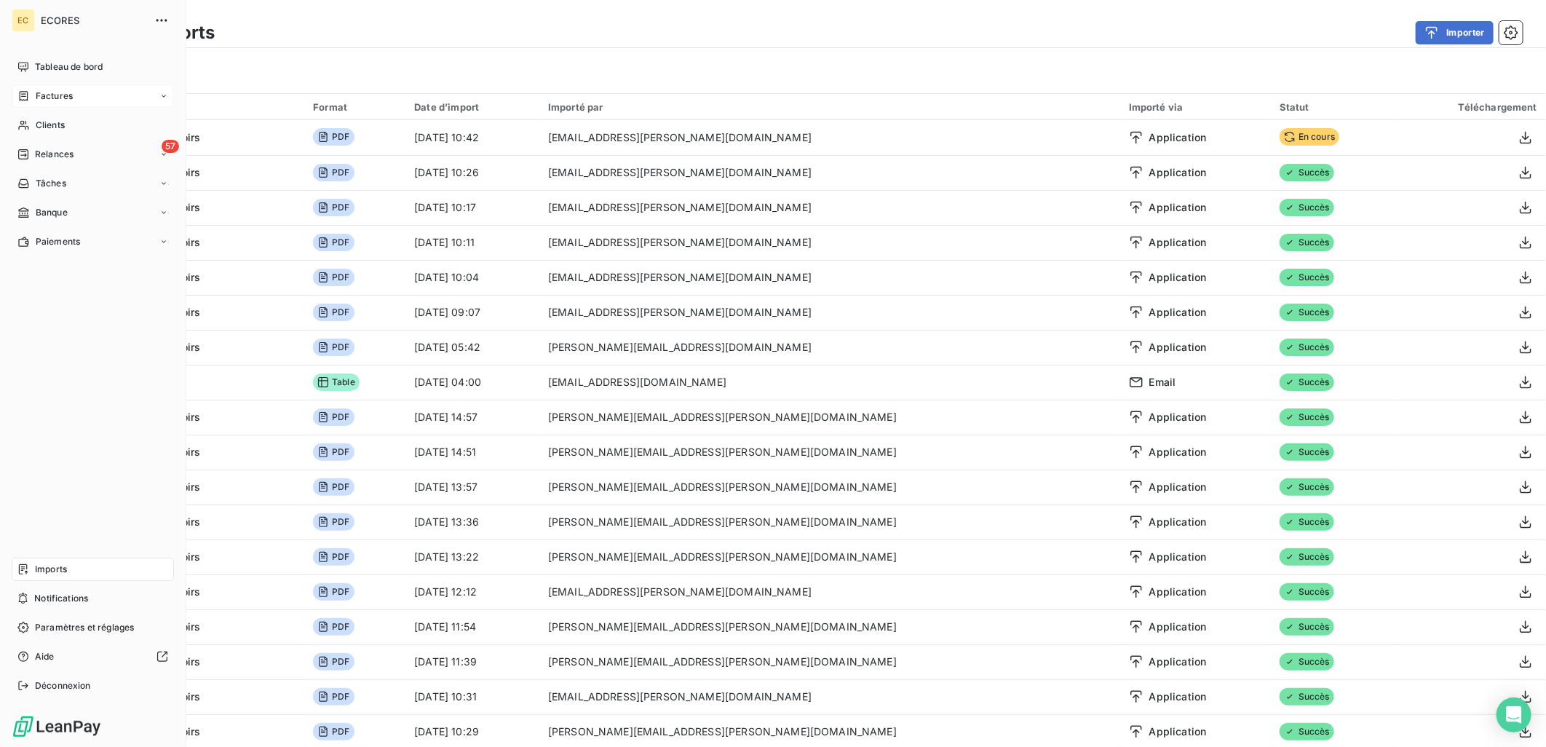
click at [36, 91] on span "Factures" at bounding box center [54, 96] width 37 height 13
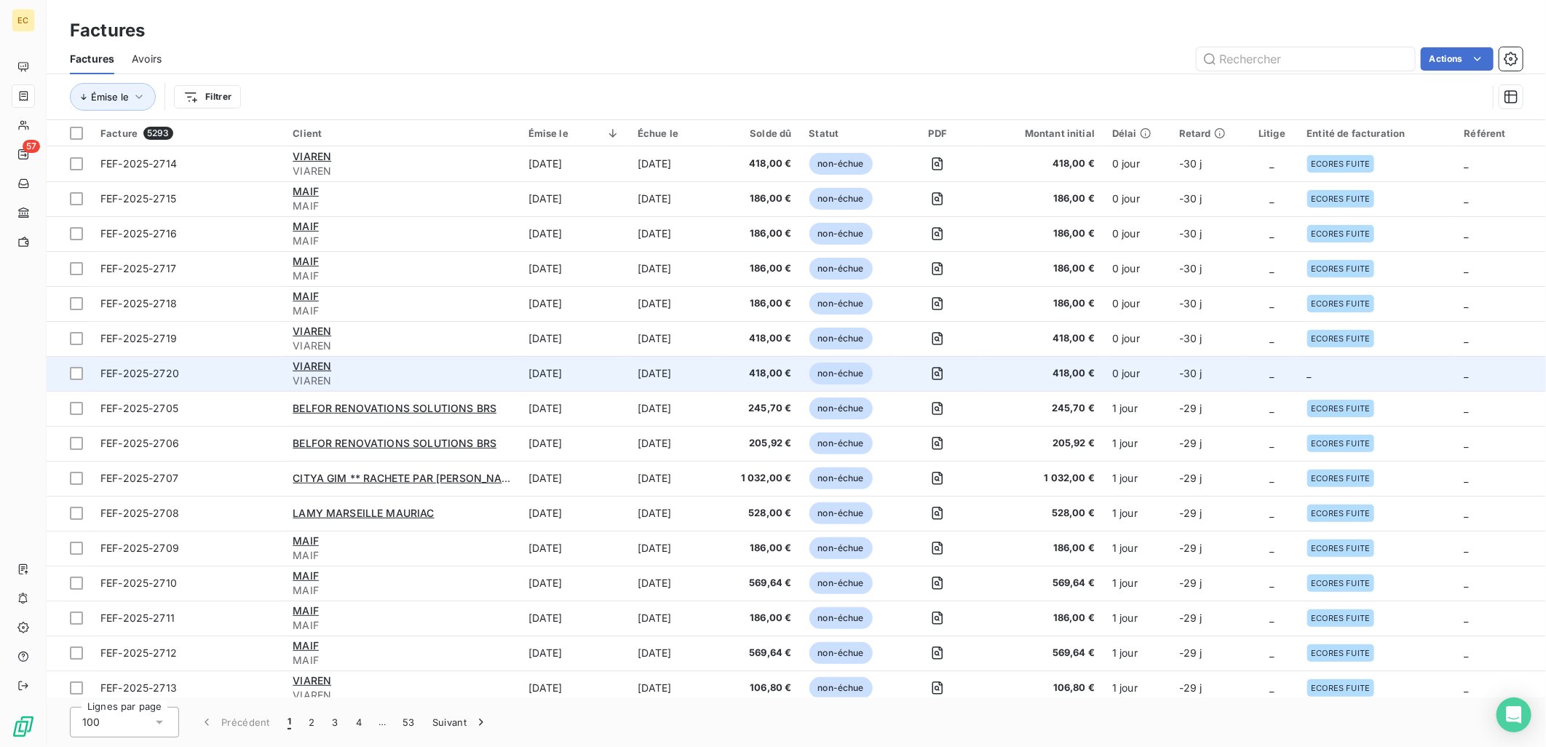
click at [1168, 373] on td "0 jour" at bounding box center [1136, 373] width 67 height 35
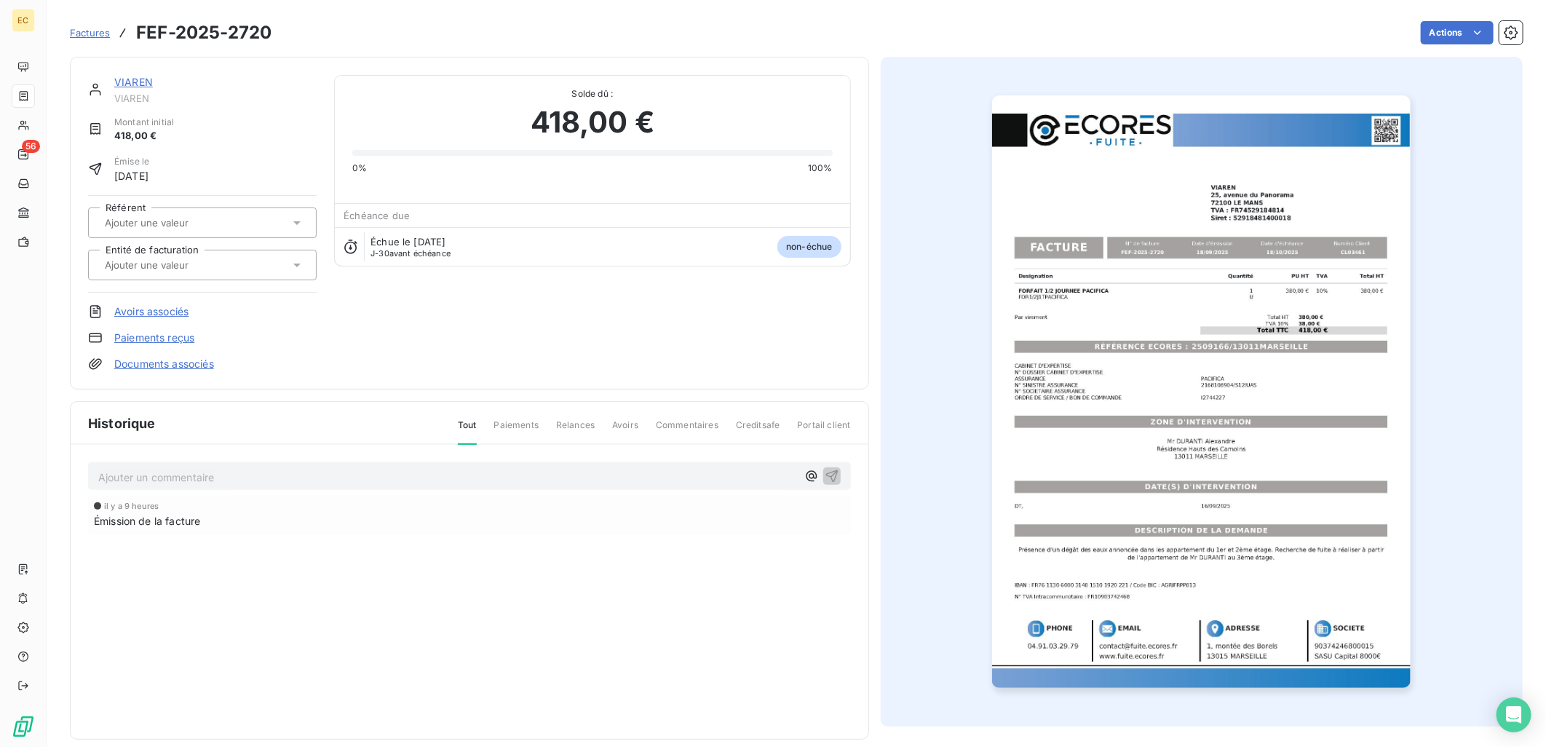
click at [159, 358] on link "Documents associés" at bounding box center [164, 364] width 100 height 15
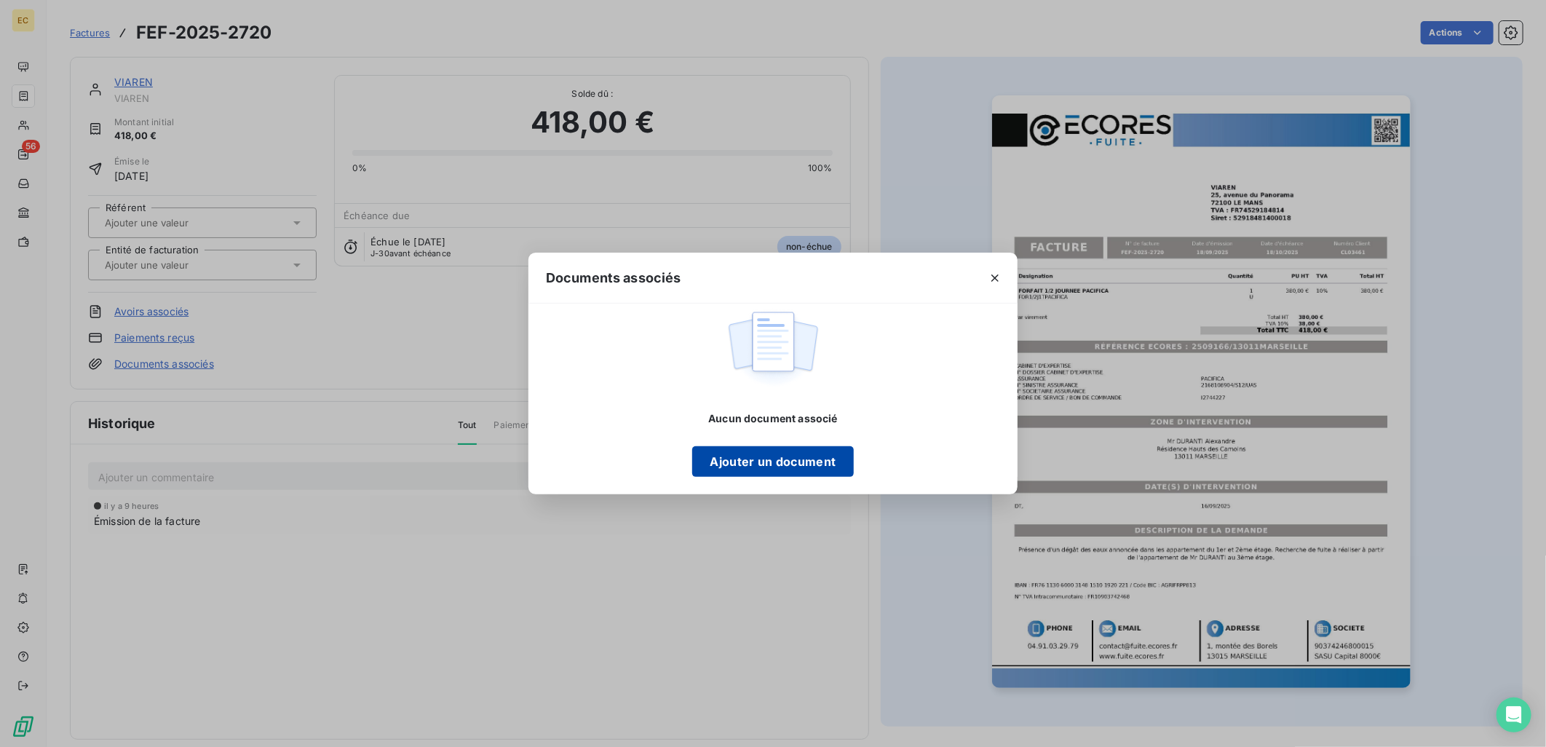
click at [780, 459] on button "Ajouter un document" at bounding box center [772, 461] width 161 height 31
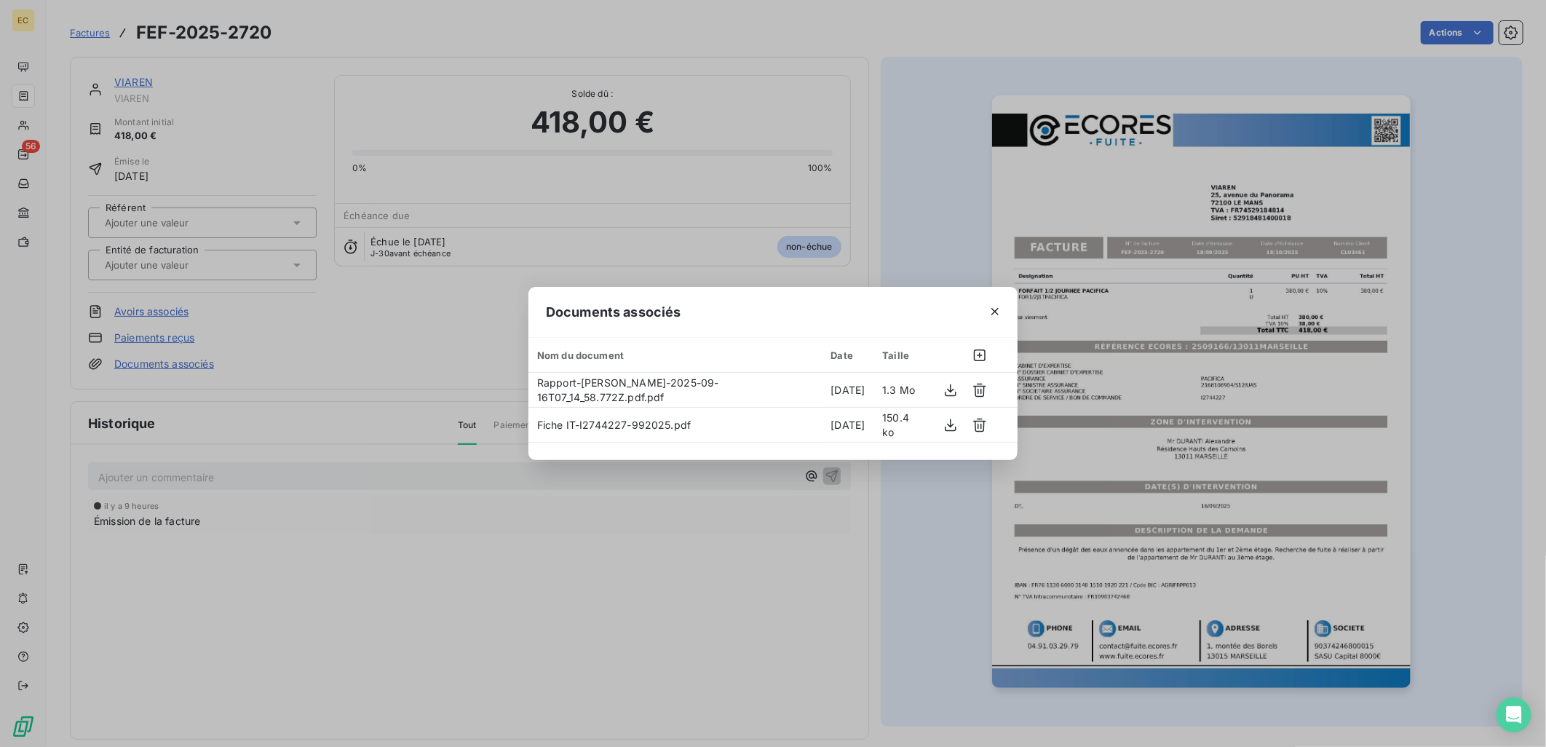
drag, startPoint x: 393, startPoint y: 349, endPoint x: 361, endPoint y: 343, distance: 32.7
click at [393, 349] on div "Documents associés Nom du document Date Taille Rapport-Mr DURANTI Alexandre-202…" at bounding box center [773, 373] width 1546 height 747
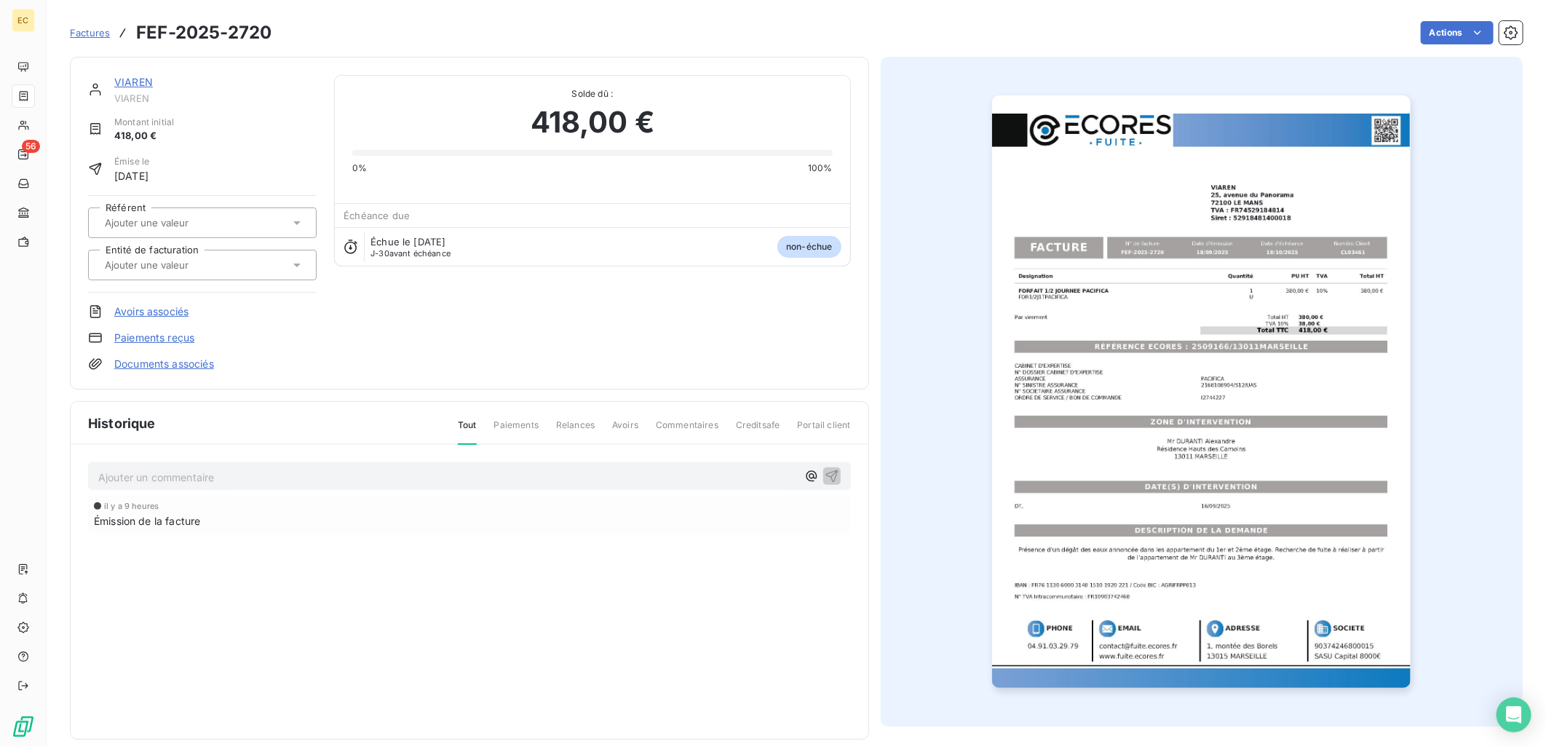
click at [194, 267] on input "text" at bounding box center [176, 264] width 146 height 13
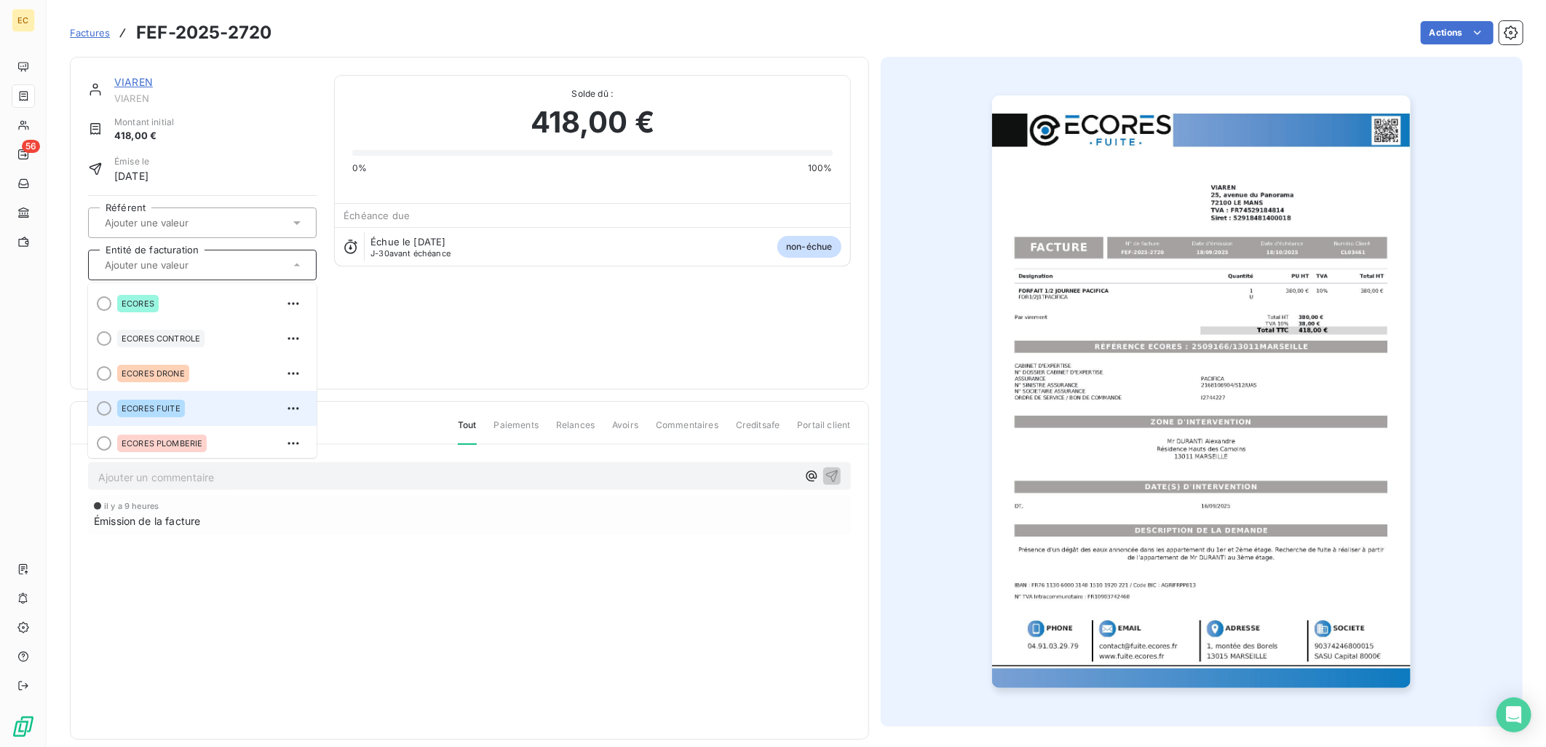
click at [205, 416] on div "ECORES FUITE" at bounding box center [211, 408] width 188 height 23
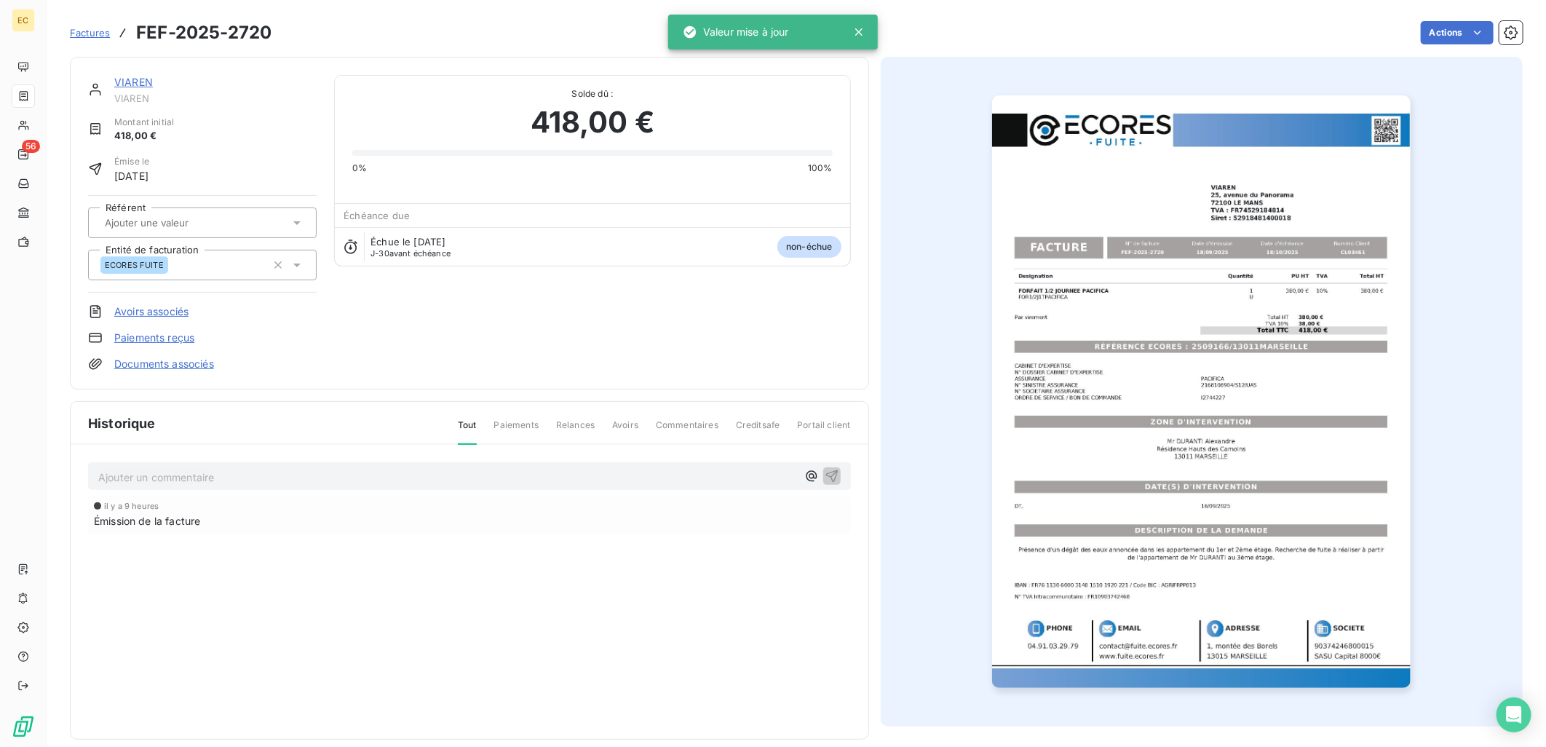
click at [595, 341] on div "VIAREN VIAREN Montant initial 418,00 € Émise le 18 sept. 2025 Référent Entité d…" at bounding box center [469, 223] width 763 height 296
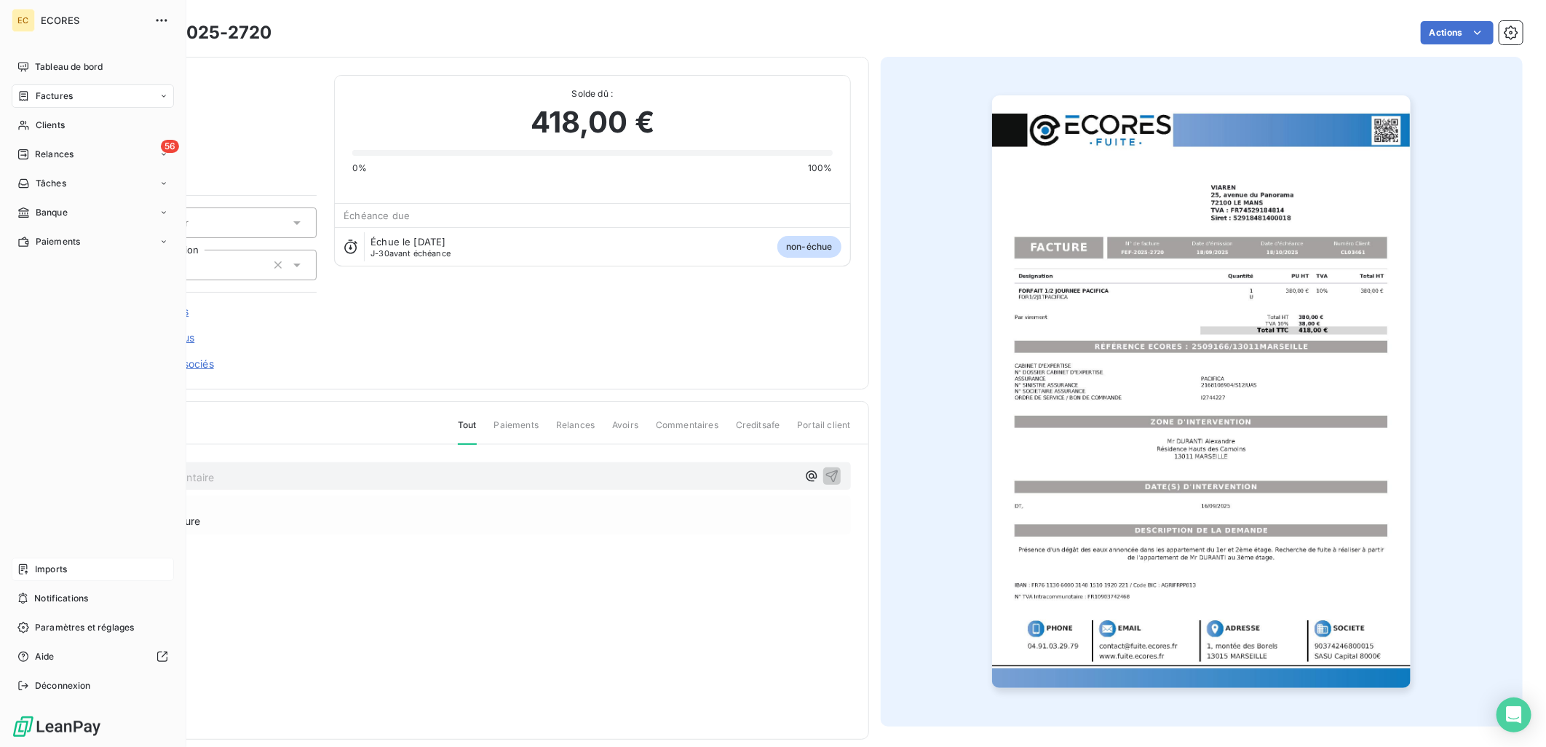
click at [88, 564] on div "Imports" at bounding box center [93, 569] width 162 height 23
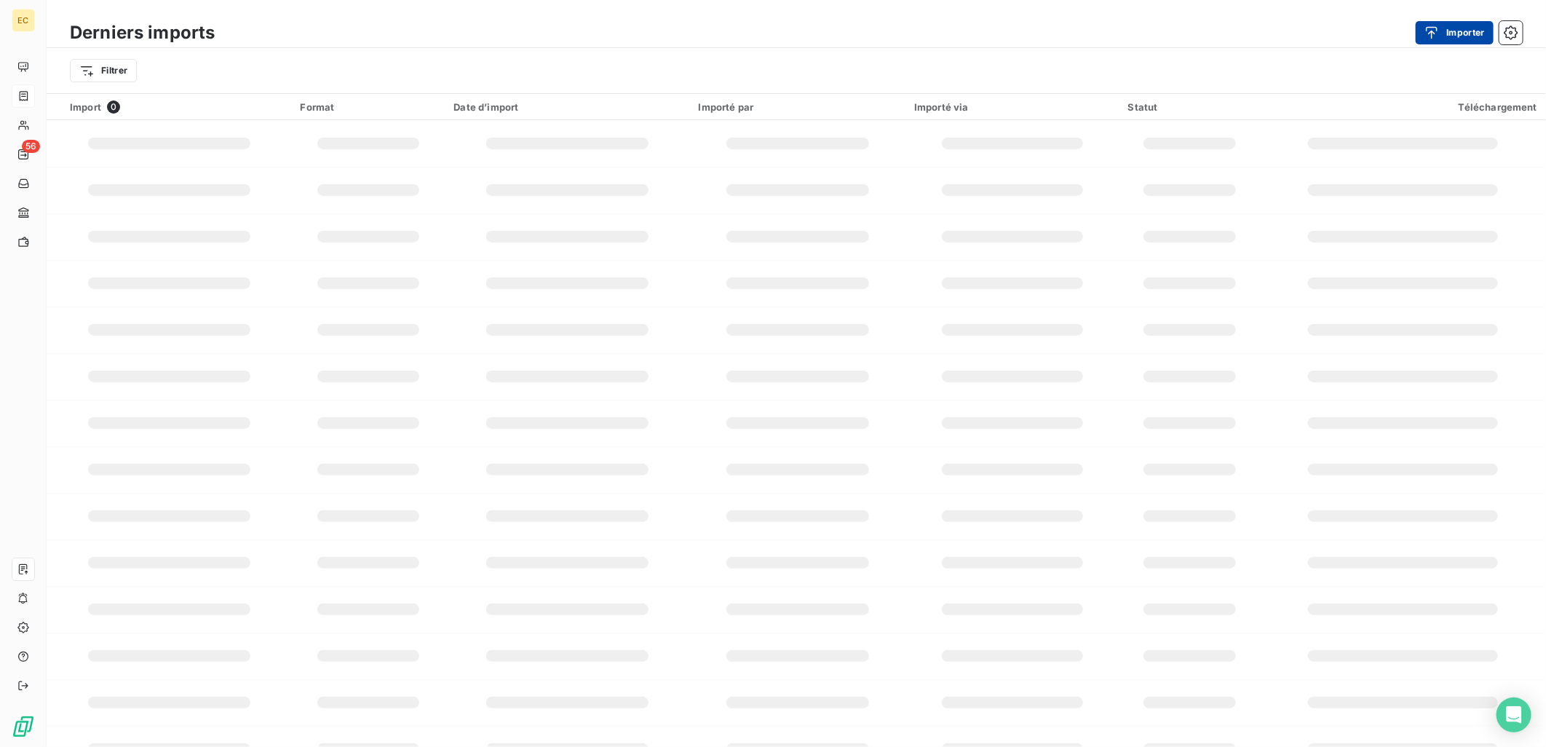
click at [1424, 28] on icon "button" at bounding box center [1431, 32] width 15 height 15
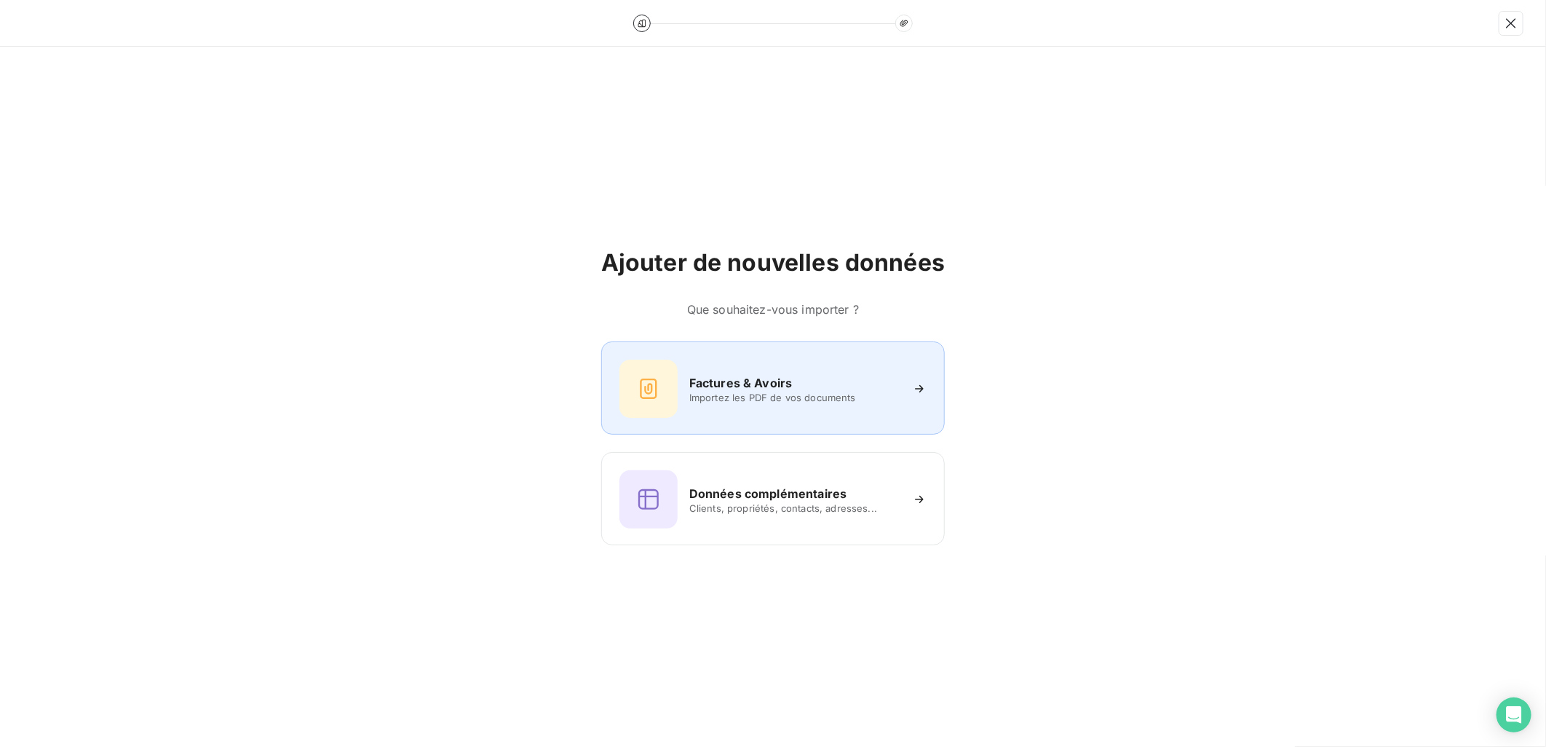
click at [775, 400] on span "Importez les PDF de vos documents" at bounding box center [794, 398] width 211 height 12
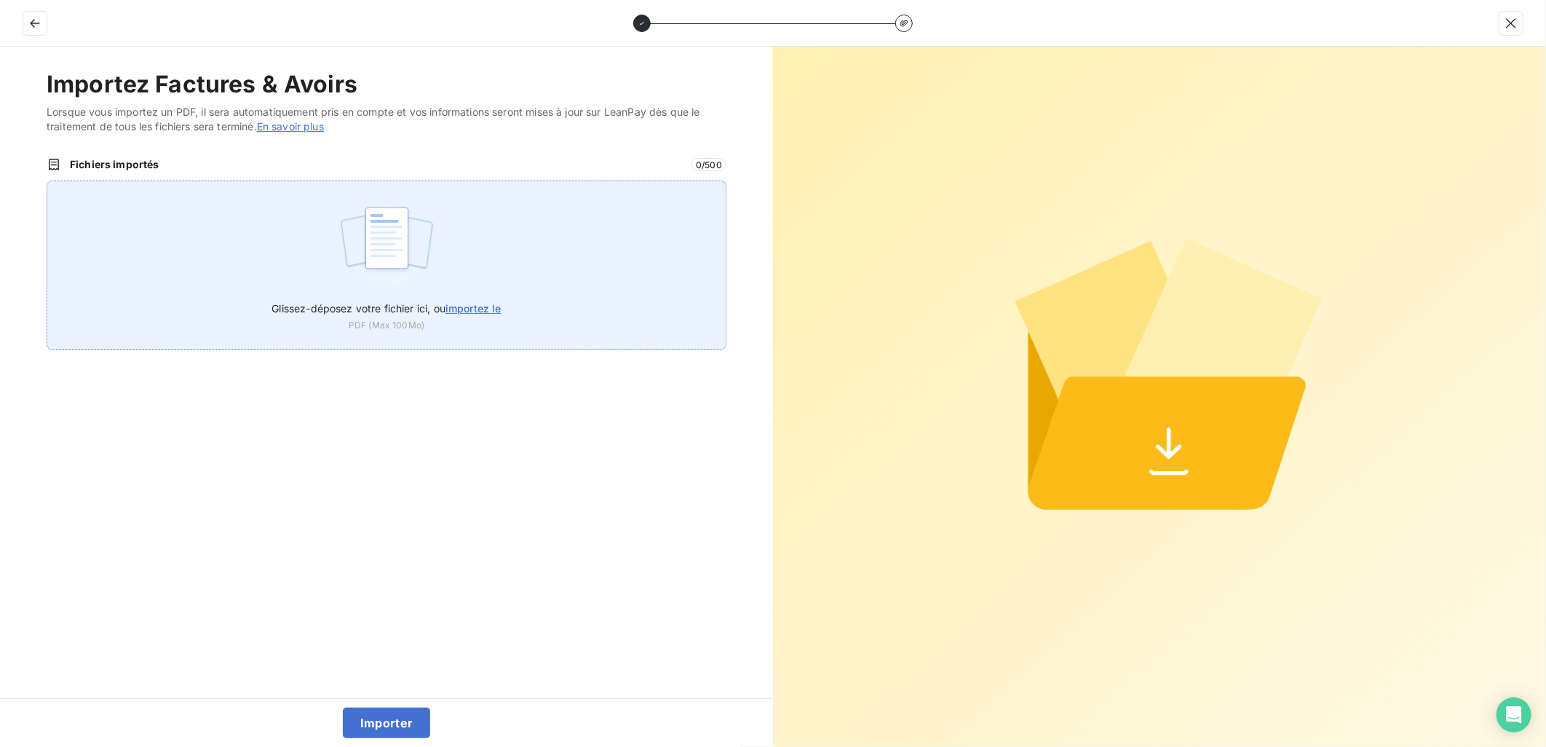
click at [480, 296] on label "Glissez-déposez votre fichier ici, ou importez le" at bounding box center [386, 305] width 229 height 27
click at [47, 181] on input "Glissez-déposez votre fichier ici, ou importez le" at bounding box center [47, 181] width 1 height 1
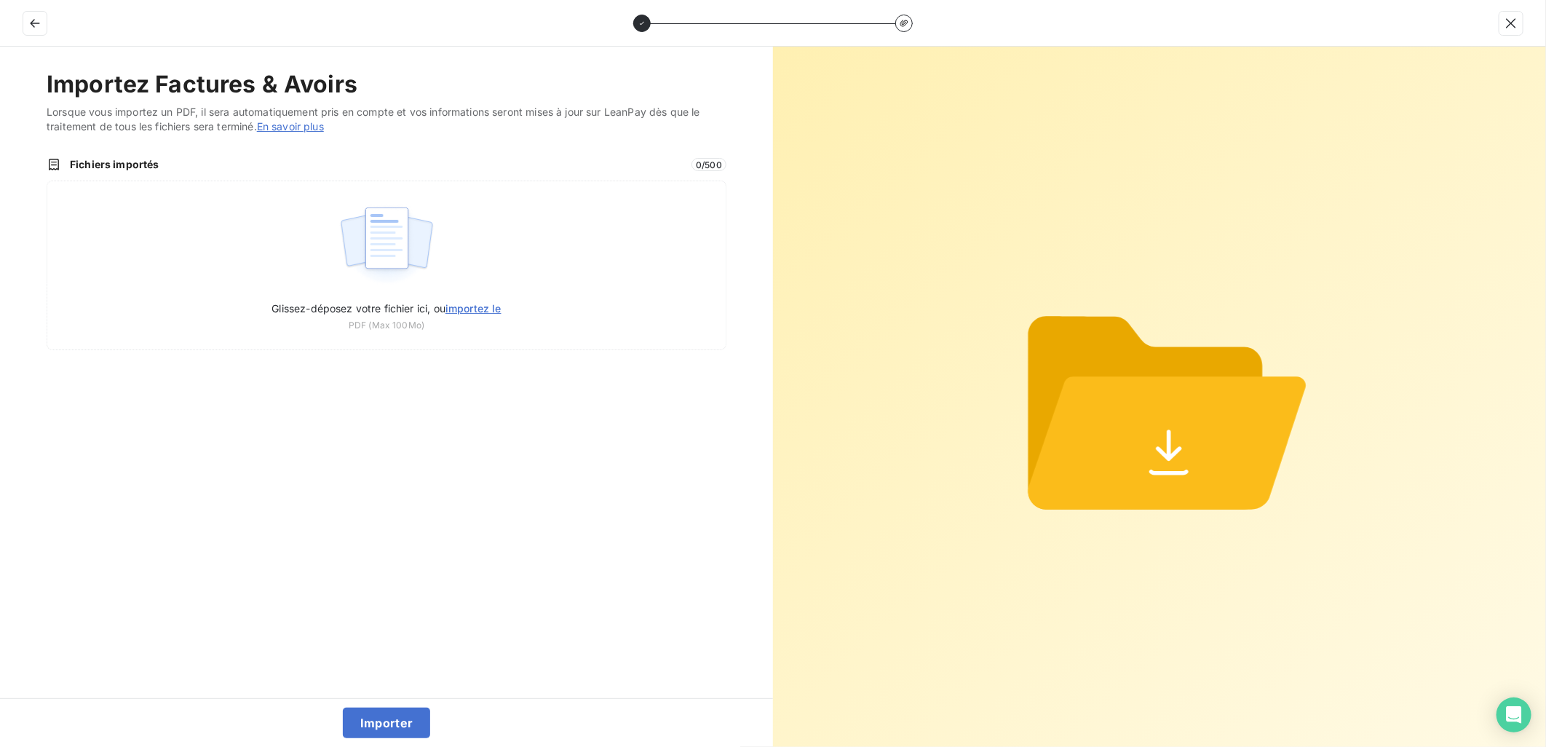
type input "C:\fakepath\FEF-2025-2721.pdf"
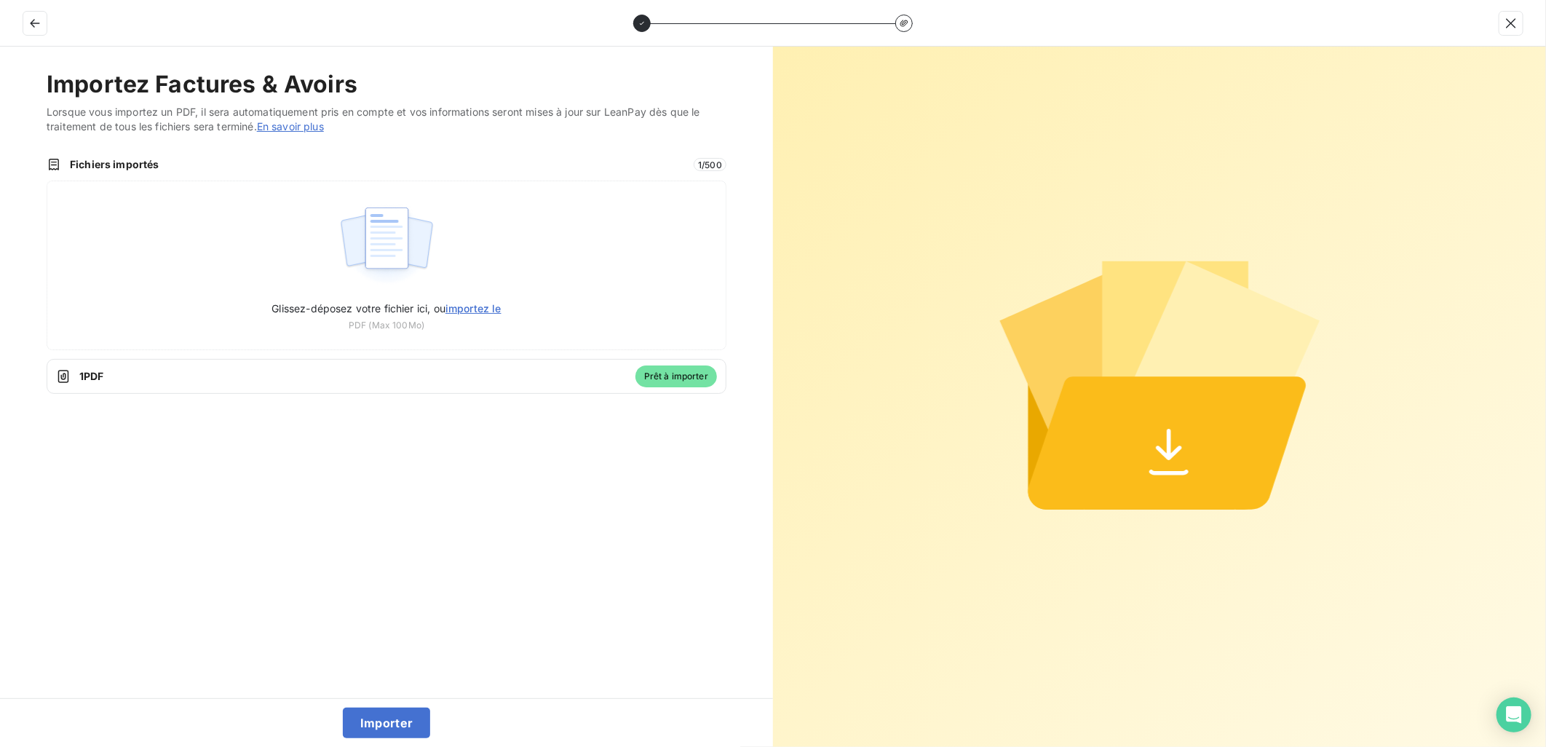
click at [379, 740] on div "Importer" at bounding box center [386, 722] width 773 height 49
click at [379, 728] on button "Importer" at bounding box center [387, 723] width 88 height 31
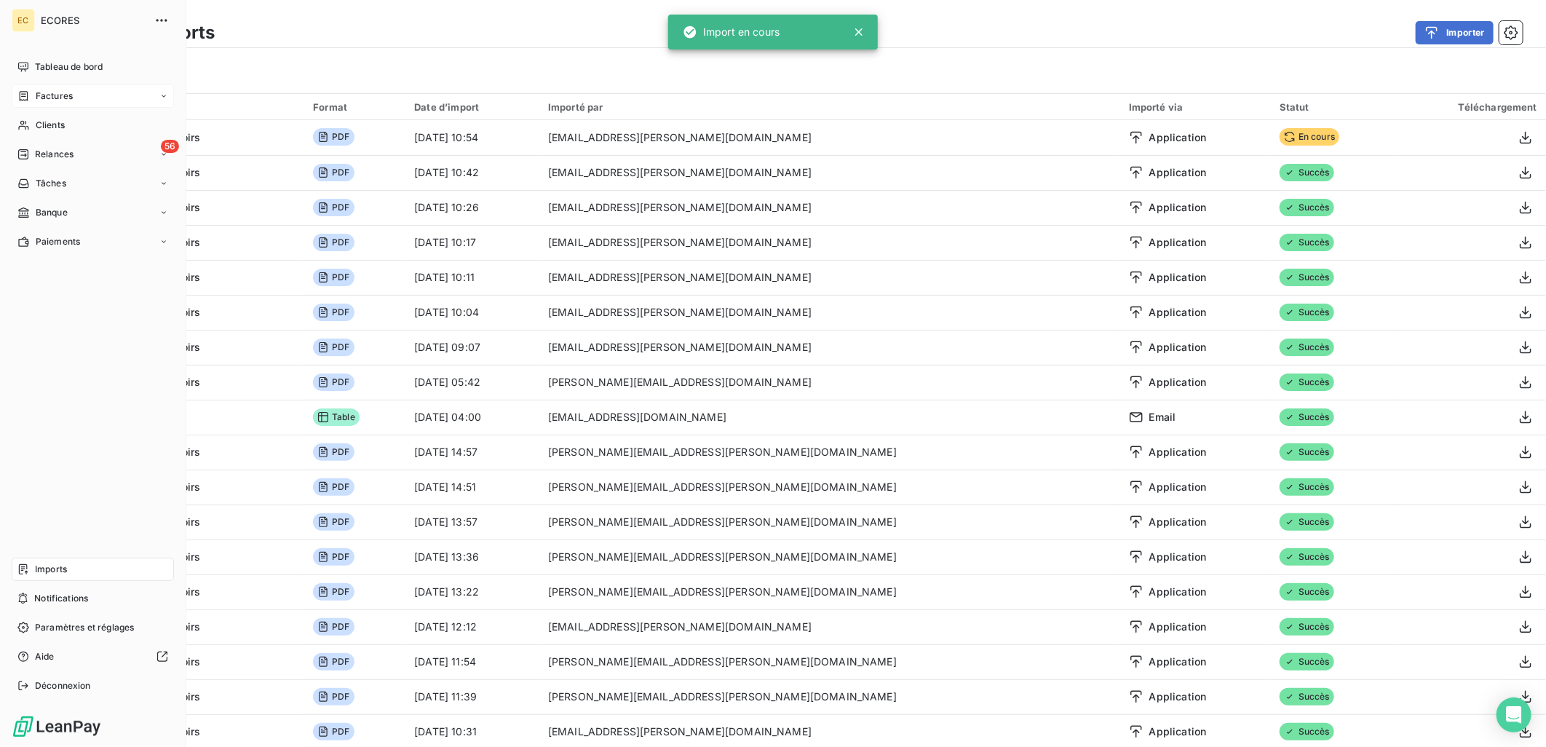
click at [44, 93] on span "Factures" at bounding box center [54, 96] width 37 height 13
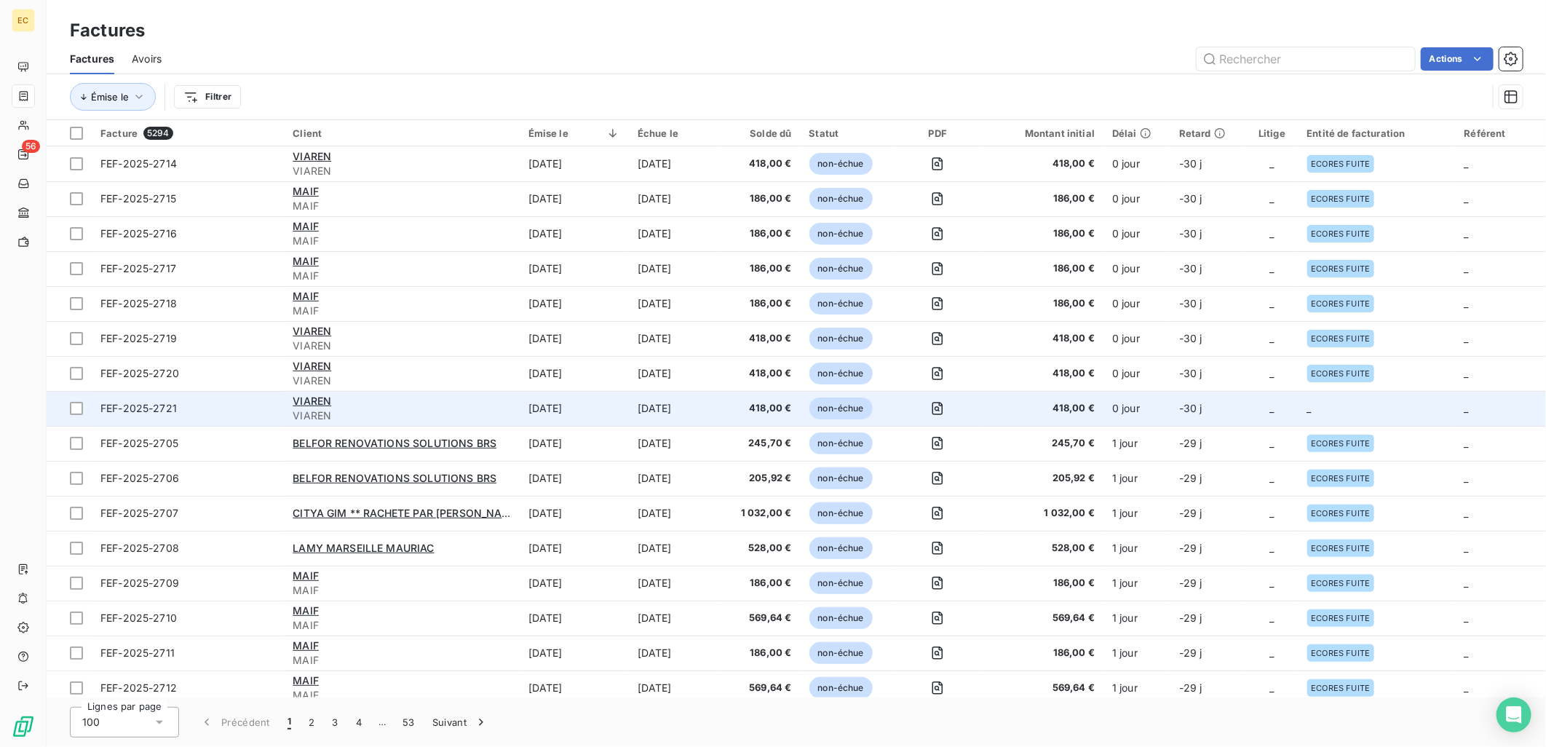
click at [1137, 405] on td "0 jour" at bounding box center [1136, 408] width 67 height 35
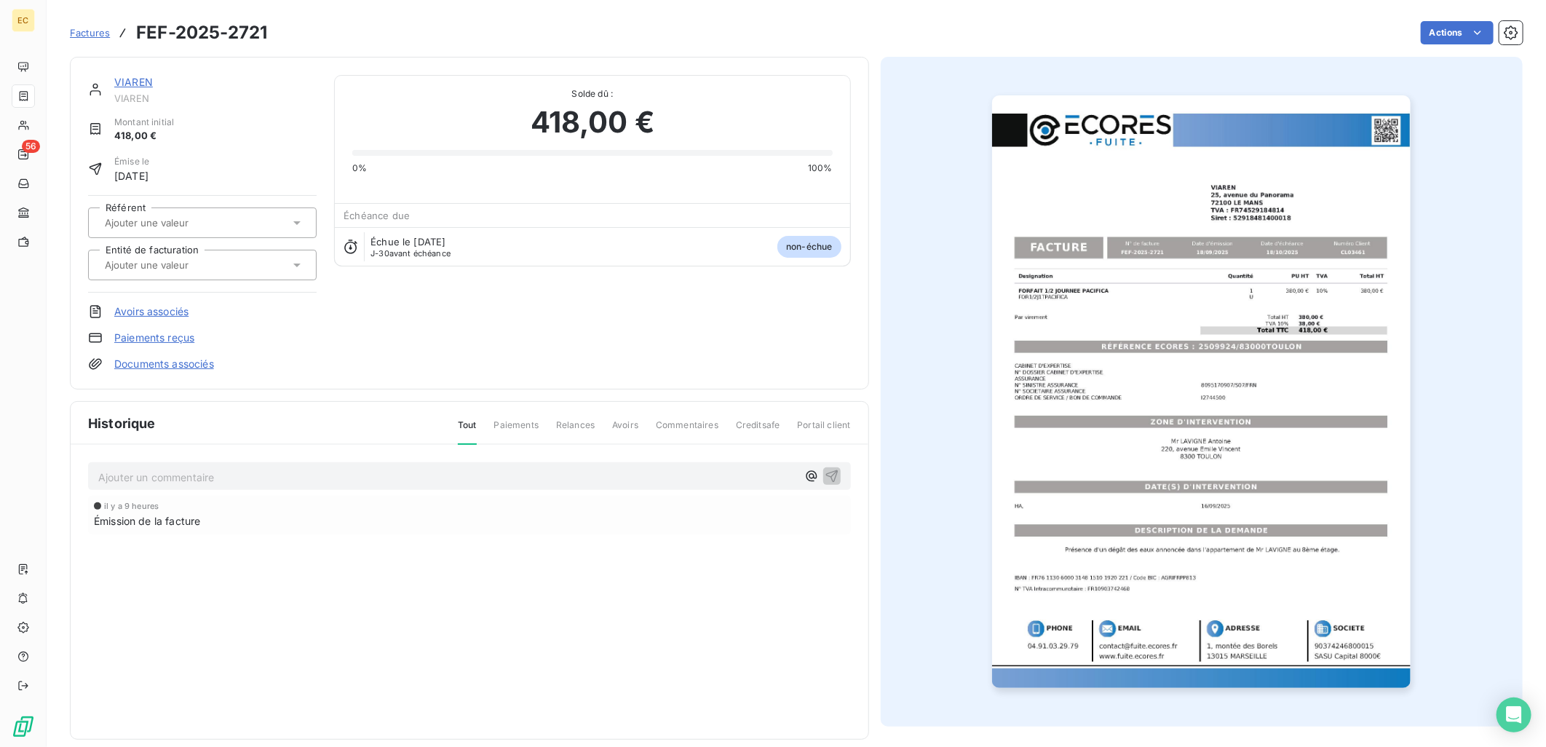
click at [146, 365] on link "Documents associés" at bounding box center [164, 364] width 100 height 15
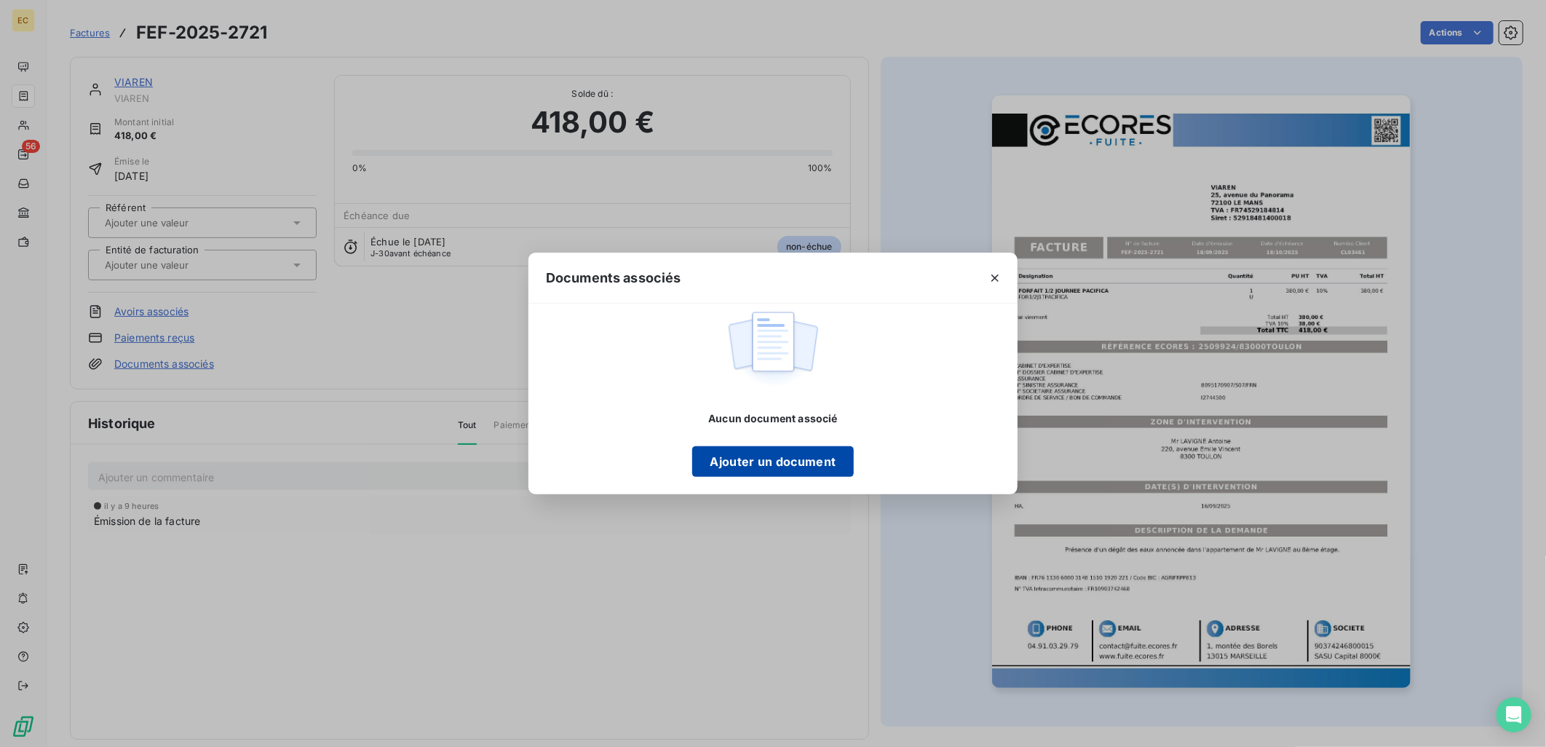
click at [762, 464] on button "Ajouter un document" at bounding box center [772, 461] width 161 height 31
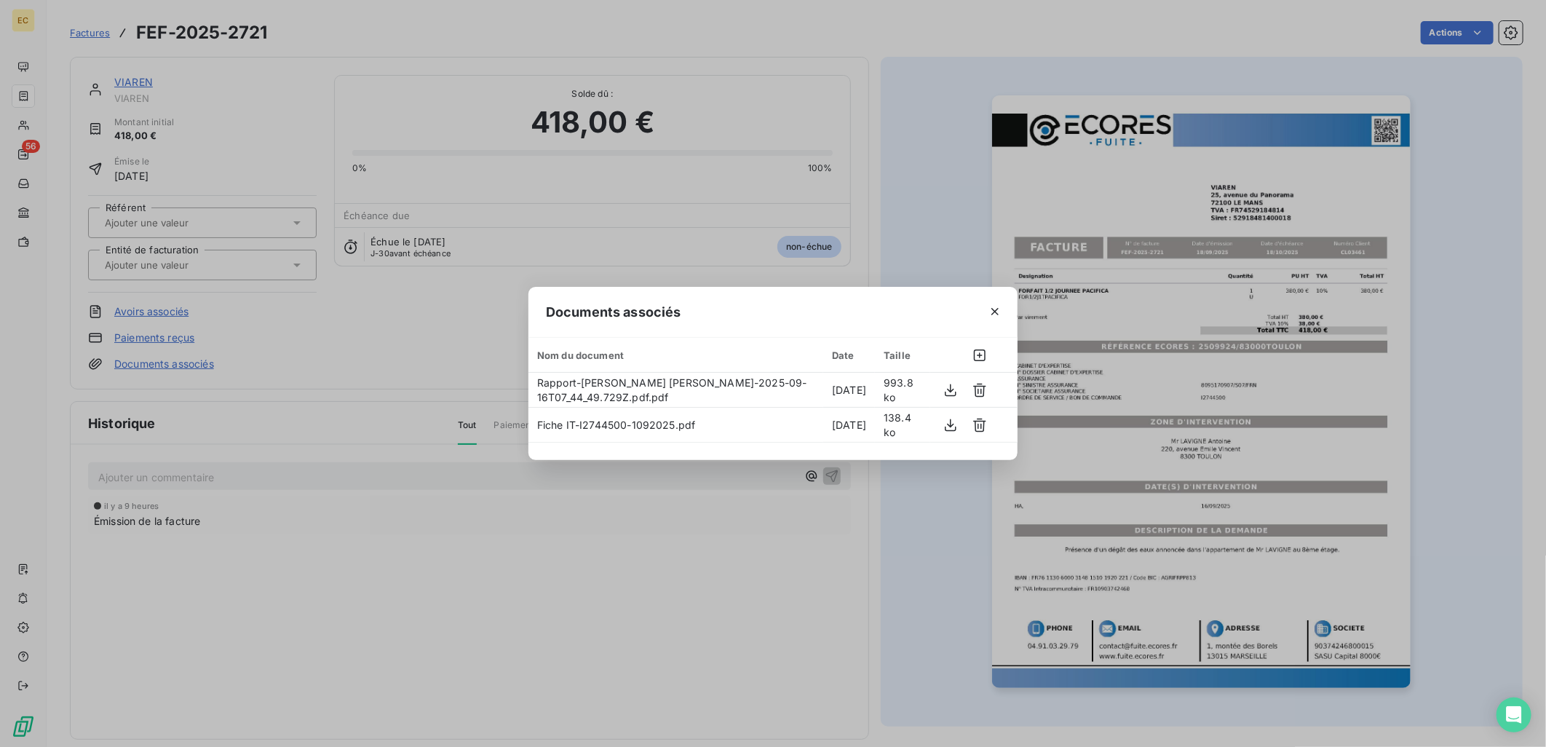
click at [258, 251] on div "Documents associés Nom du document Date Taille Rapport-Mr LAVIGNE Antoine-2025-…" at bounding box center [773, 373] width 1546 height 747
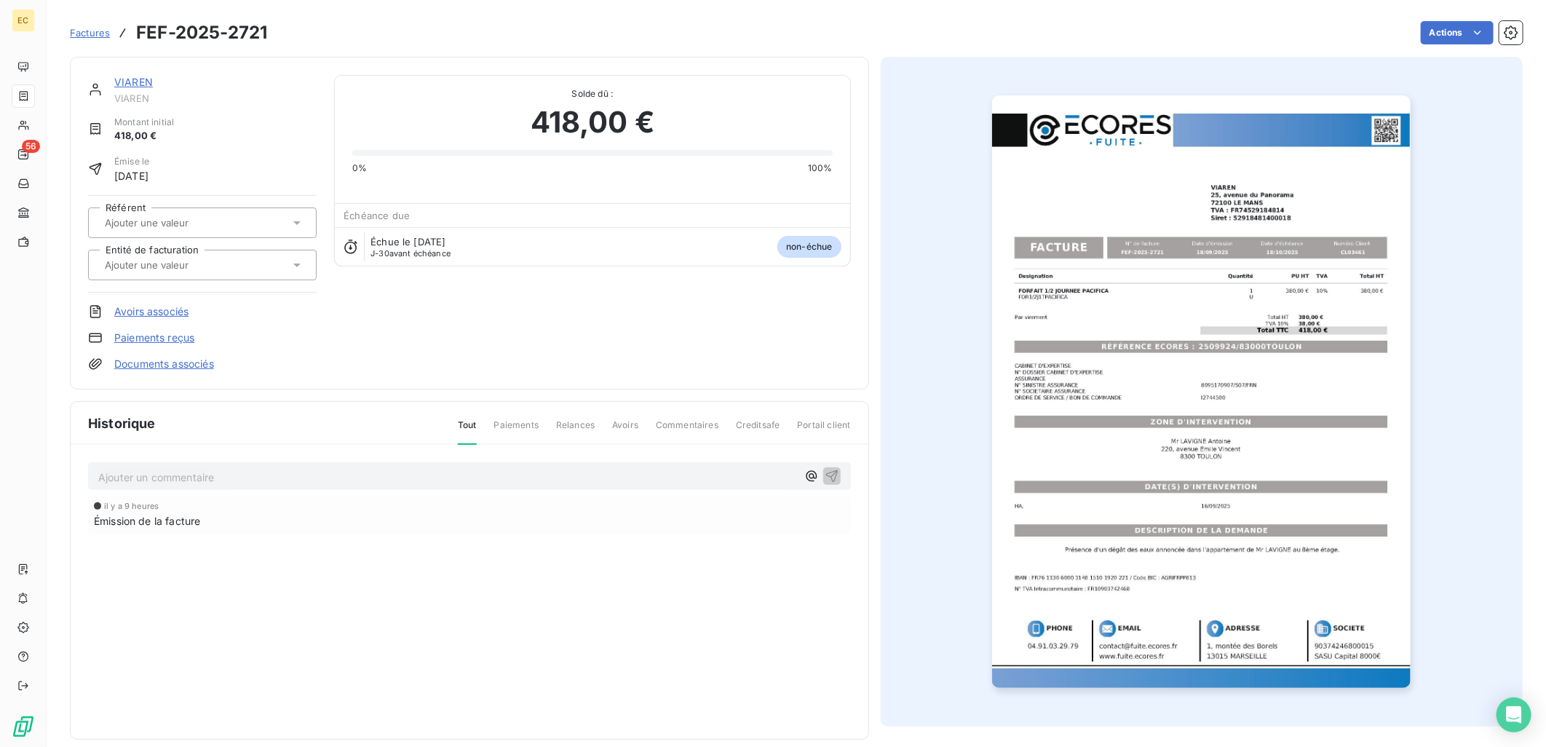
click at [258, 262] on div at bounding box center [194, 264] width 189 height 19
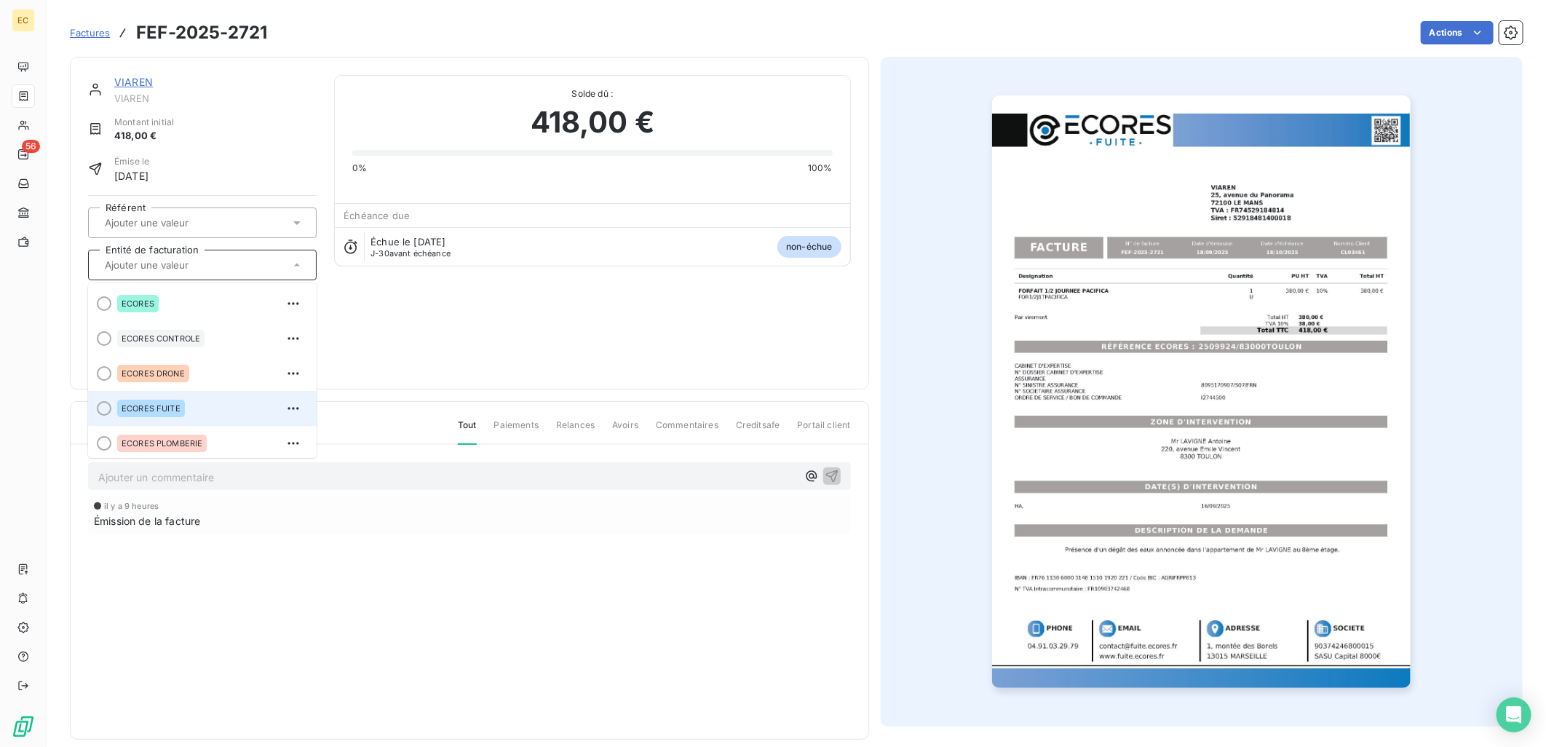
click at [194, 408] on div "ECORES FUITE" at bounding box center [211, 408] width 188 height 23
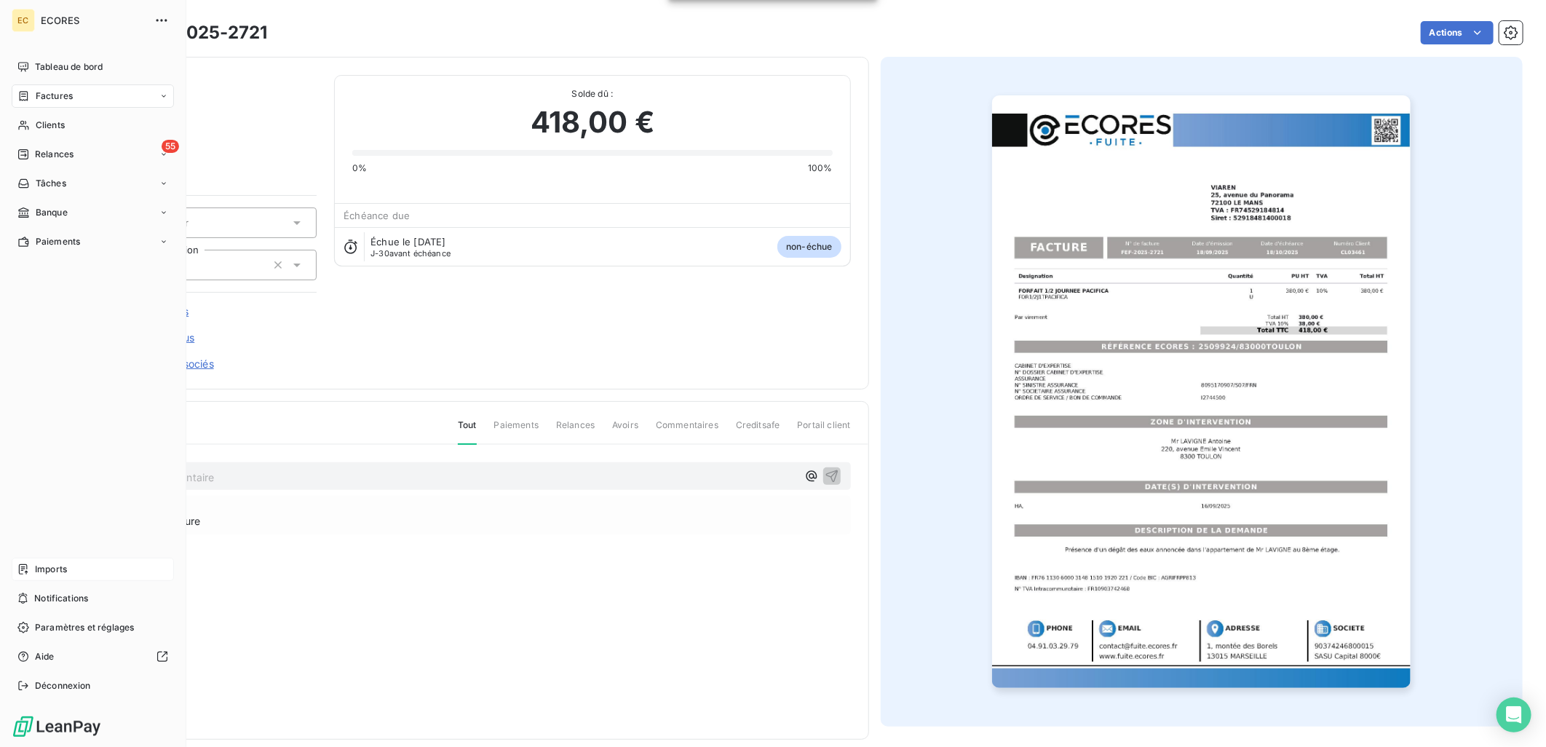
click at [84, 568] on div "Imports" at bounding box center [93, 569] width 162 height 23
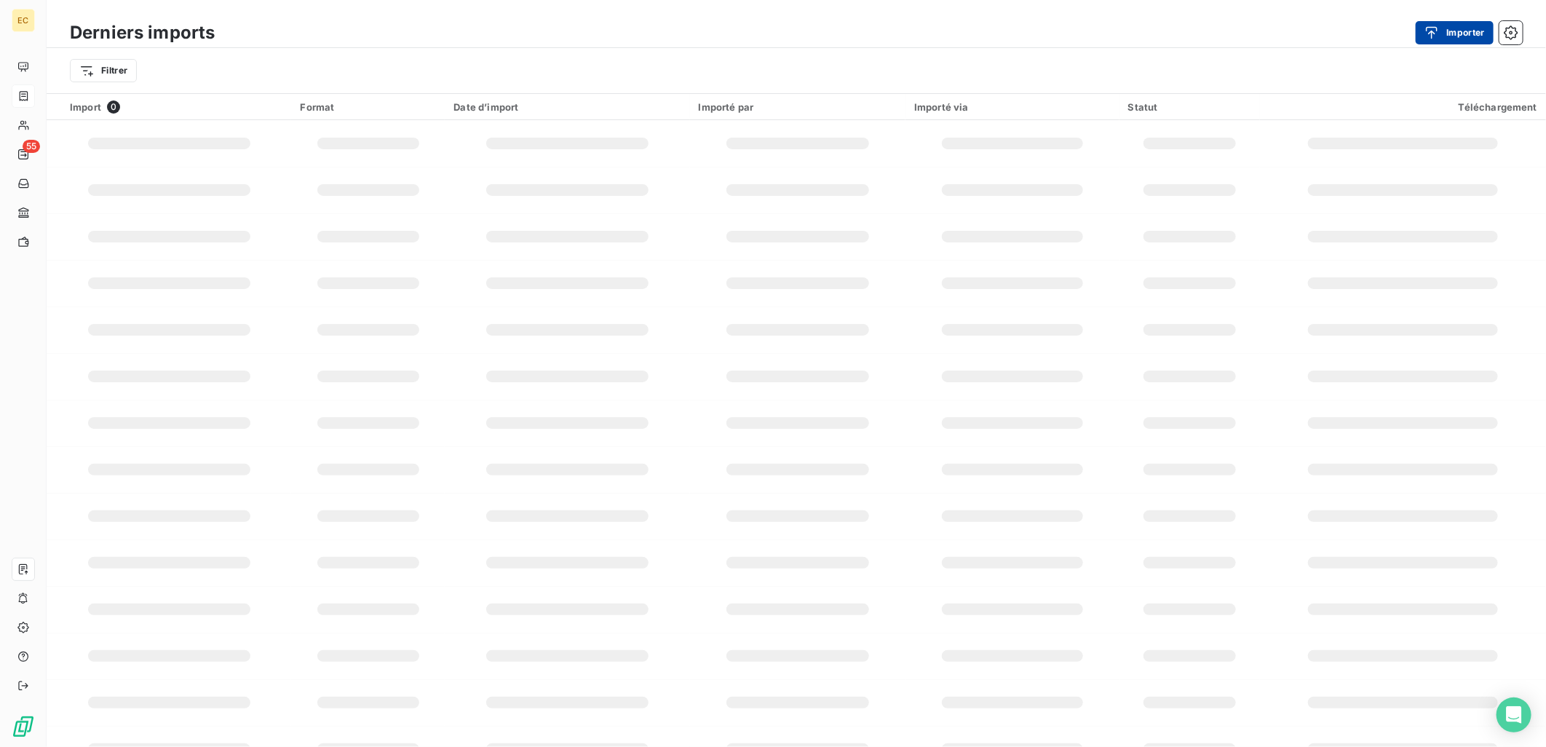
click at [1449, 31] on button "Importer" at bounding box center [1455, 32] width 78 height 23
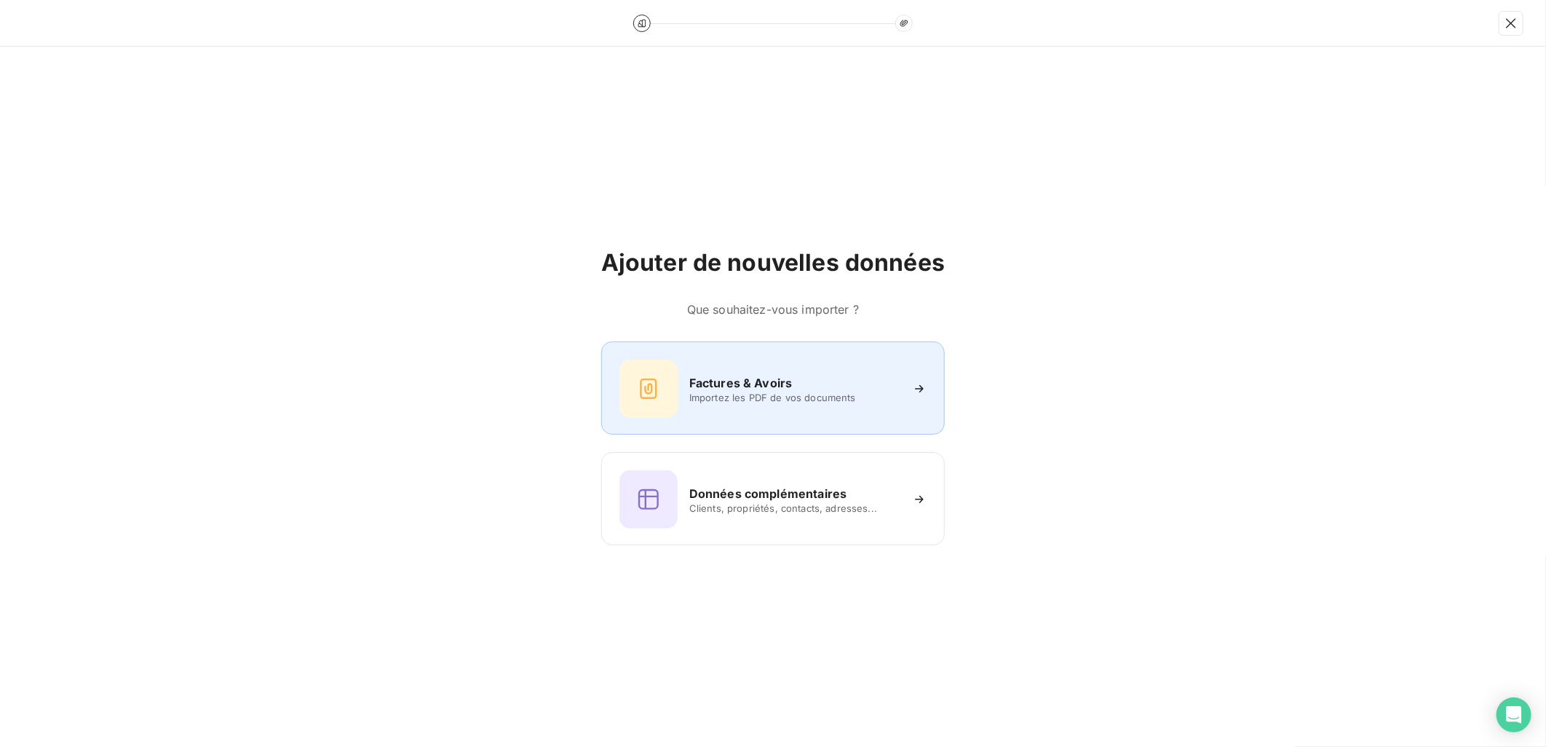
click at [853, 410] on div "Factures & Avoirs Importez les PDF de vos documents" at bounding box center [772, 389] width 307 height 58
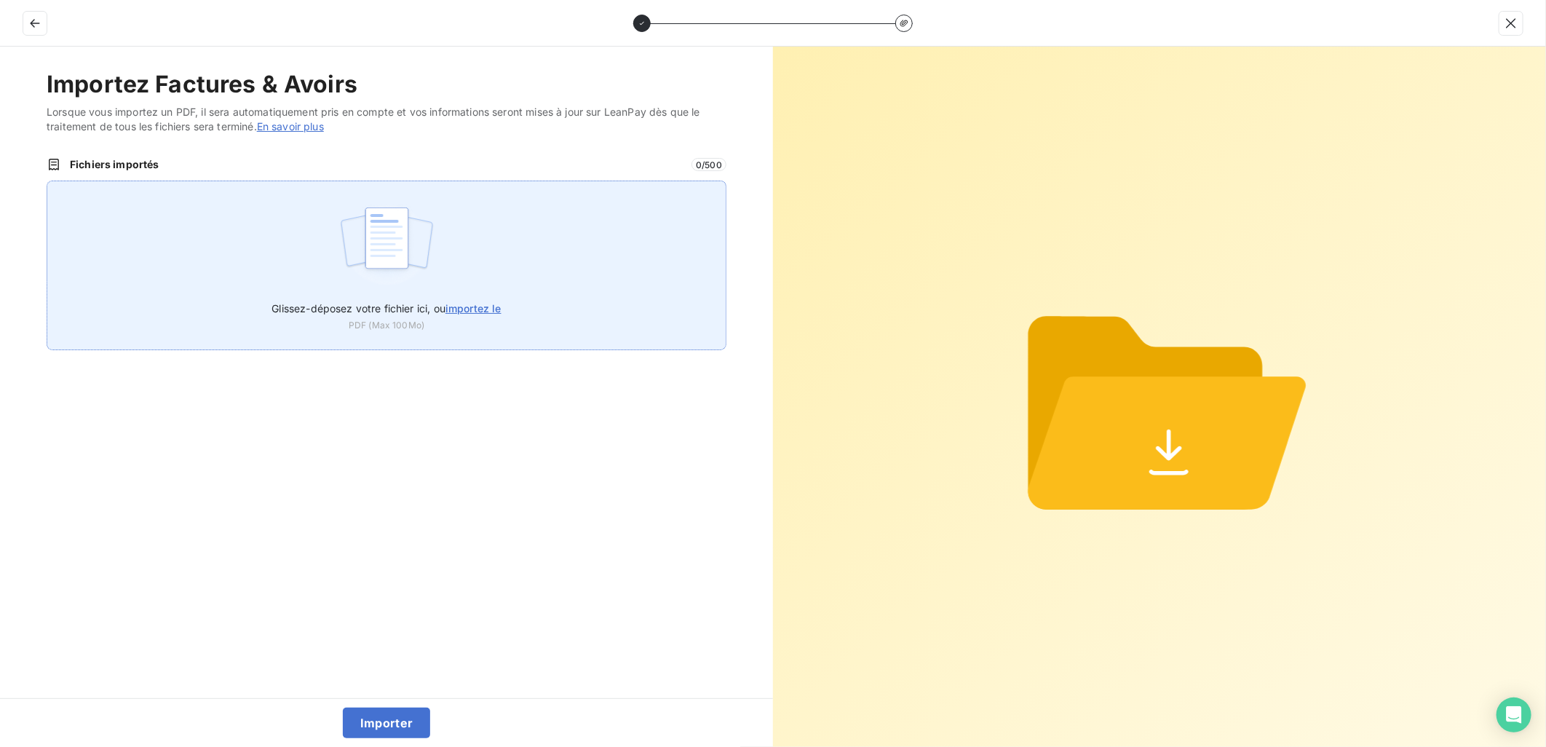
click at [513, 307] on div "Glissez-déposez votre fichier ici, ou importez le PDF (Max 100Mo)" at bounding box center [387, 266] width 680 height 170
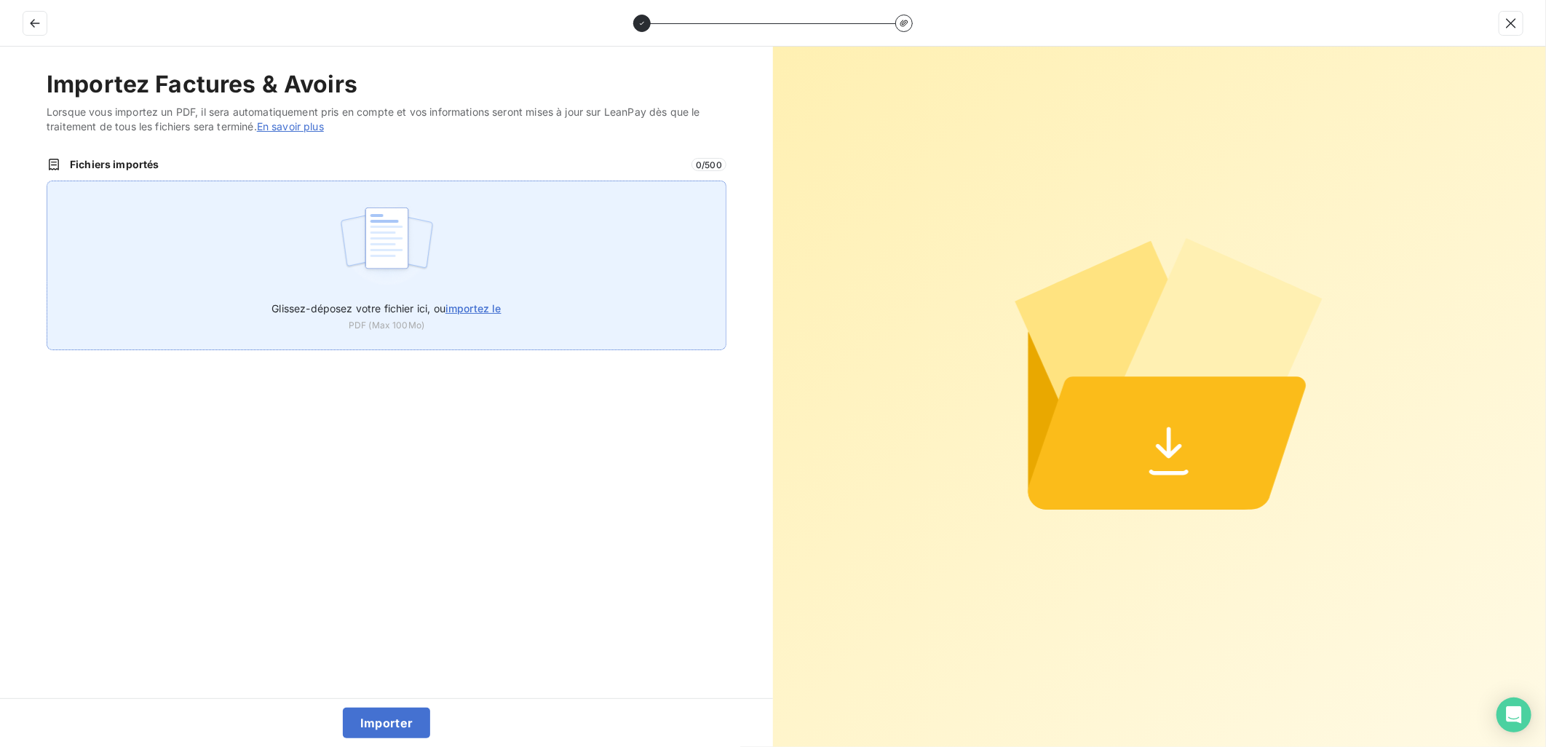
type input "C:\fakepath\FEF-2025-2722.pdf"
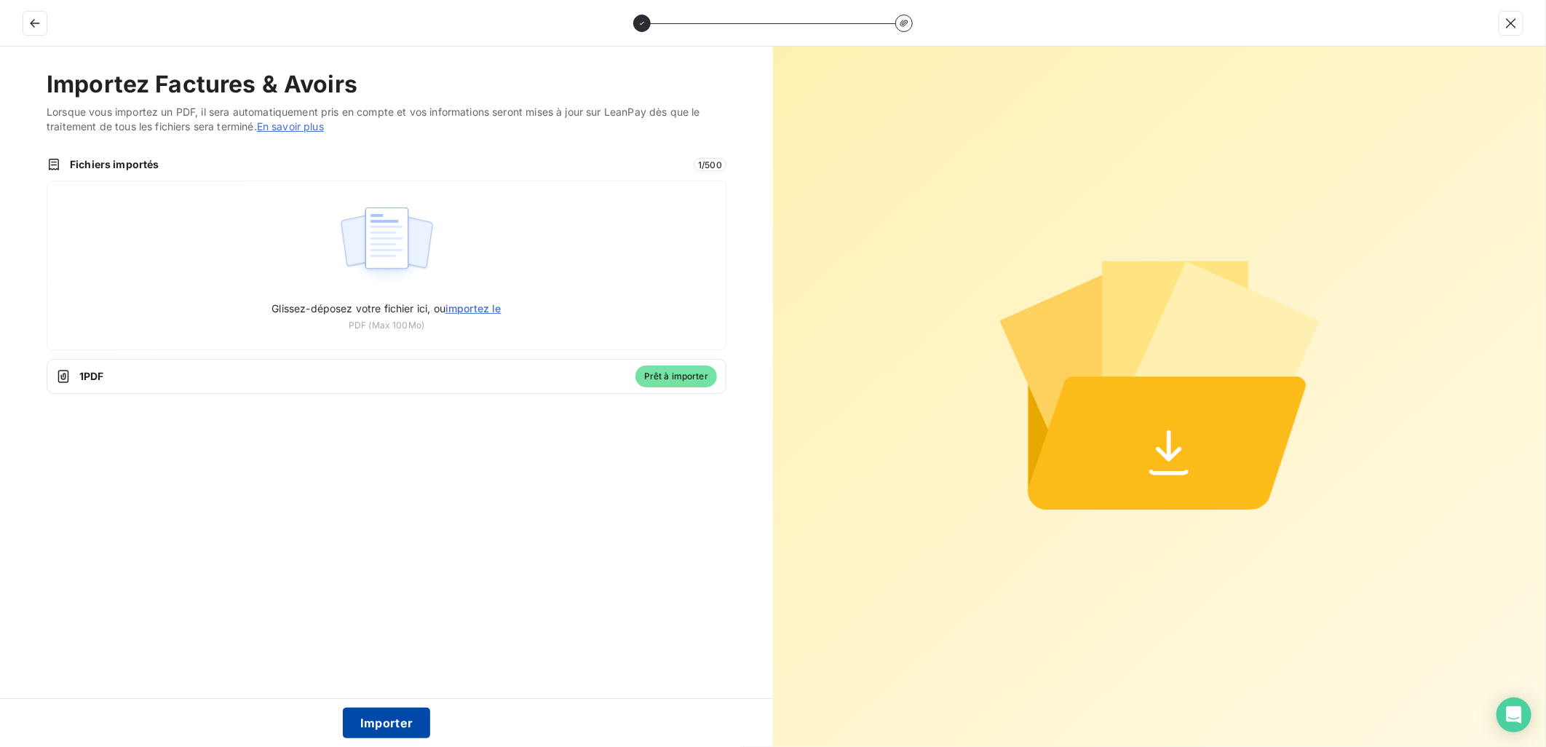
click at [419, 718] on button "Importer" at bounding box center [387, 723] width 88 height 31
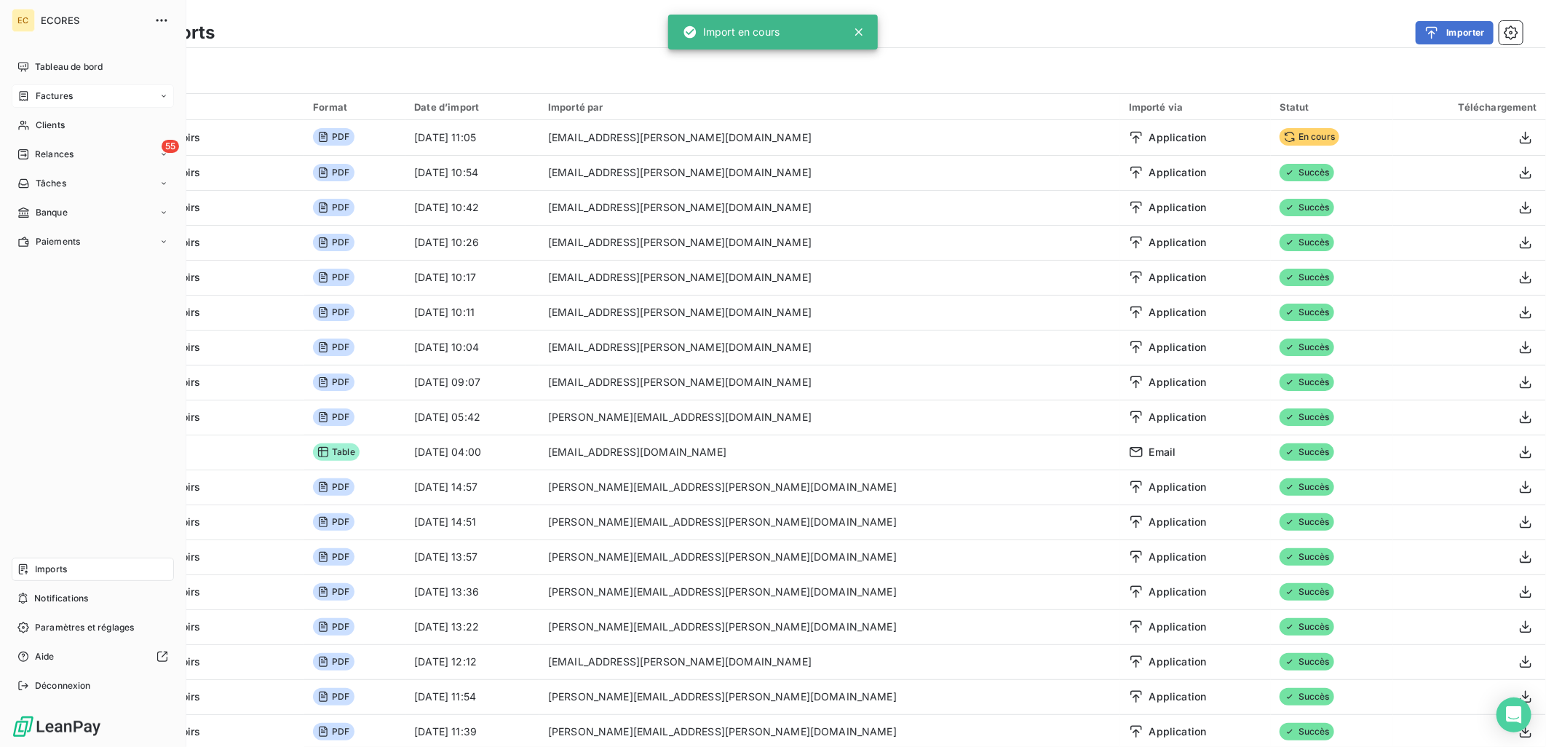
click at [59, 95] on span "Factures" at bounding box center [54, 96] width 37 height 13
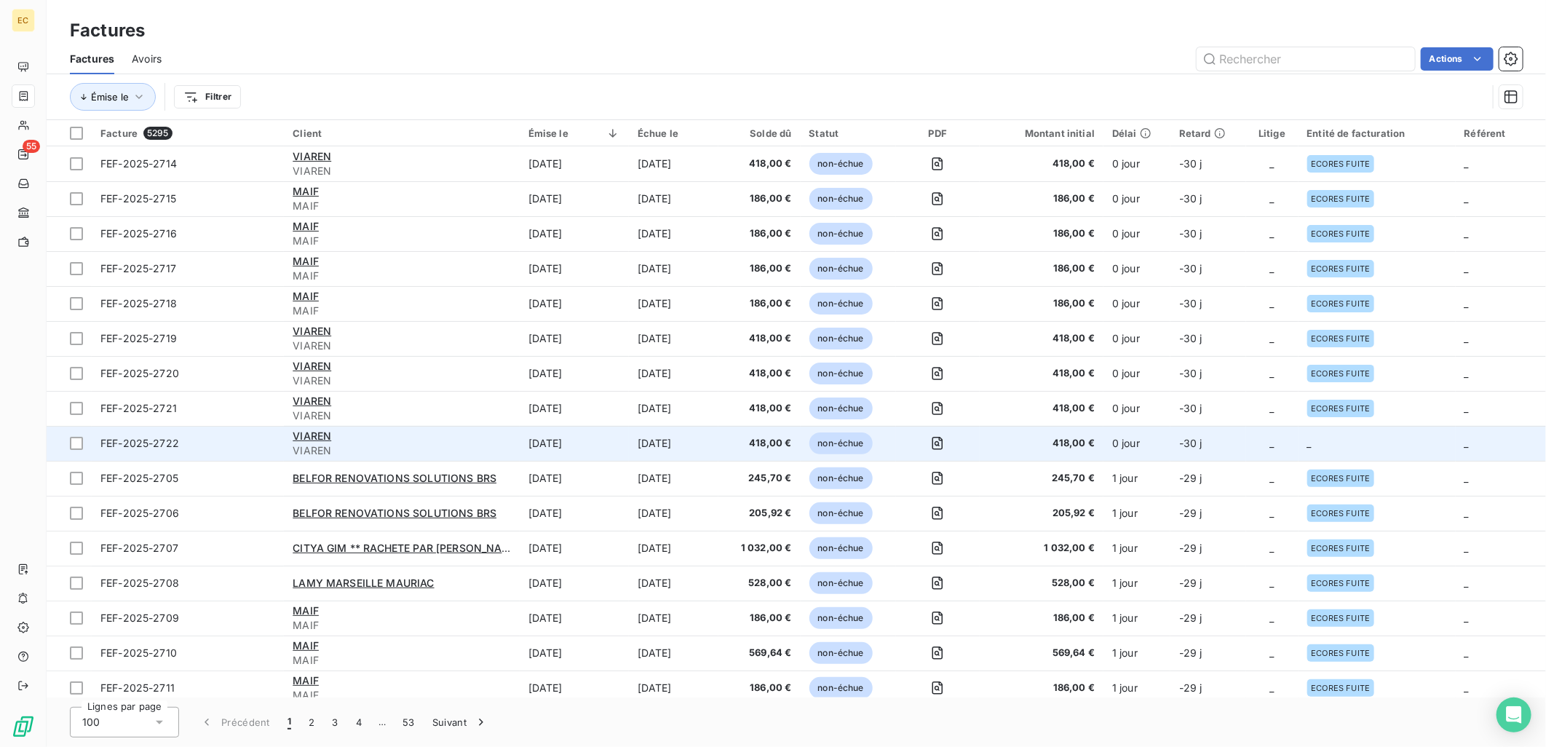
click at [1344, 444] on td "_" at bounding box center [1377, 443] width 157 height 35
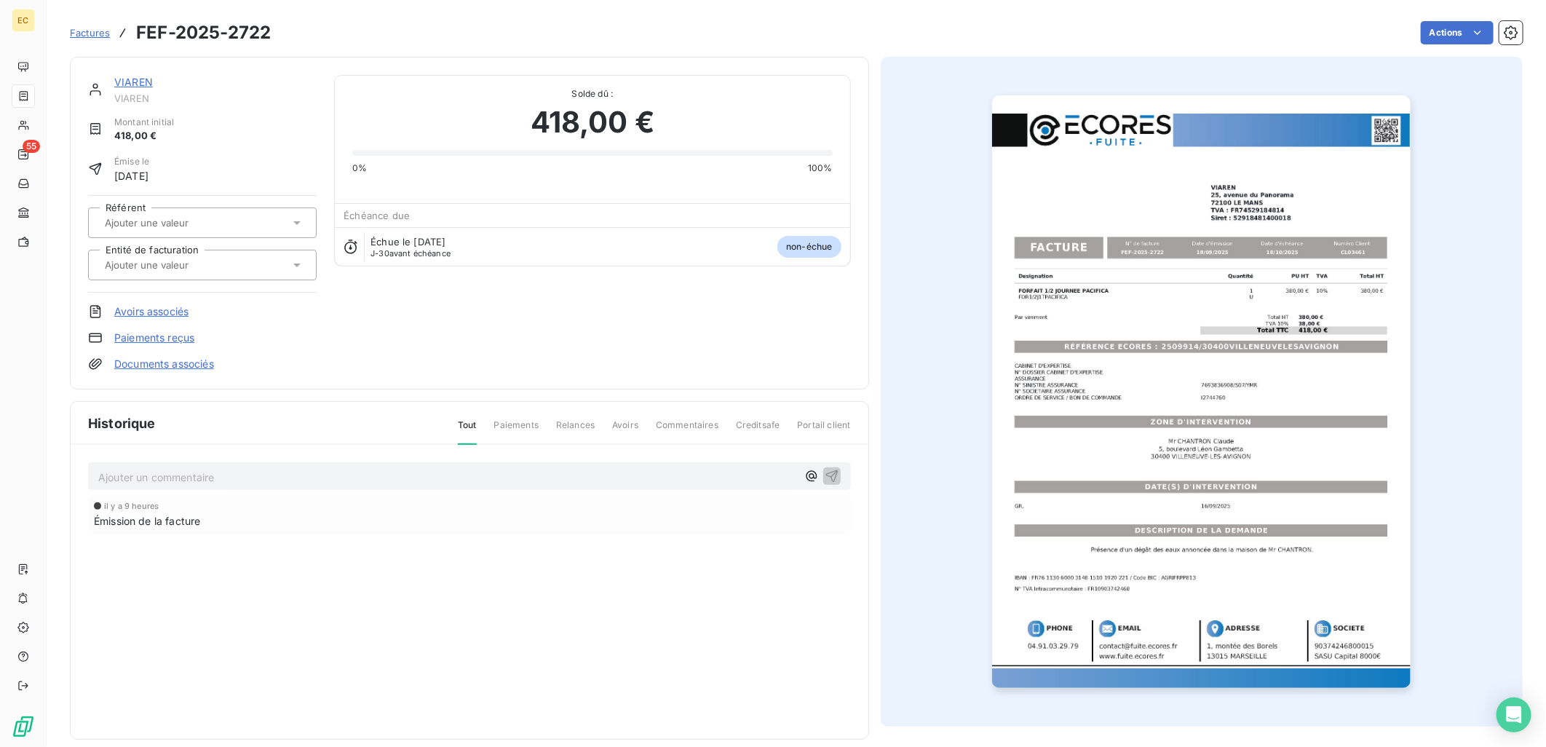
click at [197, 365] on link "Documents associés" at bounding box center [164, 364] width 100 height 15
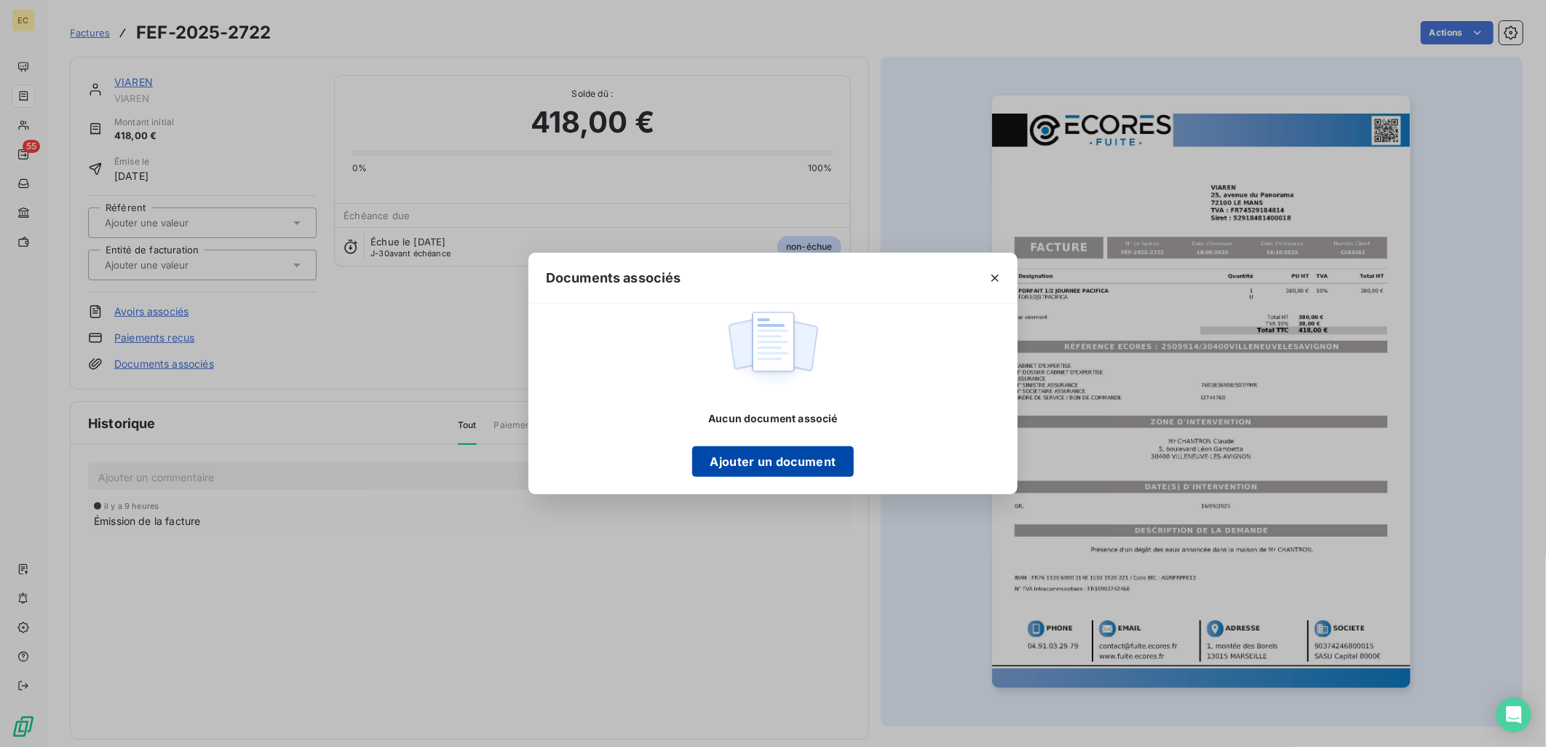
click at [748, 453] on button "Ajouter un document" at bounding box center [772, 461] width 161 height 31
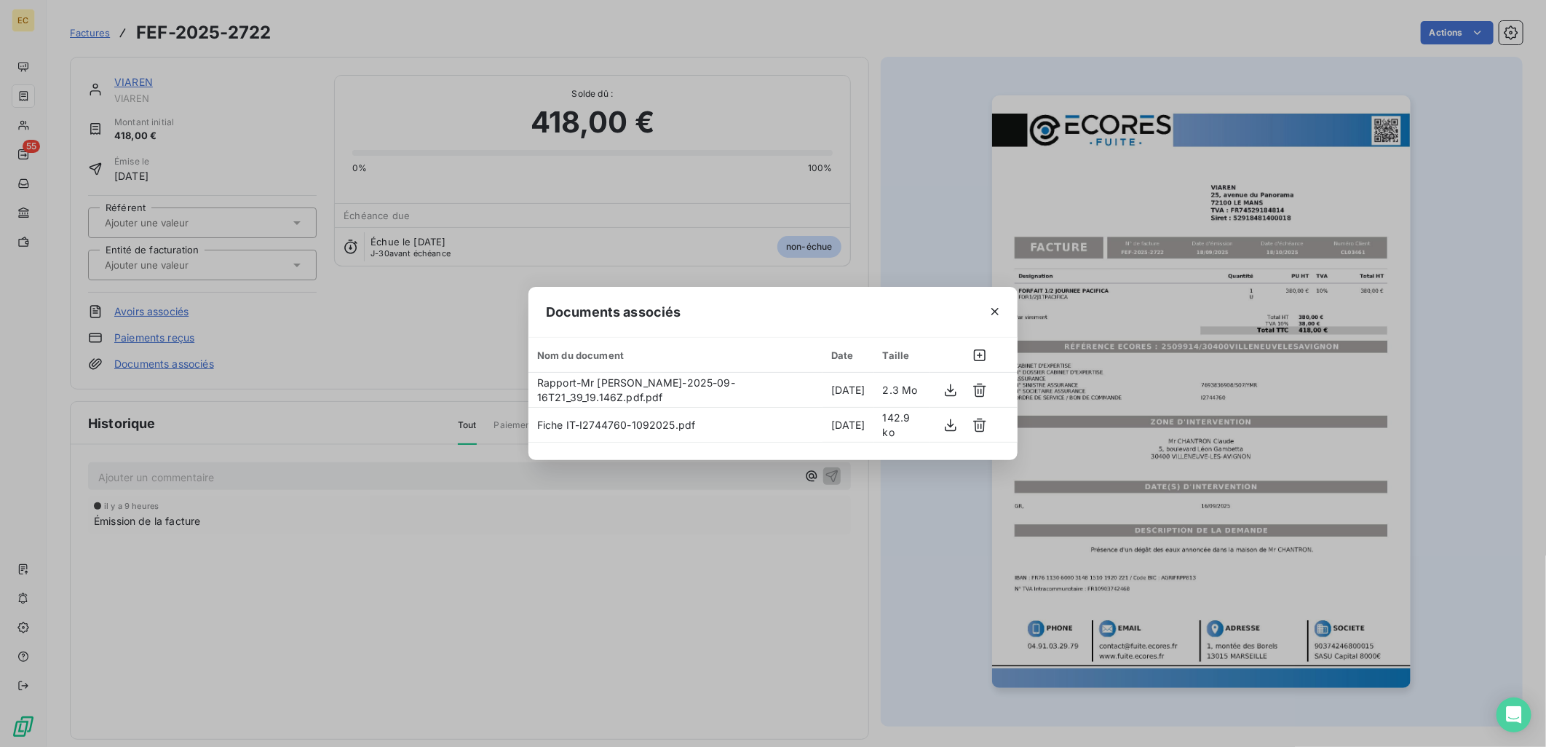
click at [410, 360] on div "Documents associés Nom du document Date Taille Rapport-Mr CHANTRON Claude-2025-…" at bounding box center [773, 373] width 1546 height 747
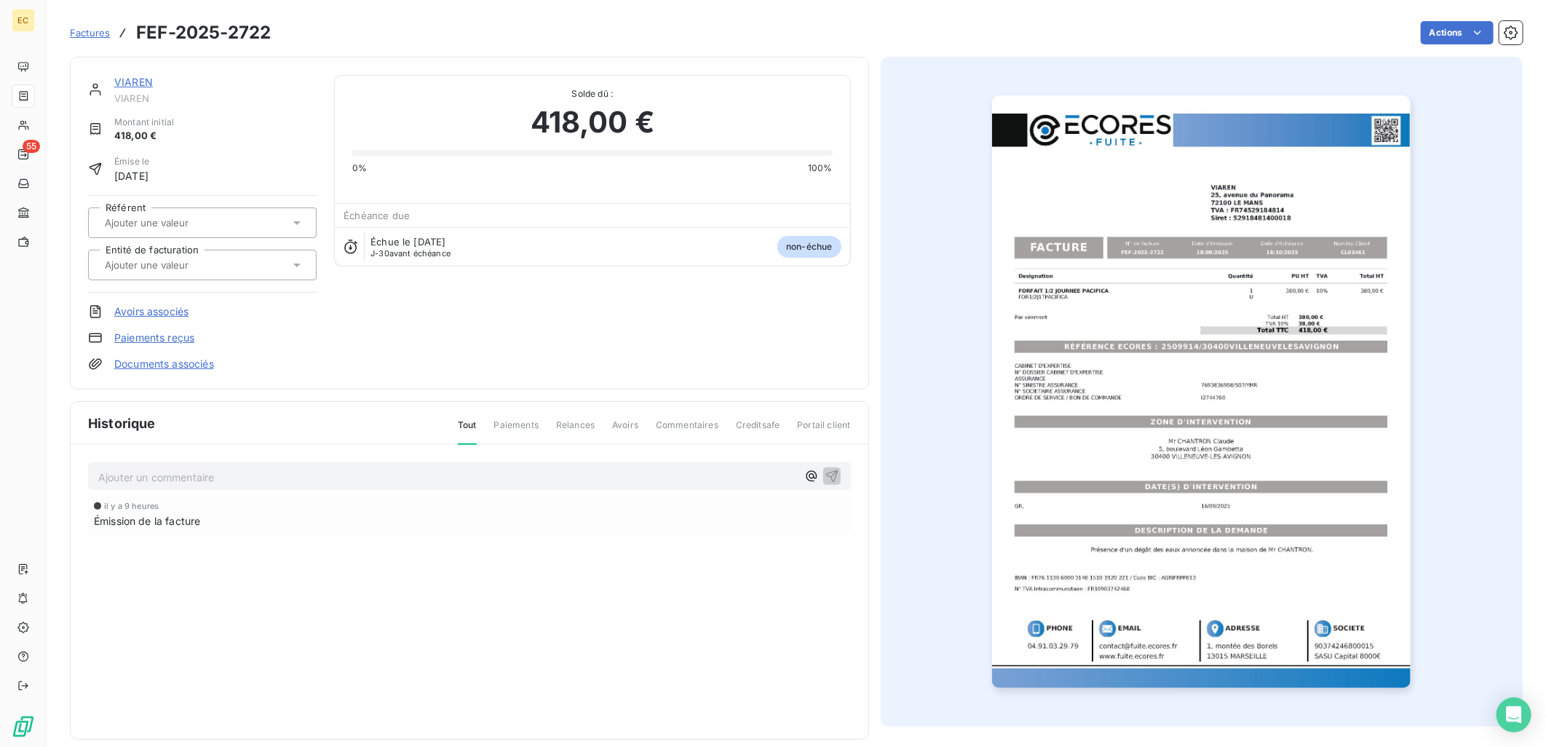
click at [216, 264] on input "text" at bounding box center [176, 264] width 146 height 13
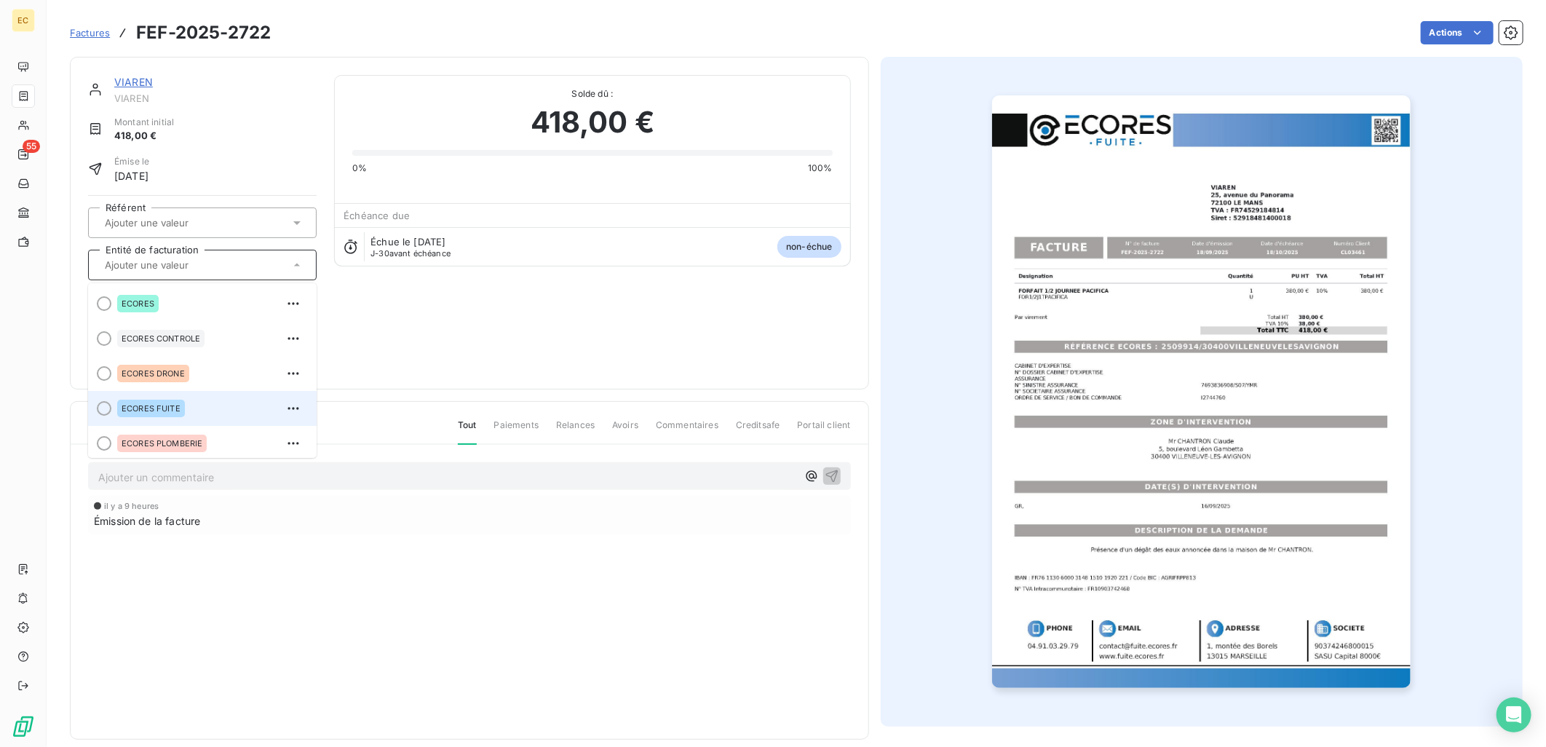
click at [184, 400] on div "ECORES FUITE" at bounding box center [211, 408] width 188 height 23
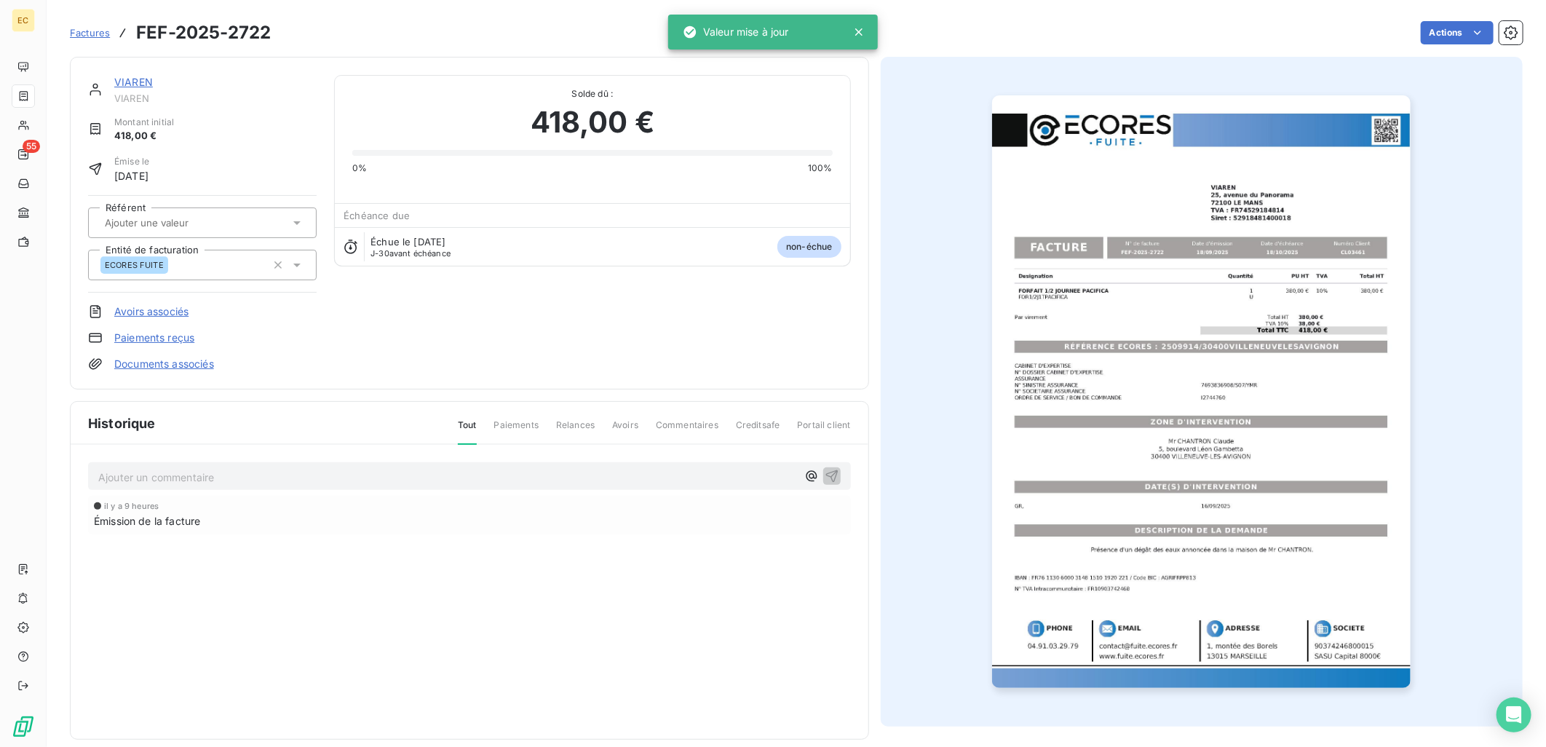
click at [175, 364] on link "Documents associés" at bounding box center [164, 364] width 100 height 15
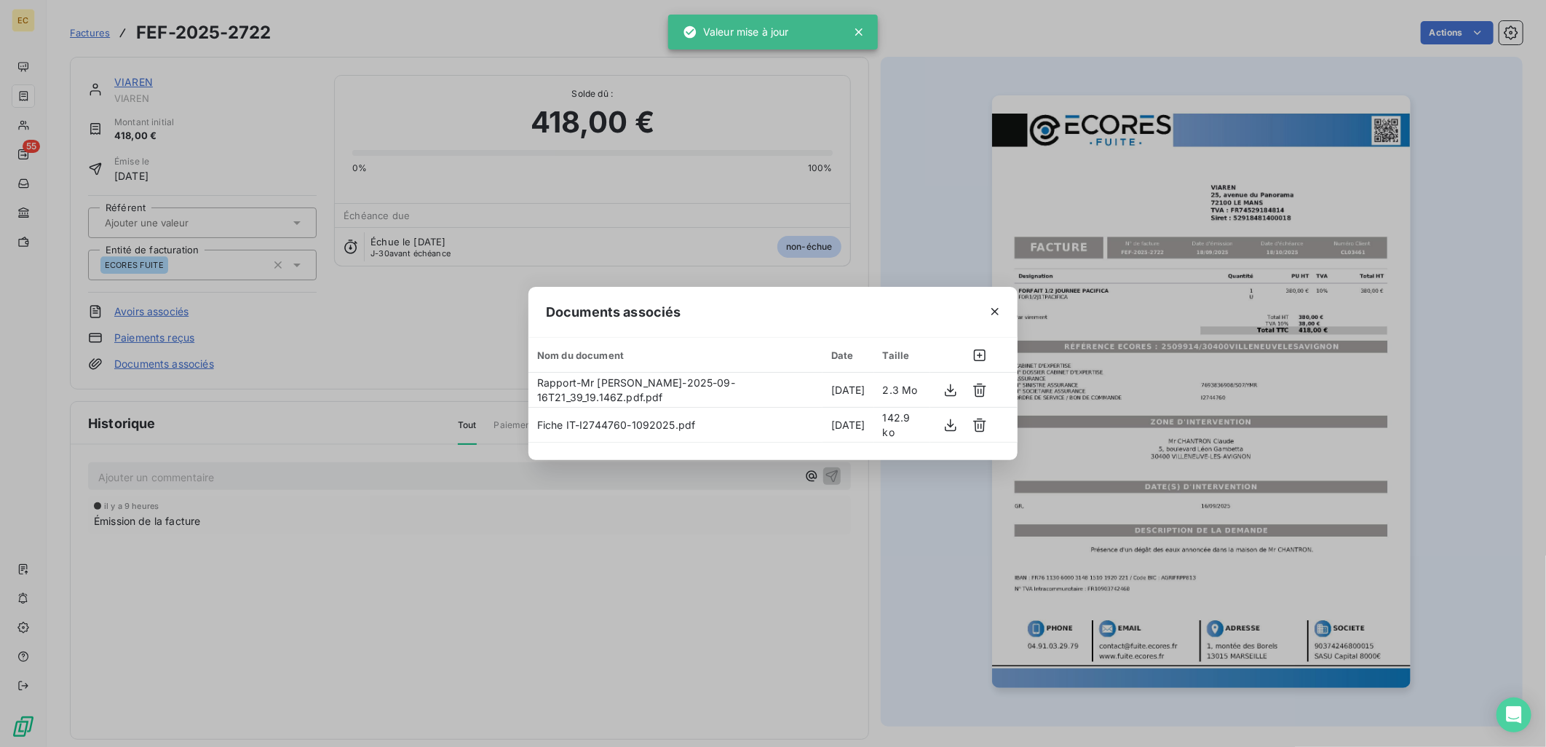
click at [365, 548] on div "Documents associés Nom du document Date Taille Rapport-Mr CHANTRON Claude-2025-…" at bounding box center [773, 373] width 1546 height 747
